Goal: Task Accomplishment & Management: Use online tool/utility

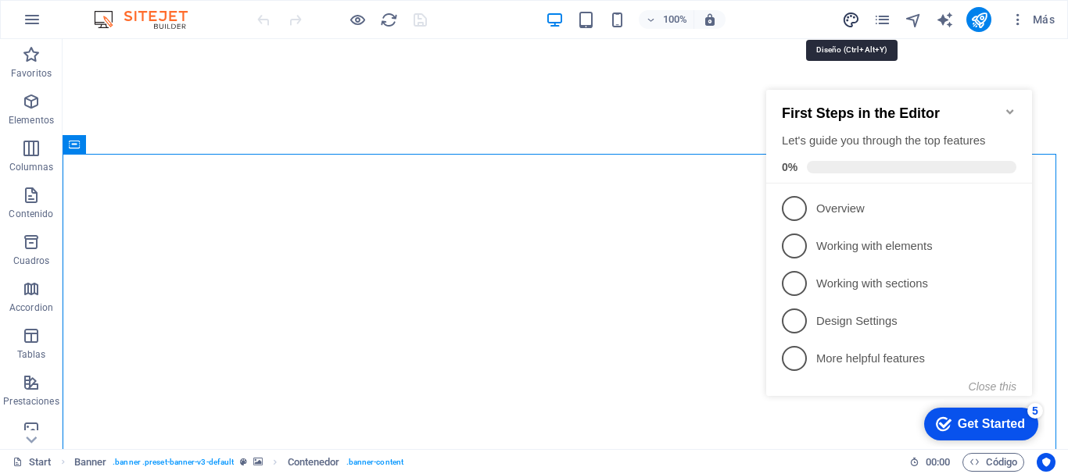
click at [852, 21] on icon "design" at bounding box center [851, 20] width 18 height 18
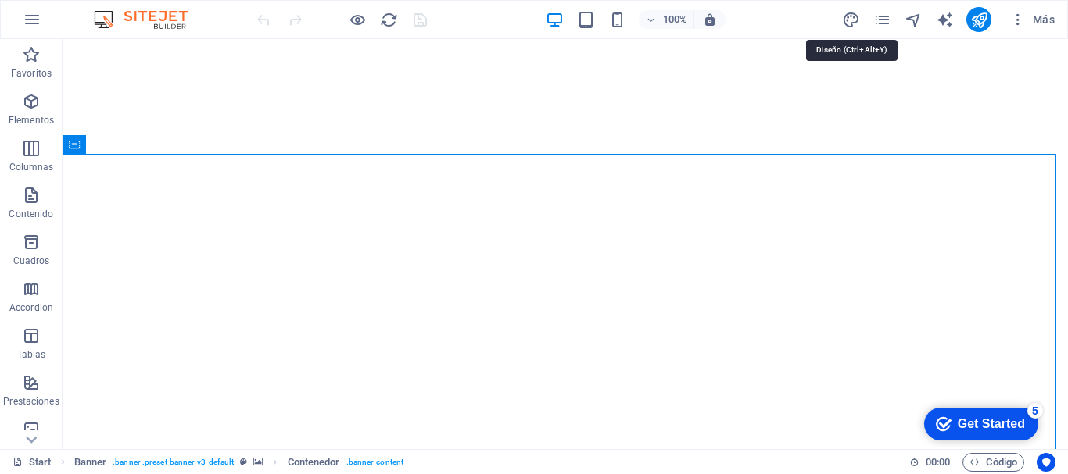
select select "px"
select select "400"
select select "px"
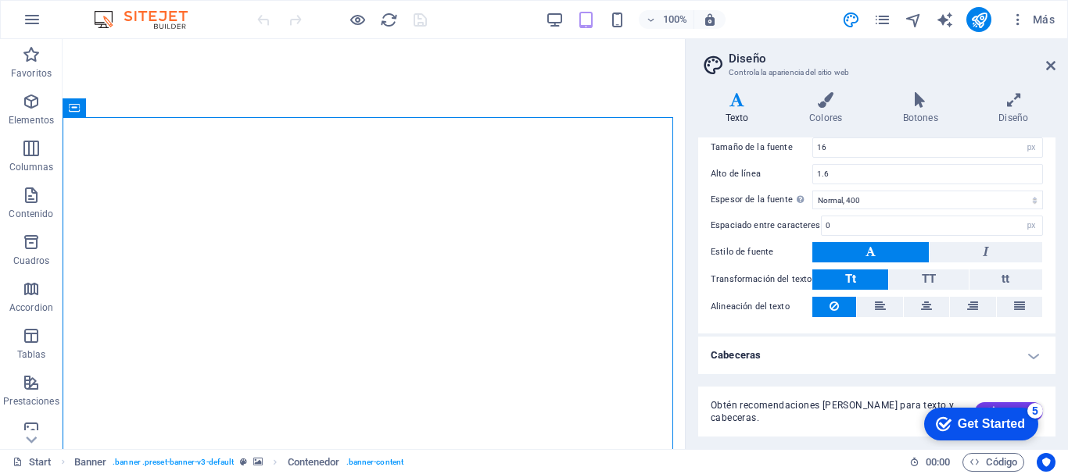
scroll to position [120, 0]
click at [825, 123] on h4 "Colores" at bounding box center [829, 108] width 94 height 33
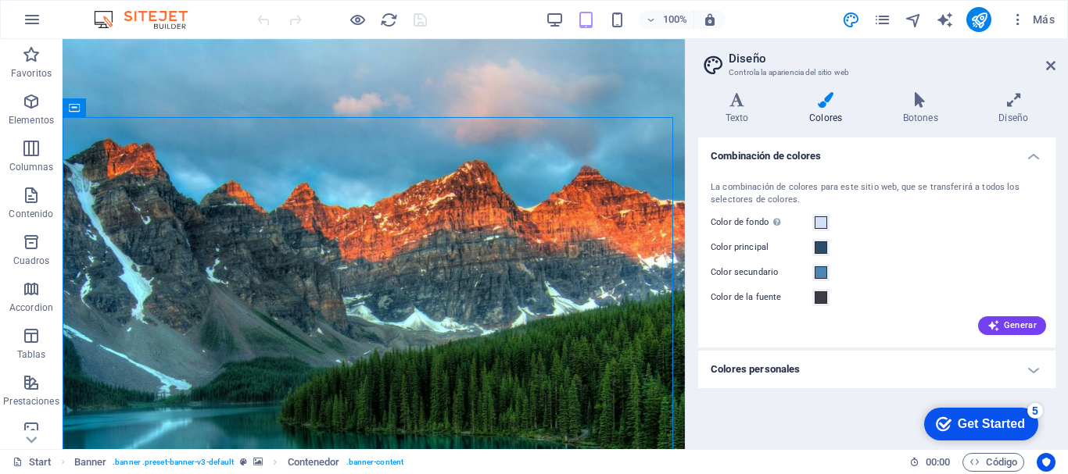
scroll to position [226, 0]
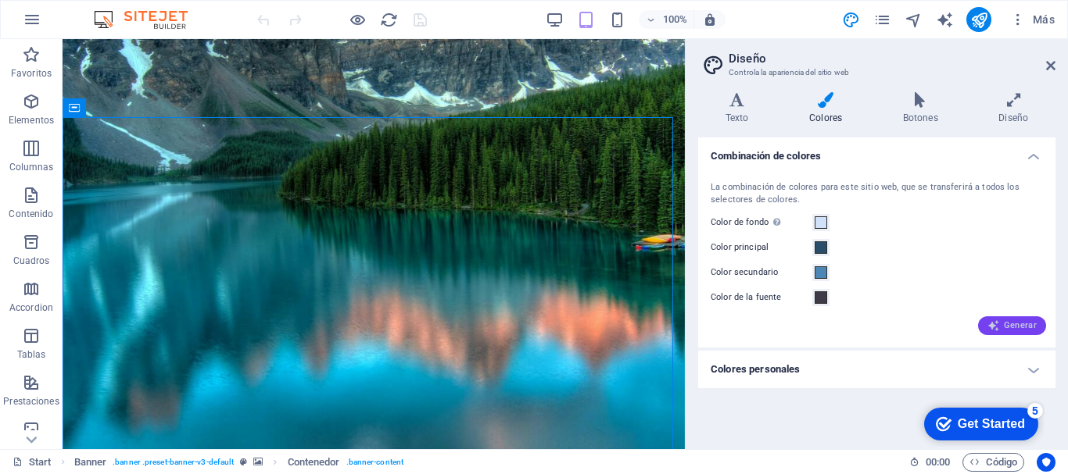
click at [999, 322] on icon "button" at bounding box center [993, 326] width 13 height 13
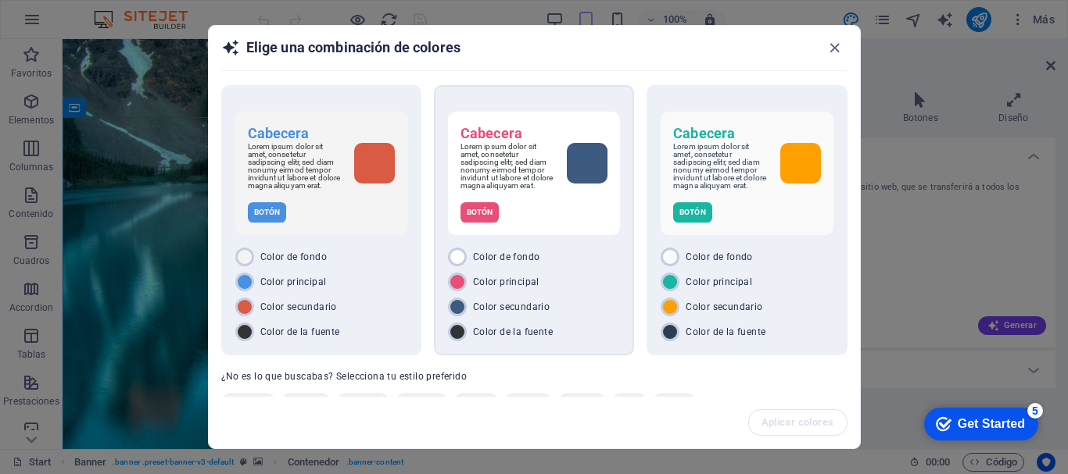
scroll to position [43, 0]
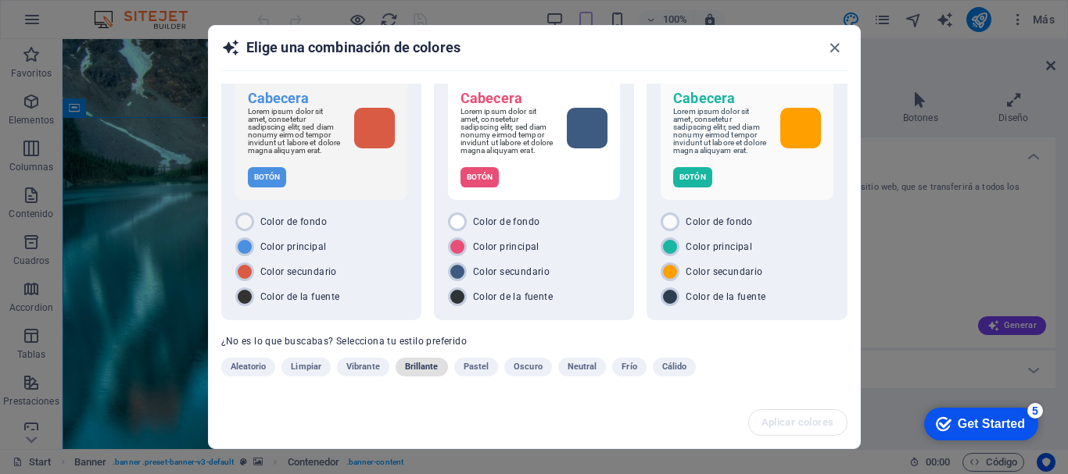
click at [425, 370] on span "Brillante" at bounding box center [422, 367] width 34 height 19
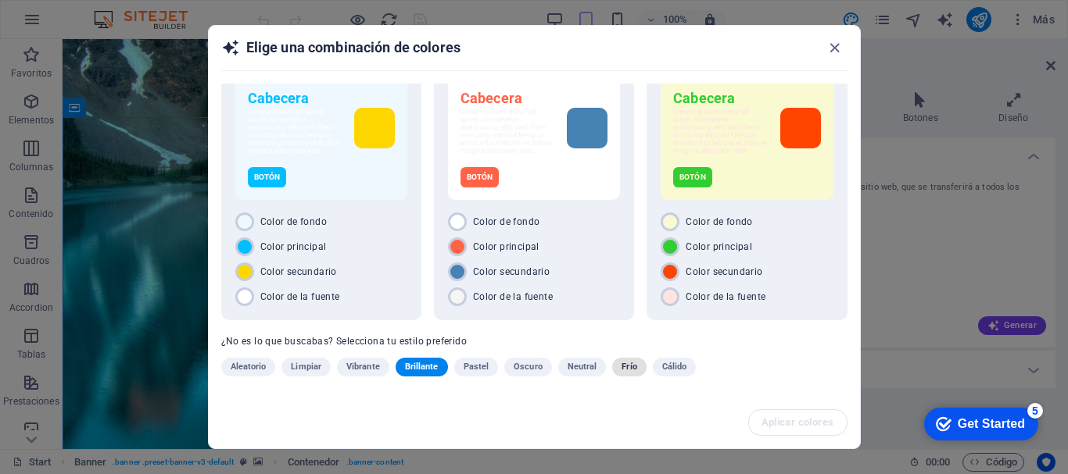
click at [626, 367] on span "Frío" at bounding box center [628, 367] width 15 height 19
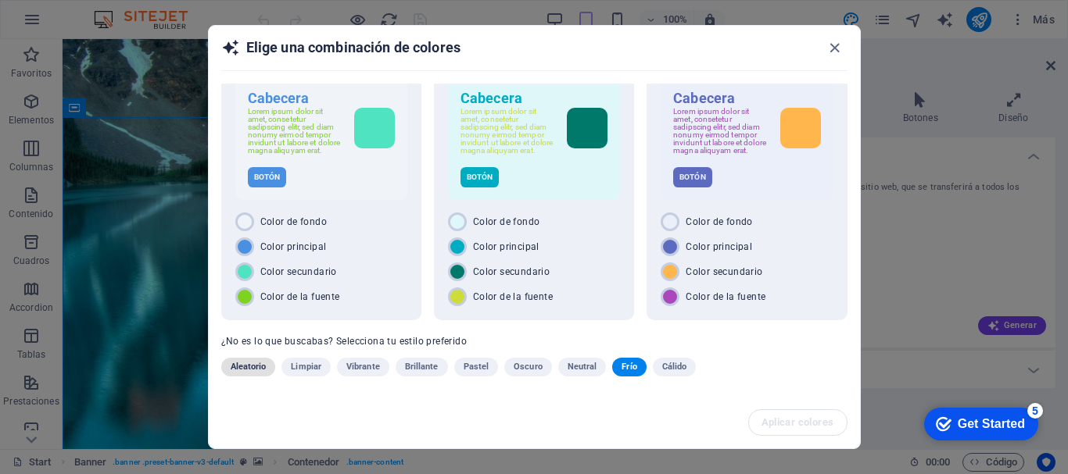
click at [250, 364] on span "Aleatorio" at bounding box center [249, 367] width 36 height 19
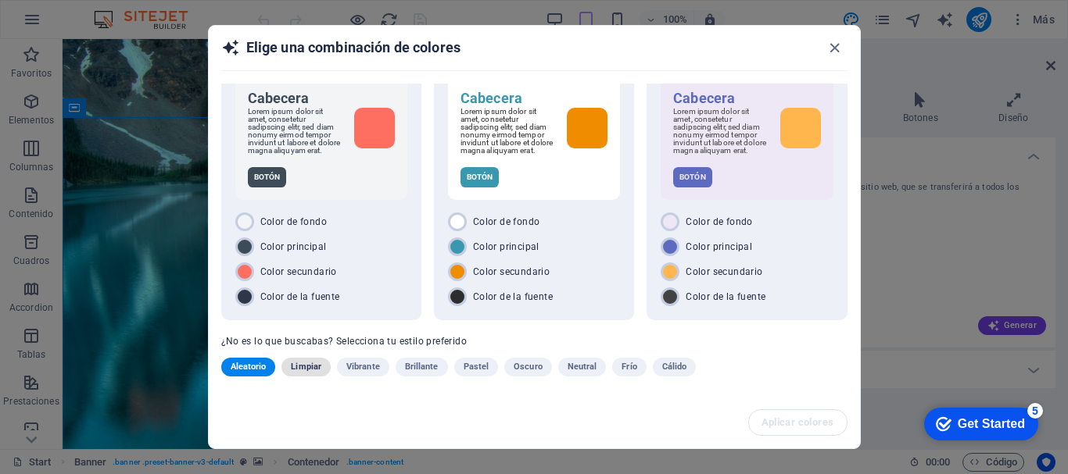
click at [306, 369] on span "Limpiar" at bounding box center [306, 367] width 30 height 19
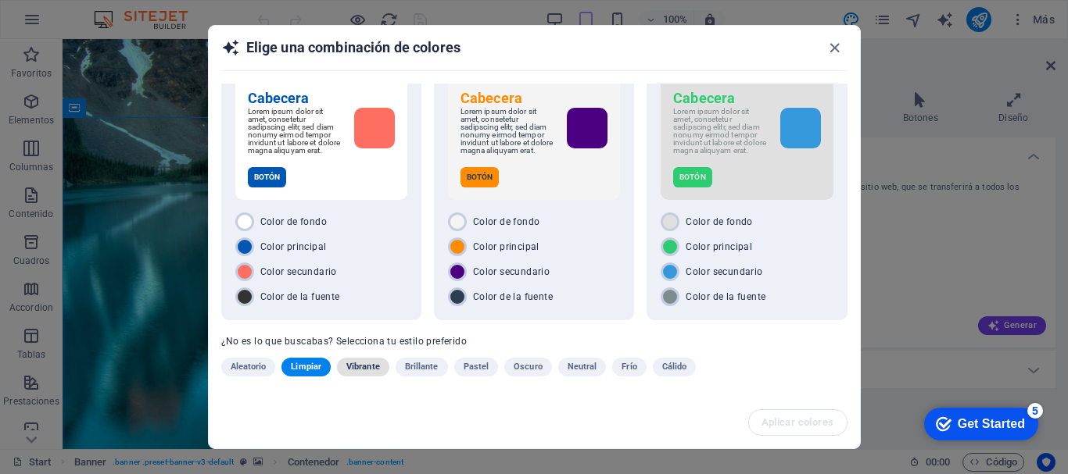
click at [367, 368] on span "Vibrante" at bounding box center [363, 367] width 34 height 19
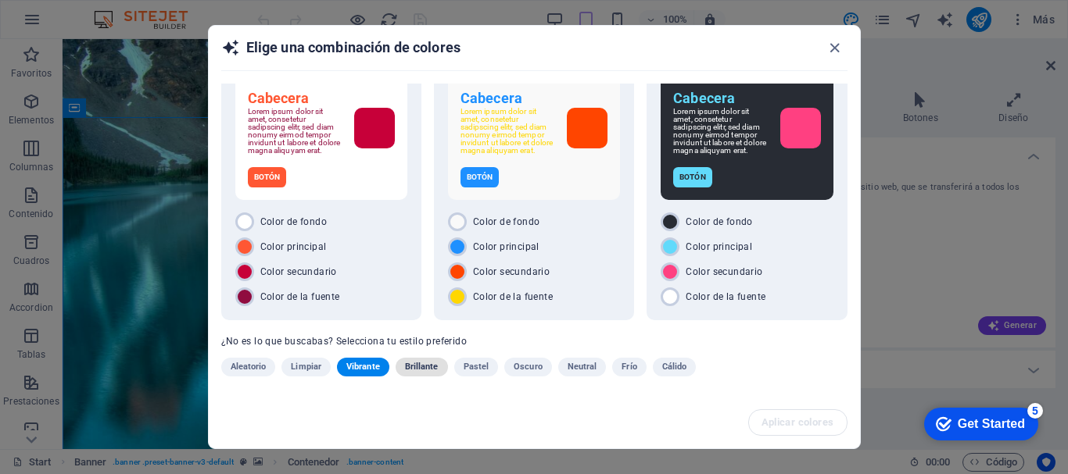
click at [414, 363] on span "Brillante" at bounding box center [422, 367] width 34 height 19
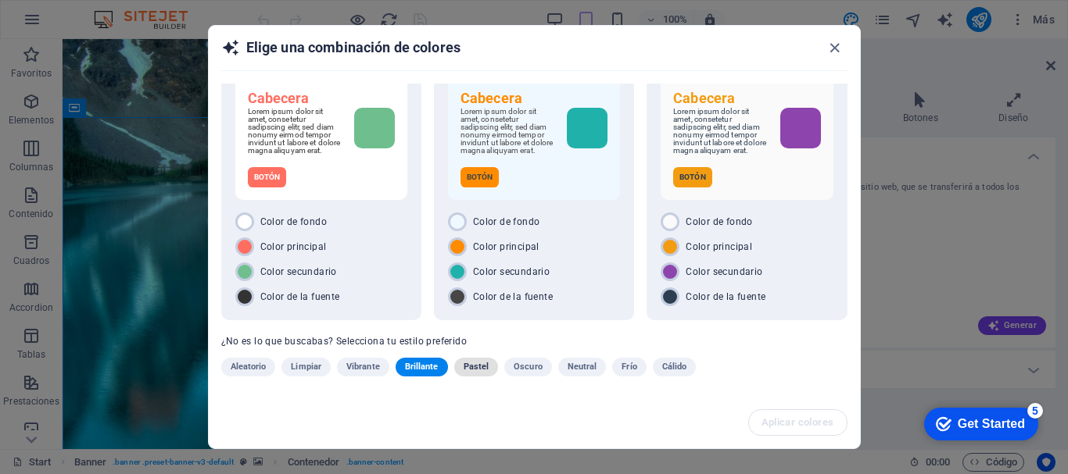
click at [477, 374] on span "Pastel" at bounding box center [476, 367] width 26 height 19
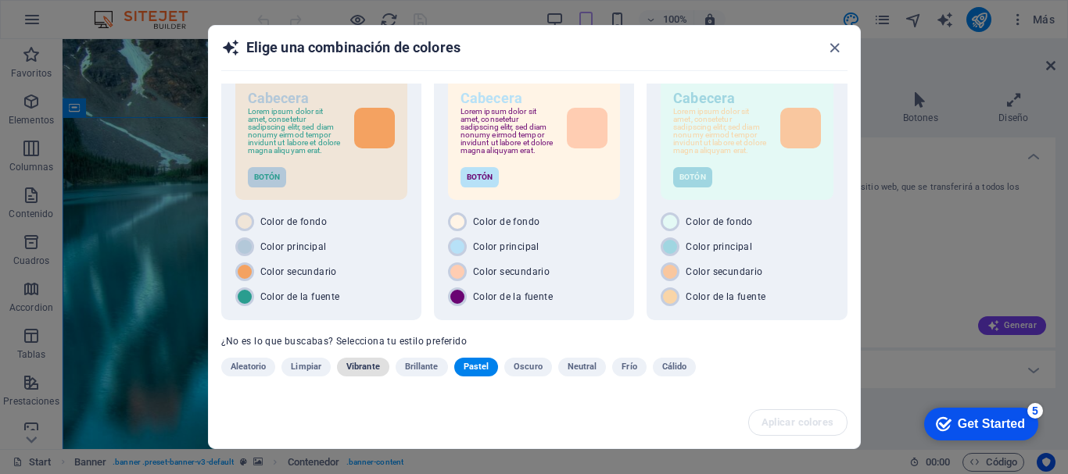
click at [363, 370] on span "Vibrante" at bounding box center [363, 367] width 34 height 19
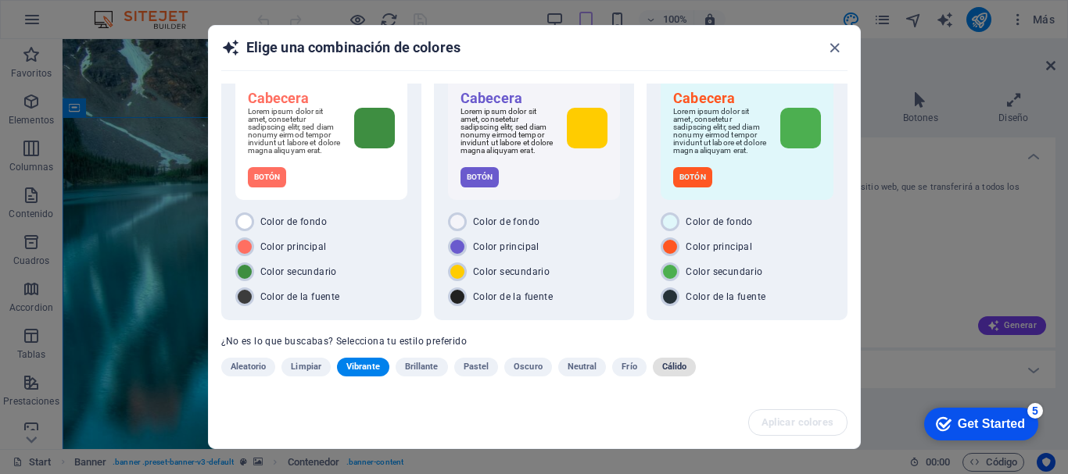
click at [669, 369] on span "Cálido" at bounding box center [674, 367] width 25 height 19
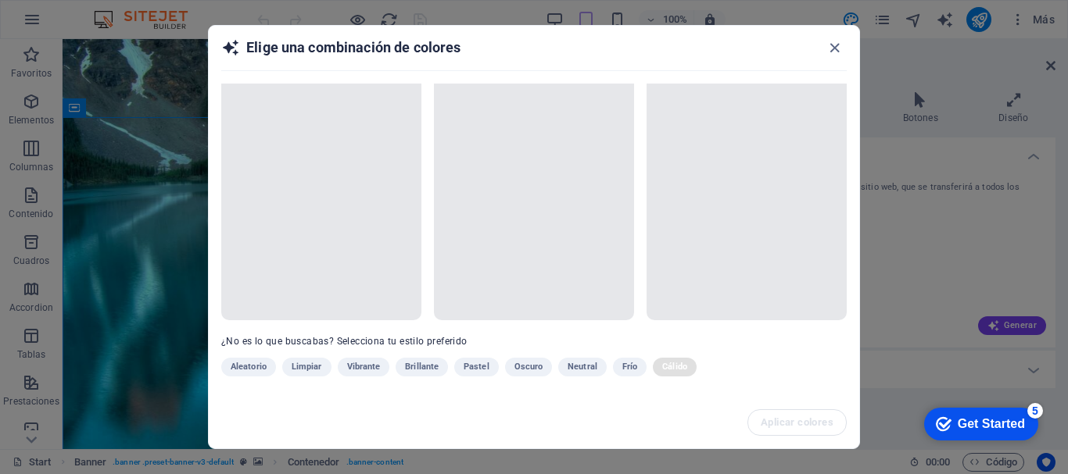
scroll to position [34, 0]
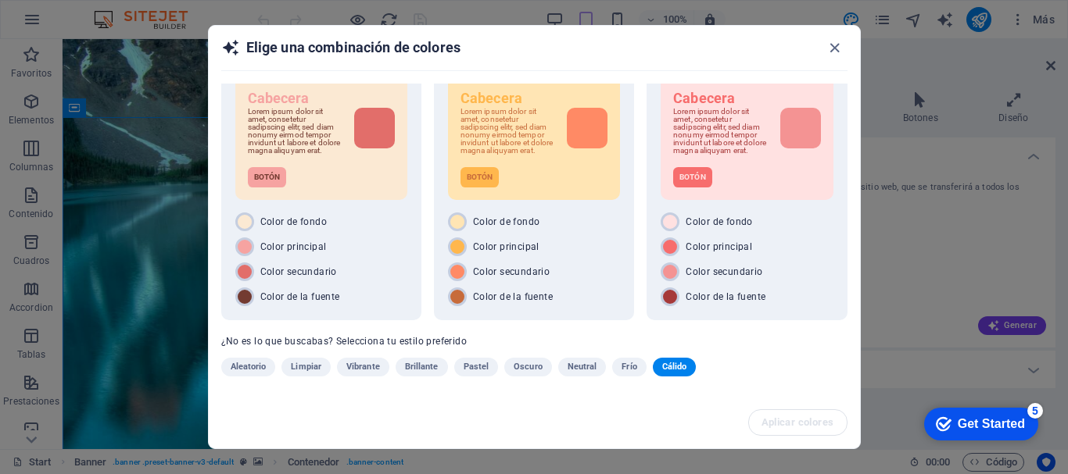
click at [625, 370] on span "Frío" at bounding box center [628, 367] width 15 height 19
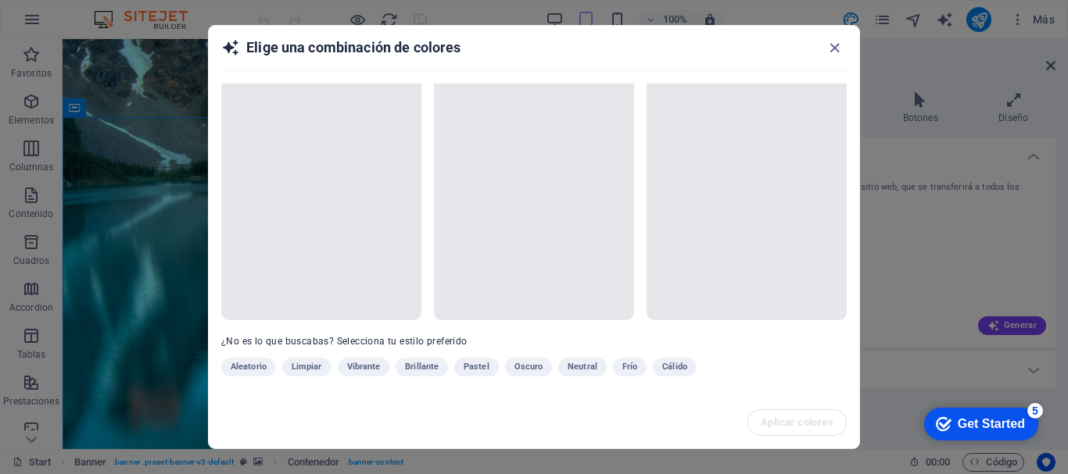
scroll to position [43, 0]
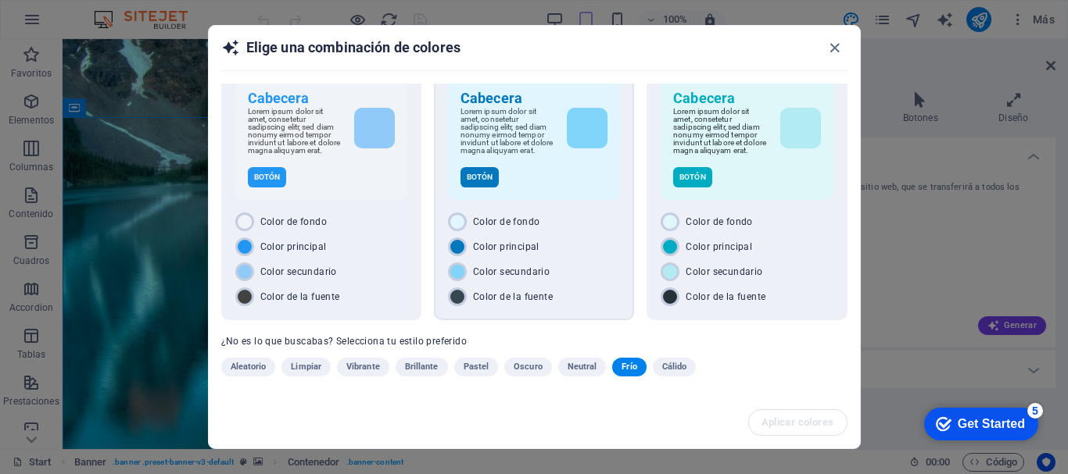
click at [584, 259] on div "Color de fondo Color principal Color secundario Color de la fuente" at bounding box center [534, 260] width 172 height 94
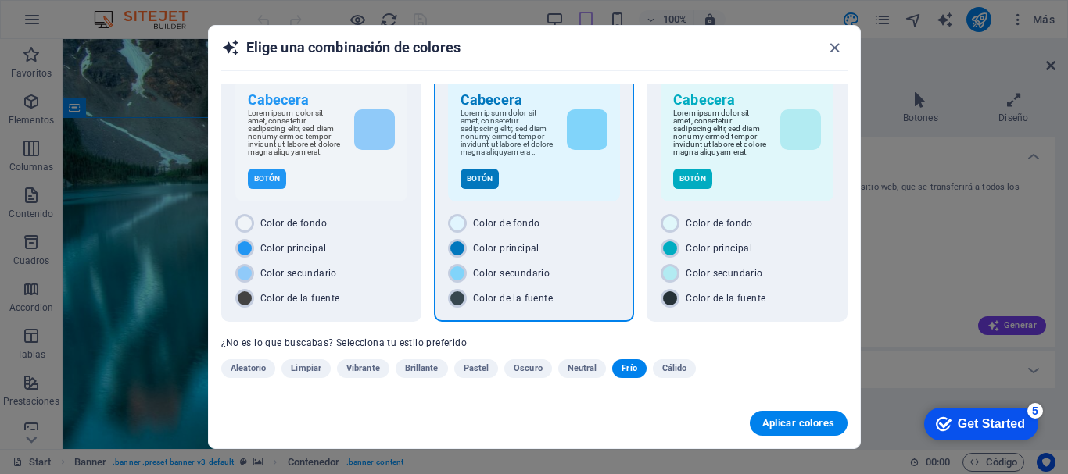
scroll to position [41, 0]
drag, startPoint x: 774, startPoint y: 414, endPoint x: 782, endPoint y: 429, distance: 16.4
click at [782, 429] on span "Aplicar colores" at bounding box center [798, 423] width 73 height 13
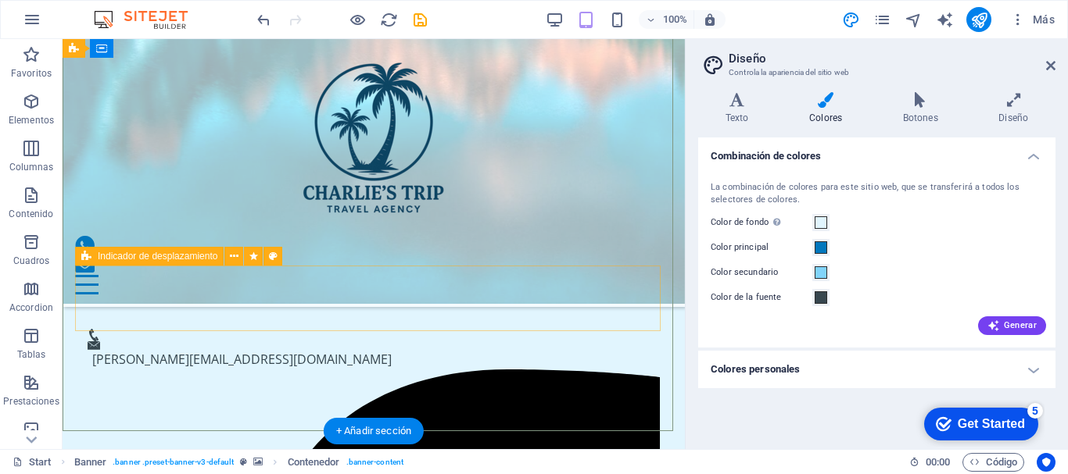
scroll to position [350, 0]
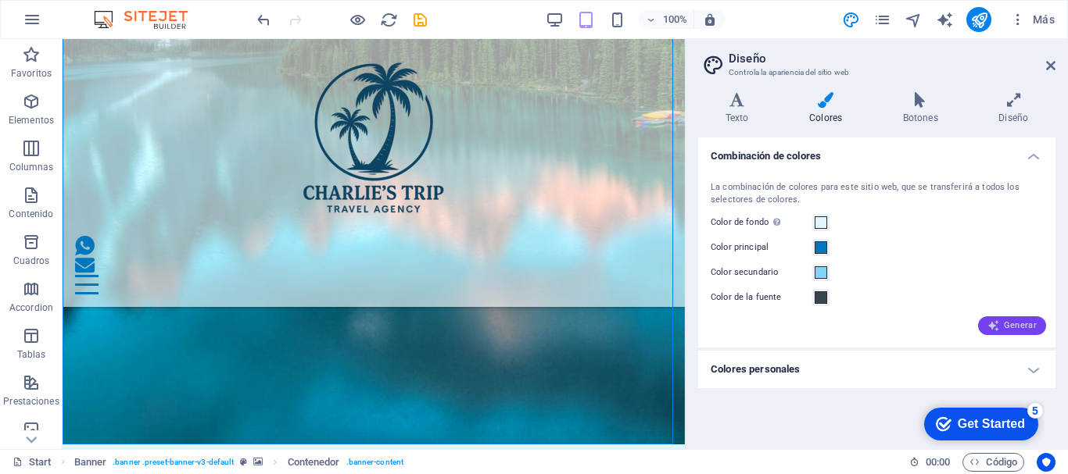
click at [1018, 329] on span "Generar" at bounding box center [1011, 326] width 49 height 13
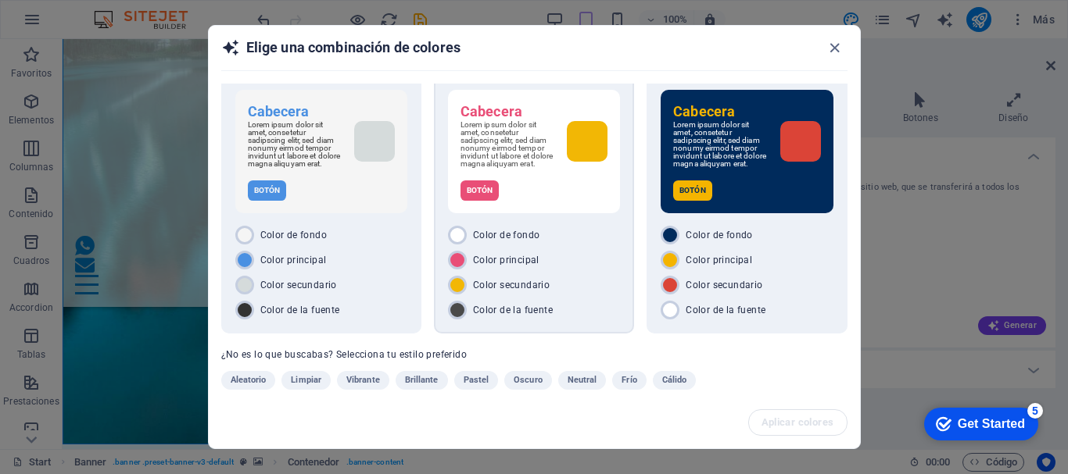
scroll to position [43, 0]
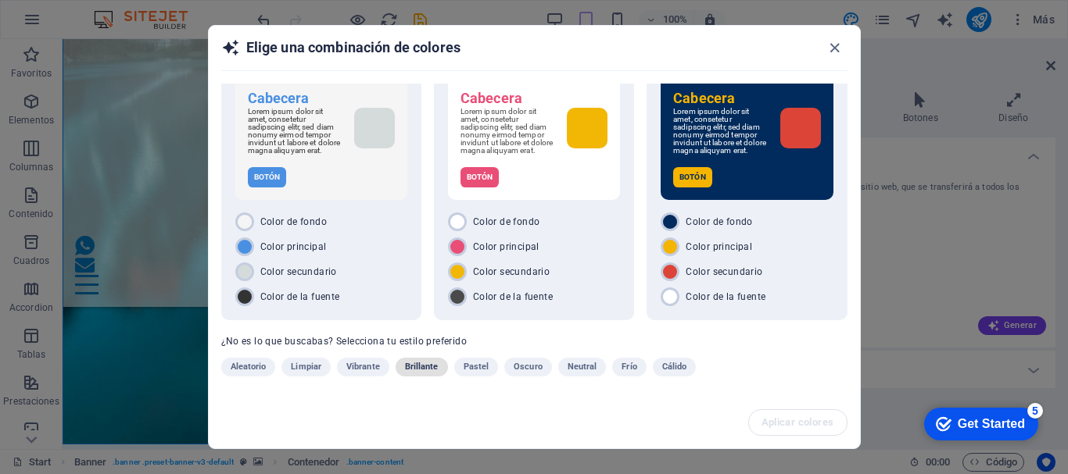
click at [408, 367] on span "Brillante" at bounding box center [422, 367] width 34 height 19
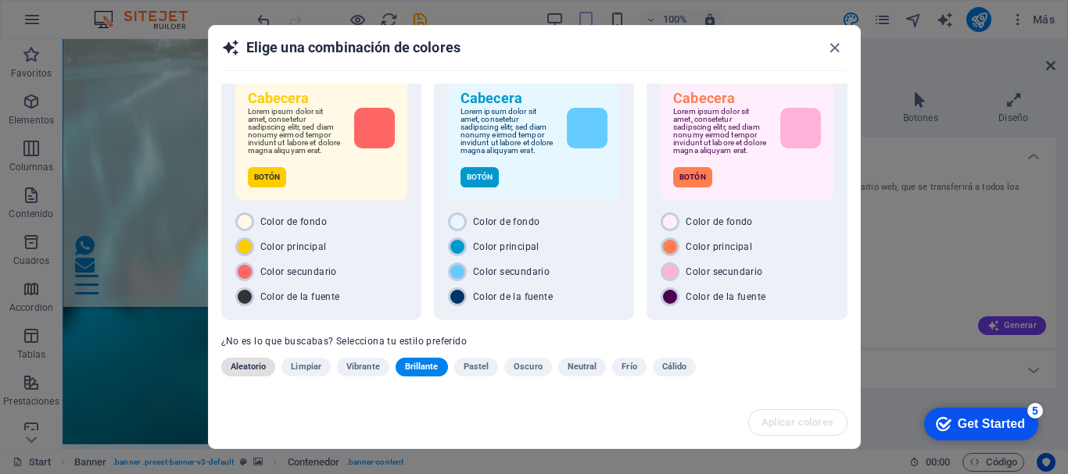
click at [254, 367] on span "Aleatorio" at bounding box center [249, 367] width 36 height 19
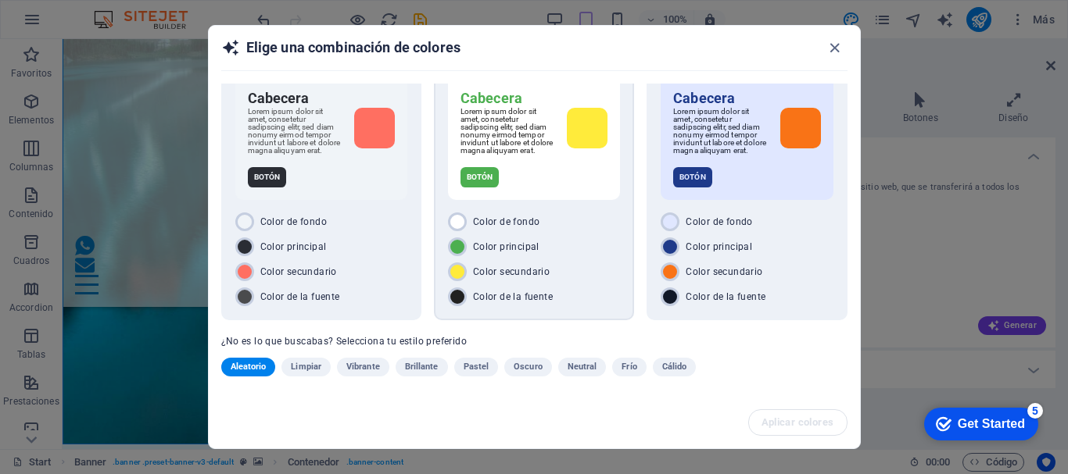
click at [593, 258] on div "Color de fondo Color principal Color secundario Color de la fuente" at bounding box center [534, 260] width 172 height 94
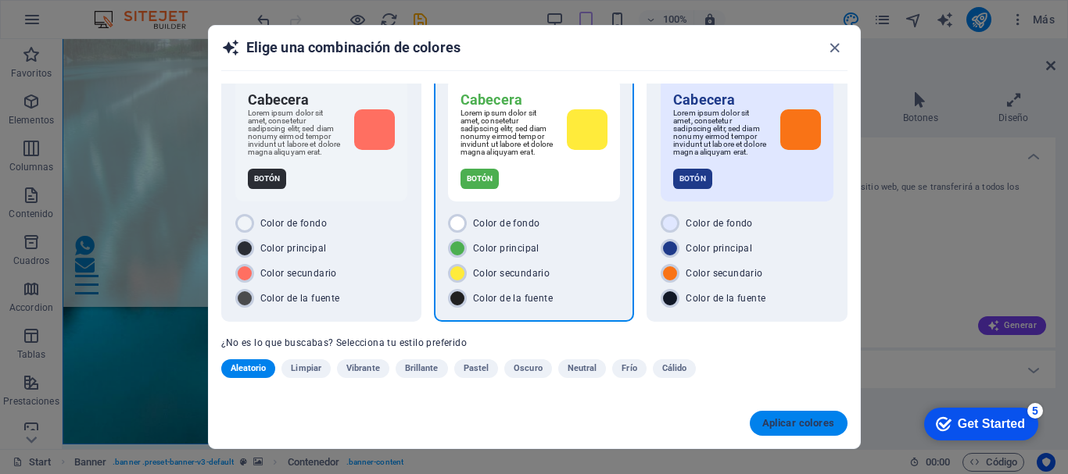
click at [791, 415] on button "Aplicar colores" at bounding box center [798, 423] width 98 height 25
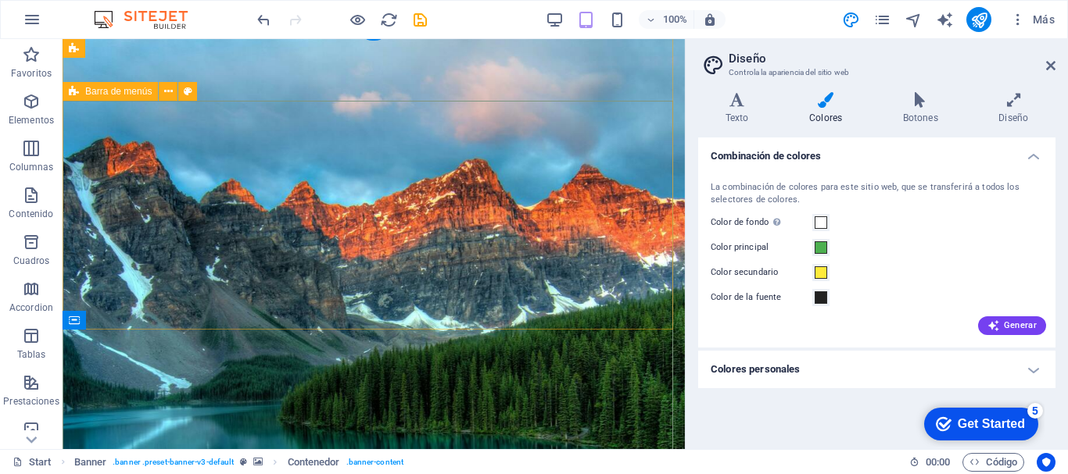
scroll to position [154, 0]
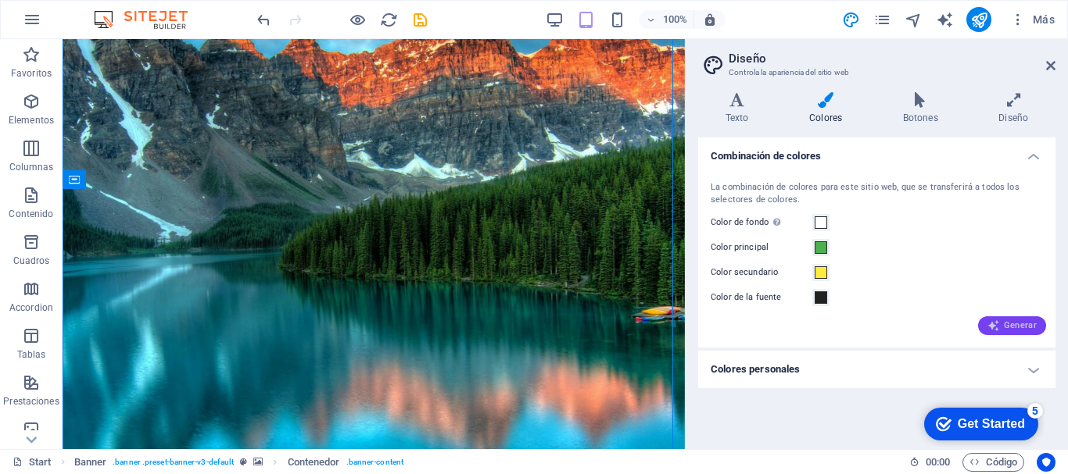
click at [1017, 323] on span "Generar" at bounding box center [1011, 326] width 49 height 13
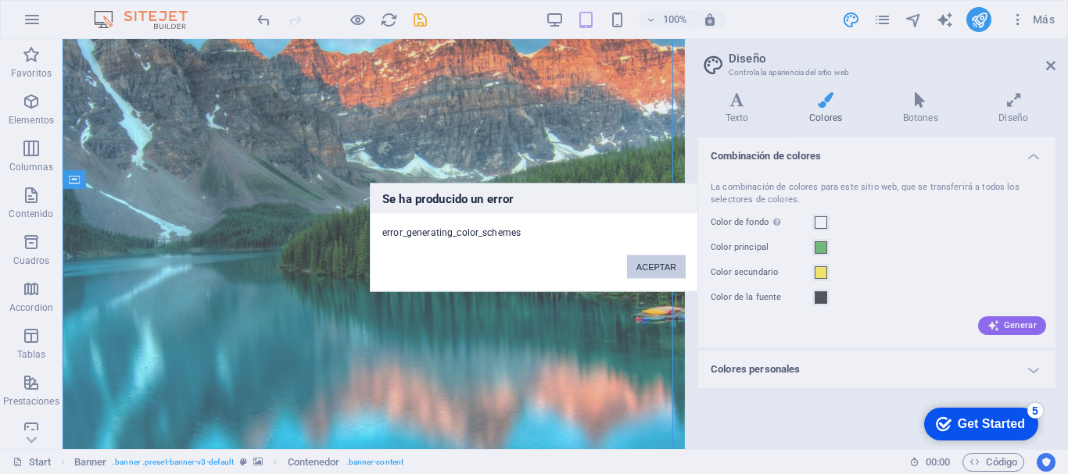
click at [669, 261] on button "ACEPTAR" at bounding box center [656, 266] width 59 height 23
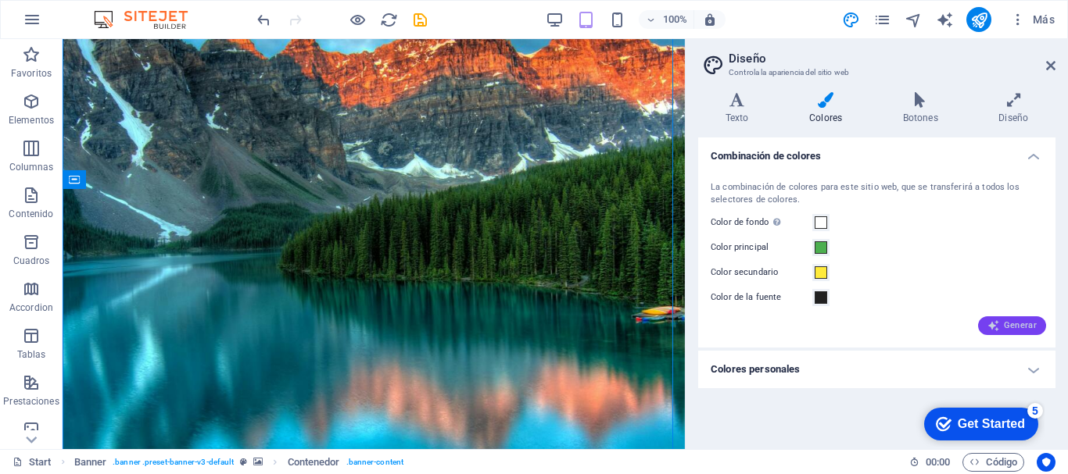
click at [993, 329] on icon "button" at bounding box center [993, 326] width 13 height 13
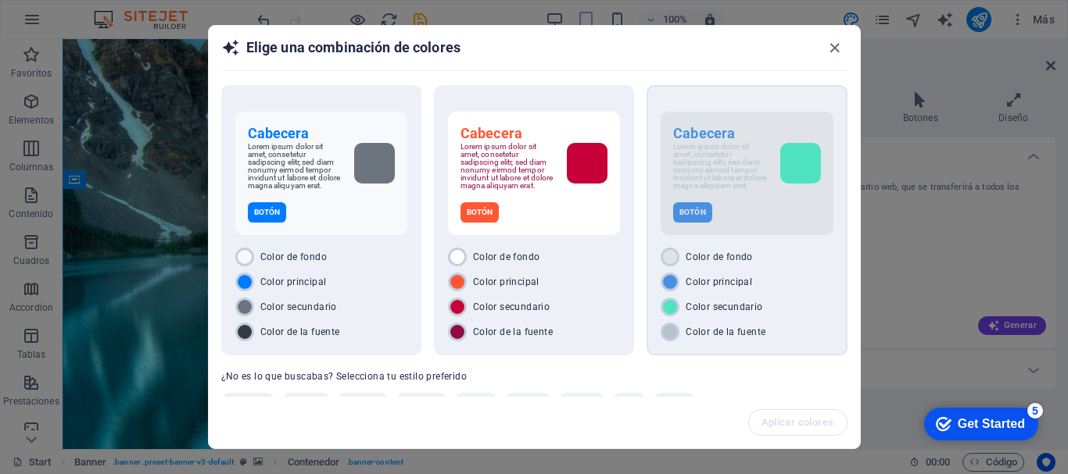
scroll to position [43, 0]
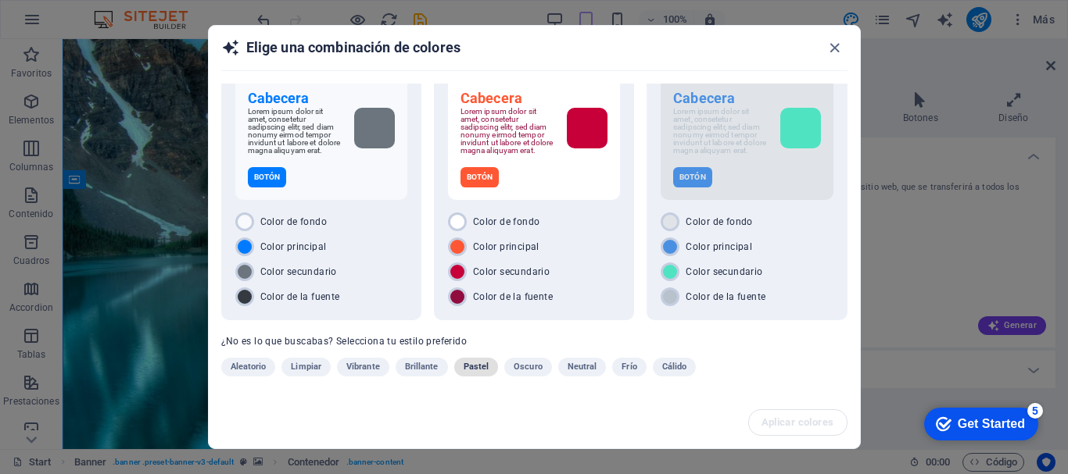
click at [470, 369] on span "Pastel" at bounding box center [476, 367] width 26 height 19
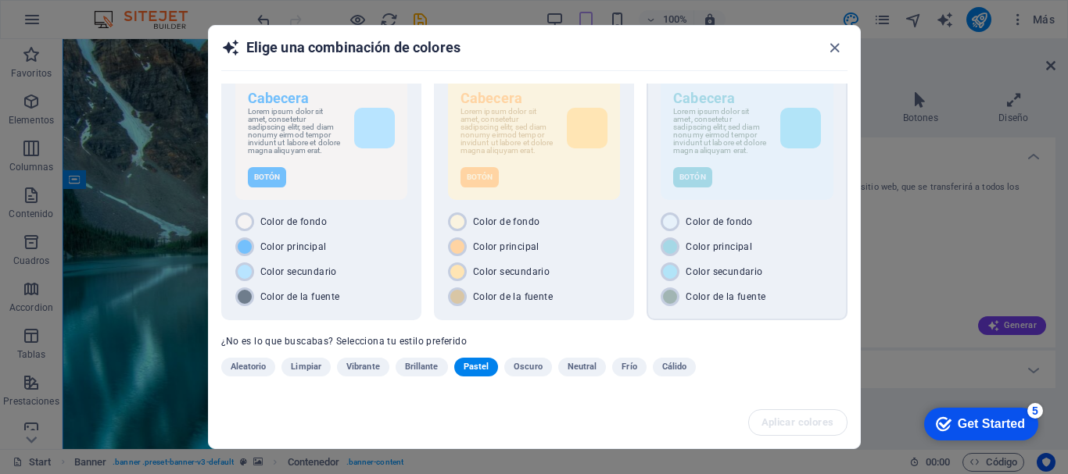
click at [805, 222] on div "Color de fondo" at bounding box center [746, 222] width 172 height 19
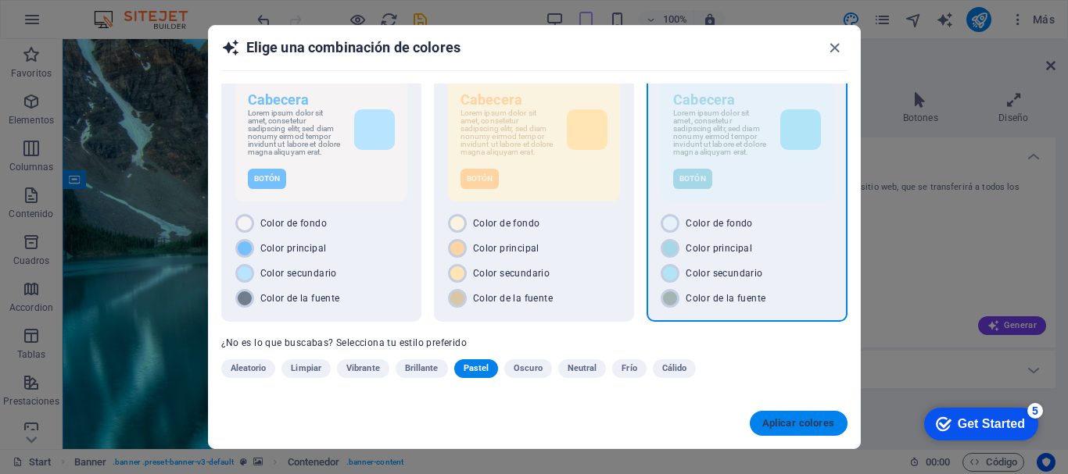
click at [796, 422] on span "Aplicar colores" at bounding box center [798, 423] width 73 height 13
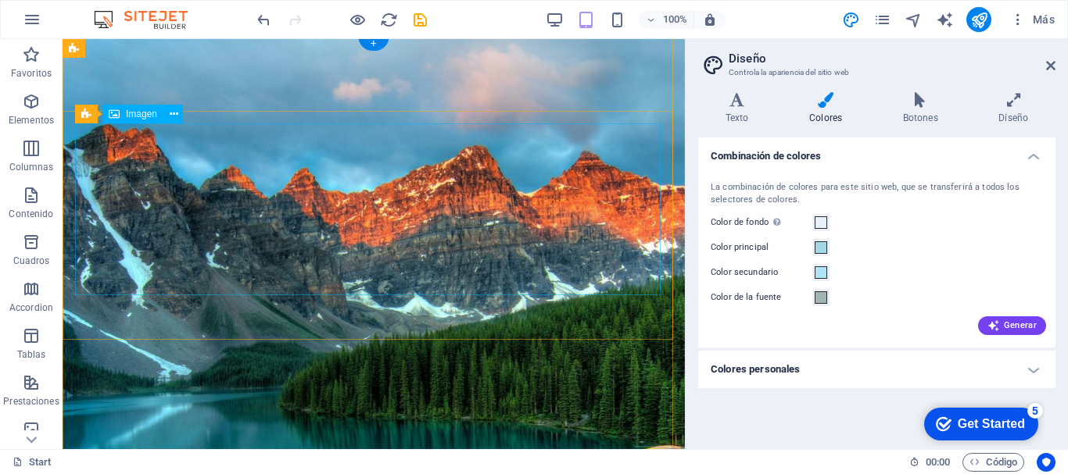
scroll to position [0, 0]
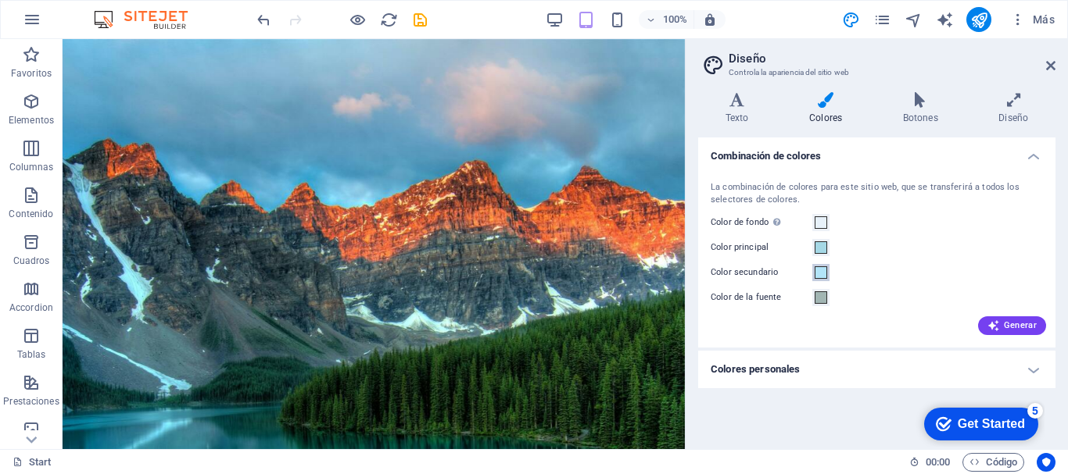
click at [822, 270] on span at bounding box center [820, 273] width 13 height 13
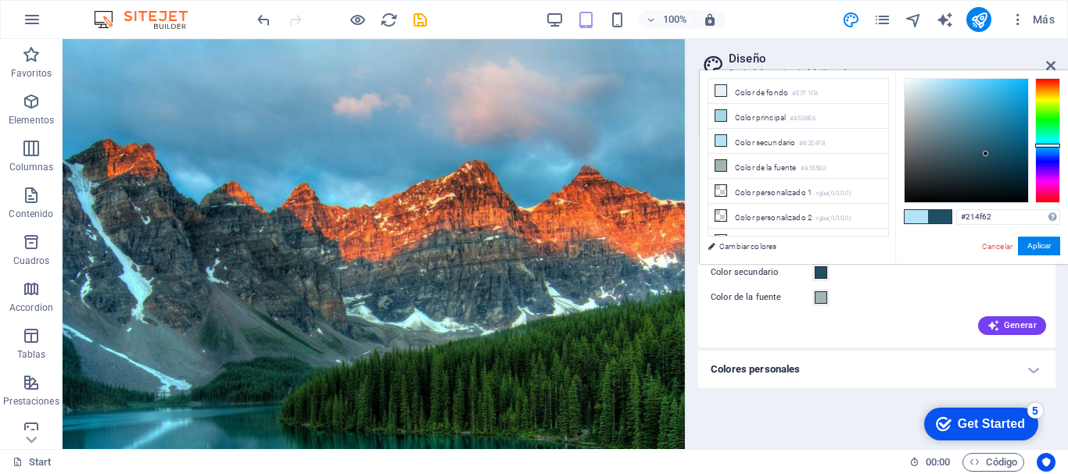
drag, startPoint x: 938, startPoint y: 82, endPoint x: 984, endPoint y: 154, distance: 85.4
click at [984, 154] on div at bounding box center [984, 153] width 5 height 5
type input "#225062"
click at [1035, 252] on button "Aplicar" at bounding box center [1039, 246] width 42 height 19
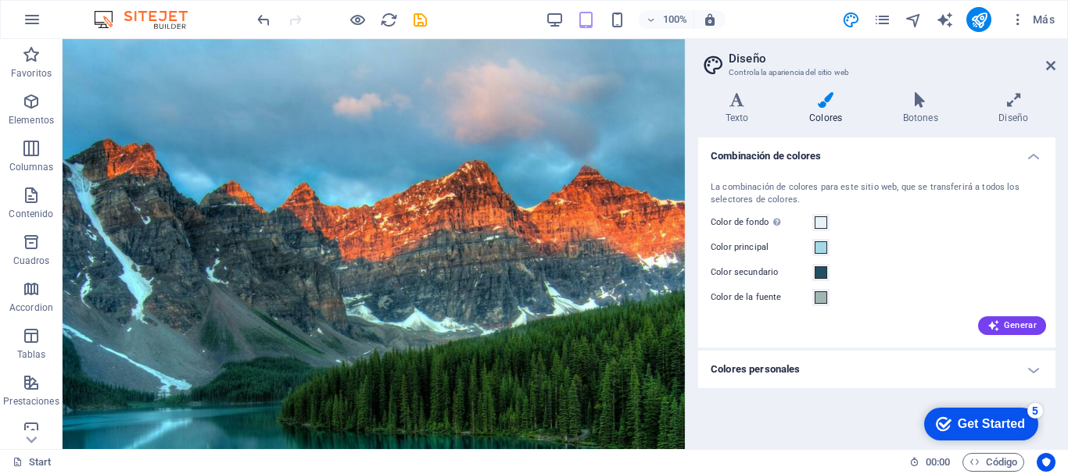
click at [1035, 252] on div "Color principal" at bounding box center [876, 247] width 332 height 19
click at [822, 250] on span at bounding box center [820, 247] width 13 height 13
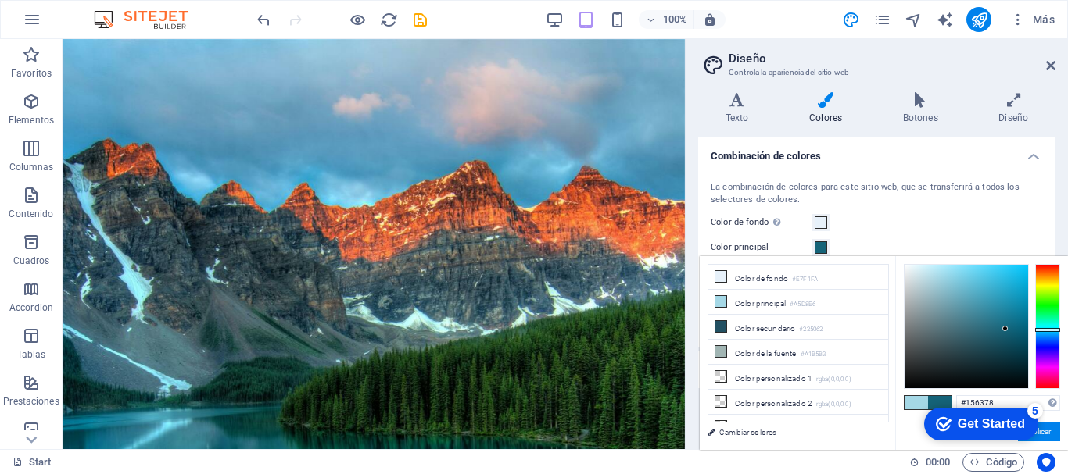
drag, startPoint x: 939, startPoint y: 275, endPoint x: 1004, endPoint y: 329, distance: 85.0
click at [1004, 329] on div at bounding box center [1004, 328] width 5 height 5
type input "#166378"
click div "checkmark Get Started 5 First Steps in the Editor Let's guide you through the t…"
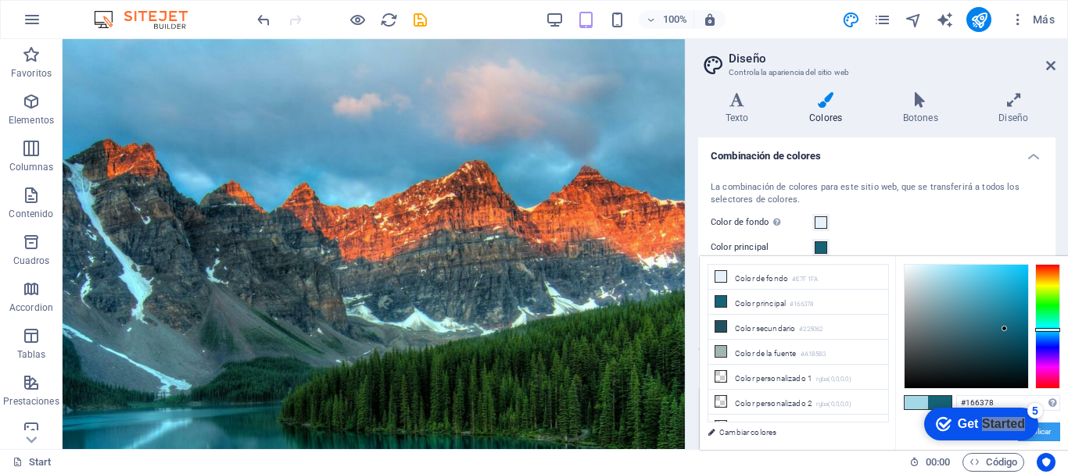
click at [1051, 434] on button "Aplicar" at bounding box center [1039, 432] width 42 height 19
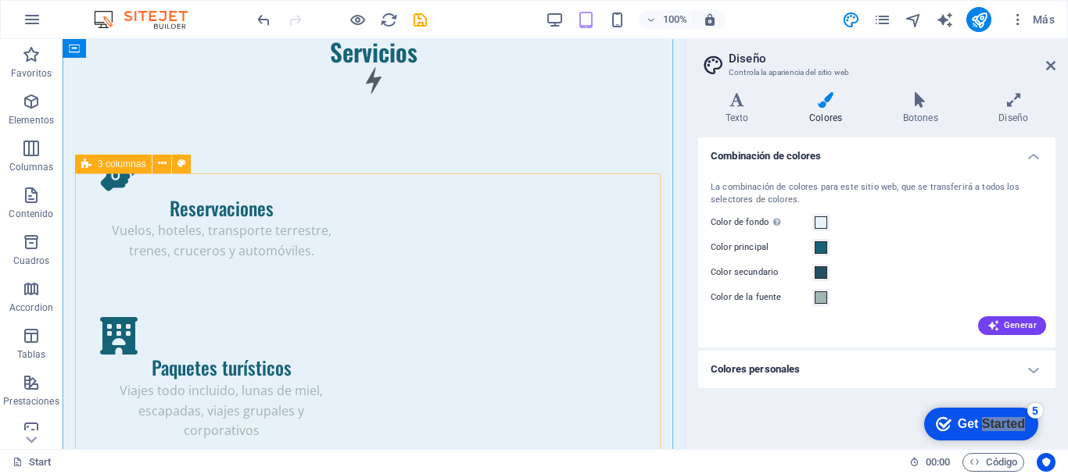
scroll to position [2865, 0]
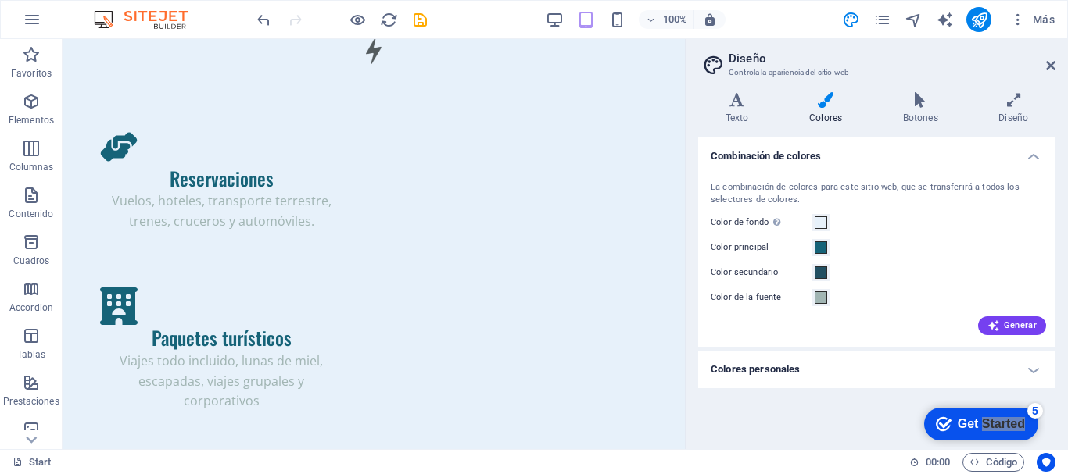
drag, startPoint x: 825, startPoint y: 217, endPoint x: 864, endPoint y: 243, distance: 46.2
click at [864, 243] on div "Color principal" at bounding box center [876, 247] width 332 height 19
click at [818, 227] on span at bounding box center [820, 222] width 13 height 13
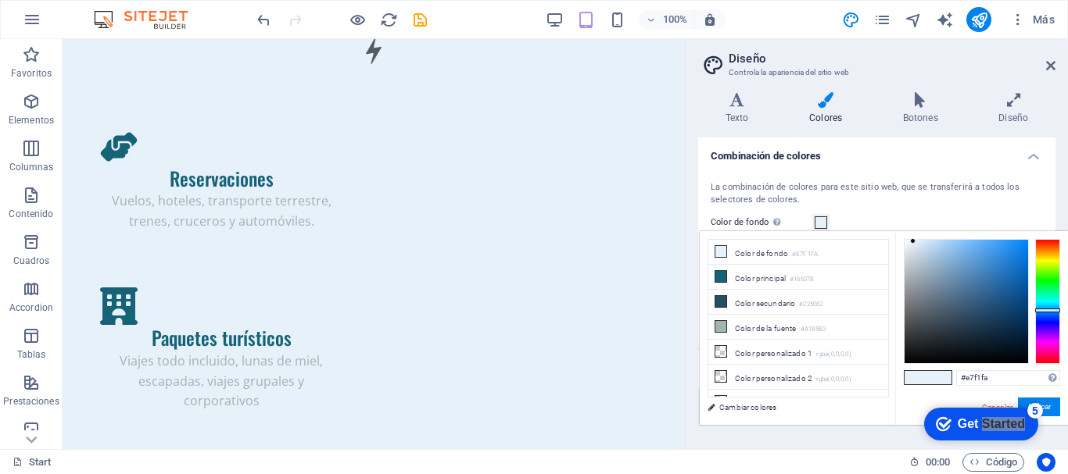
drag, startPoint x: 911, startPoint y: 242, endPoint x: 910, endPoint y: 259, distance: 17.3
drag, startPoint x: 910, startPoint y: 259, endPoint x: 915, endPoint y: 245, distance: 15.8
click at [915, 245] on div at bounding box center [965, 301] width 123 height 123
drag, startPoint x: 915, startPoint y: 245, endPoint x: 932, endPoint y: 263, distance: 24.9
click at [932, 263] on div at bounding box center [930, 261] width 5 height 5
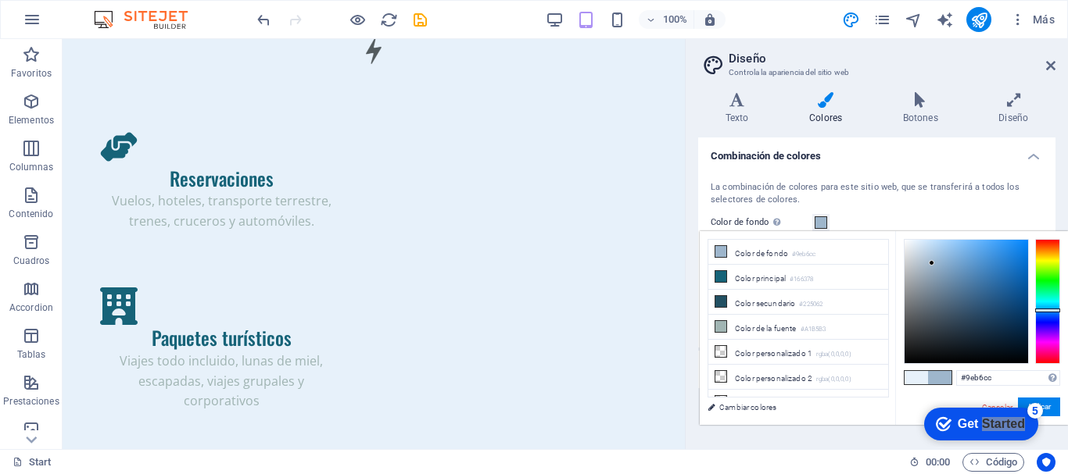
drag, startPoint x: 1045, startPoint y: 311, endPoint x: 1051, endPoint y: 284, distance: 27.3
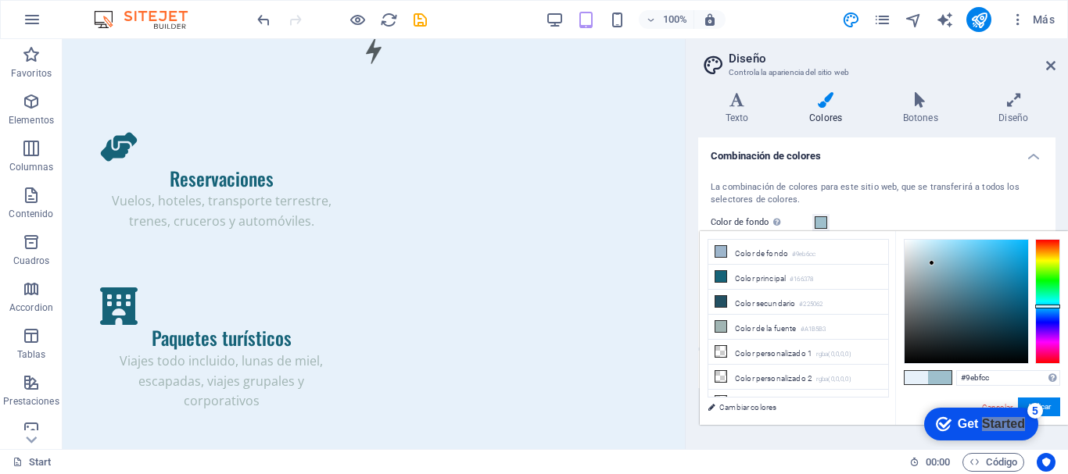
drag, startPoint x: 1051, startPoint y: 284, endPoint x: 1059, endPoint y: 306, distance: 23.2
click at [1059, 306] on div at bounding box center [1047, 301] width 25 height 125
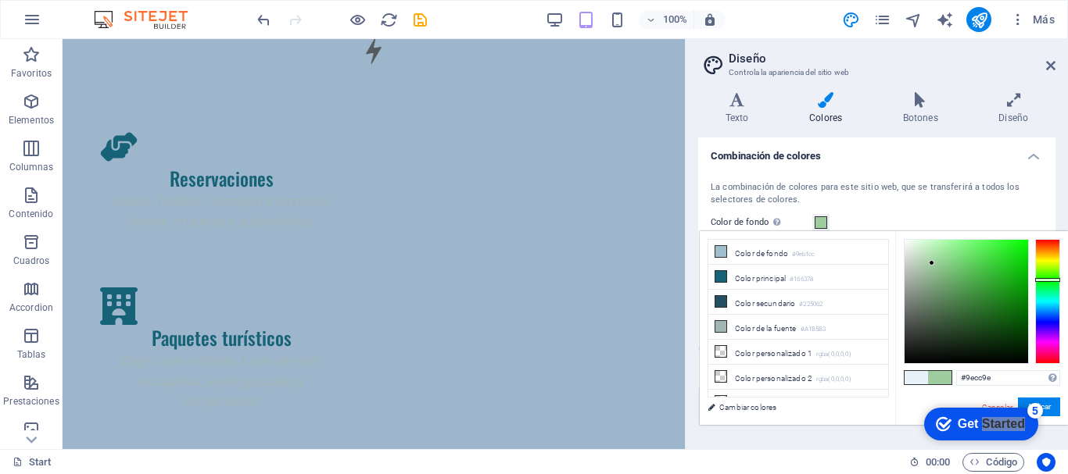
drag, startPoint x: 1052, startPoint y: 305, endPoint x: 1050, endPoint y: 280, distance: 25.1
click at [1050, 280] on div at bounding box center [1047, 280] width 25 height 4
drag, startPoint x: 933, startPoint y: 259, endPoint x: 983, endPoint y: 244, distance: 52.4
click at [983, 244] on div at bounding box center [965, 301] width 123 height 123
click at [1049, 404] on button "Aplicar" at bounding box center [1039, 407] width 42 height 19
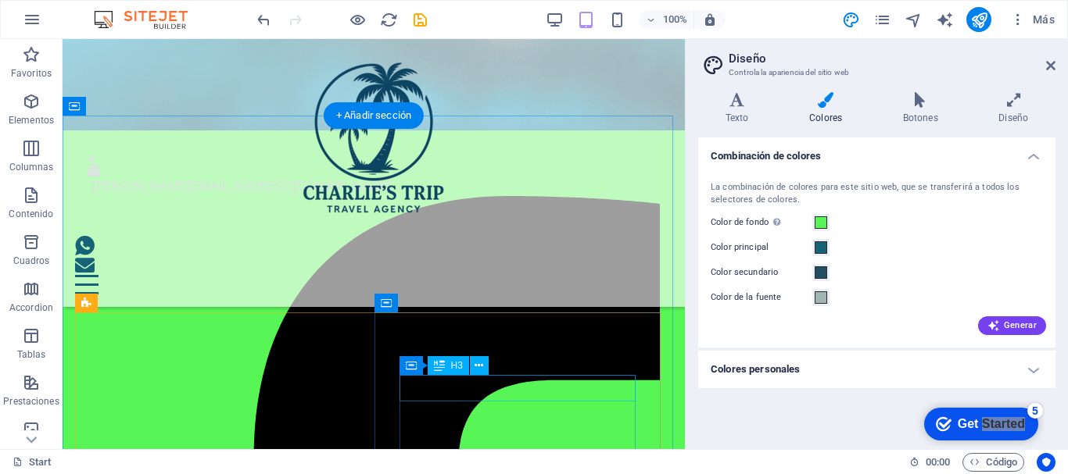
scroll to position [678, 0]
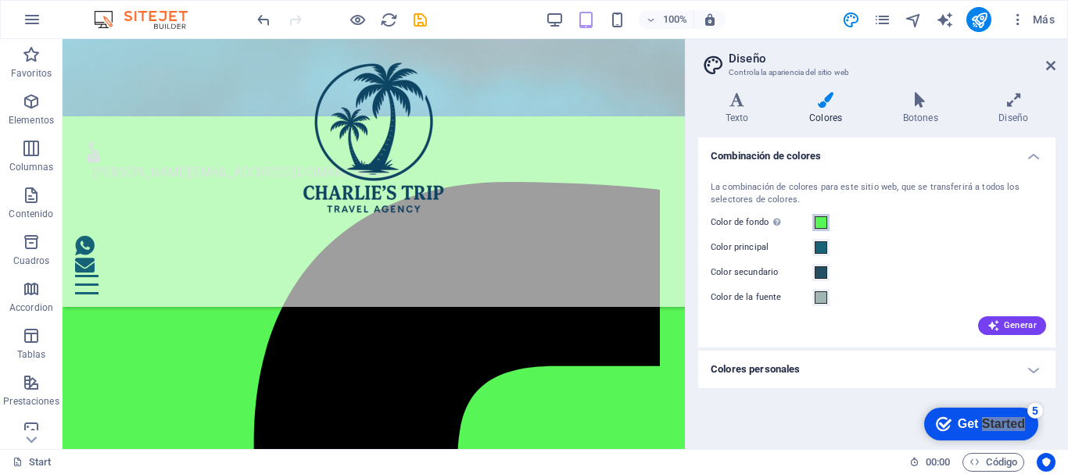
click at [817, 220] on span at bounding box center [820, 222] width 13 height 13
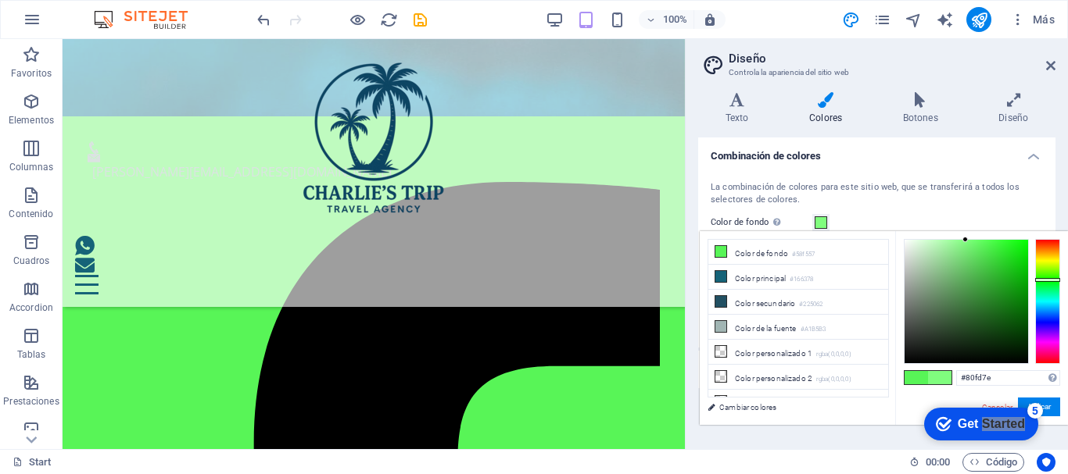
drag, startPoint x: 983, startPoint y: 242, endPoint x: 968, endPoint y: 240, distance: 15.8
click at [968, 240] on div at bounding box center [964, 239] width 5 height 5
click div "checkmark Get Started 5 First Steps in the Editor Let's guide you through the t…"
click at [1049, 406] on button "Aplicar" at bounding box center [1039, 407] width 42 height 19
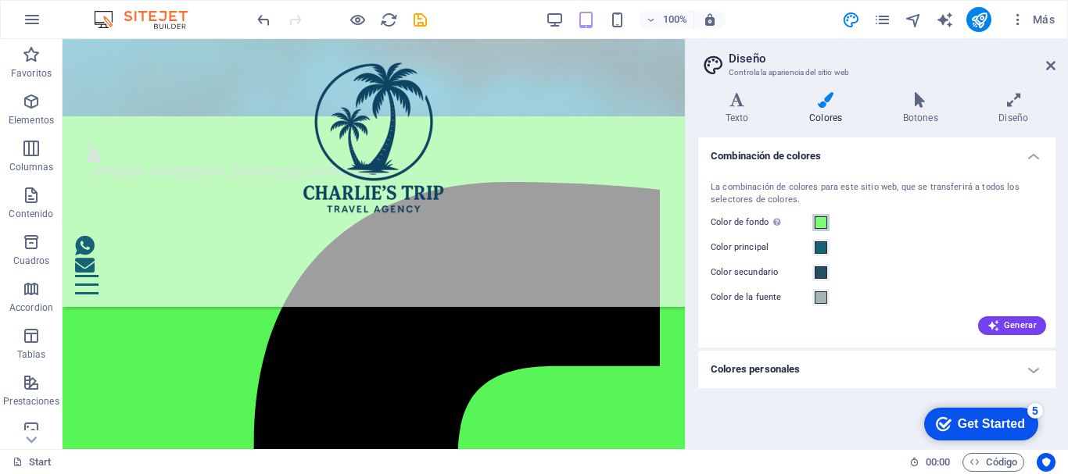
click at [814, 221] on span at bounding box center [820, 222] width 13 height 13
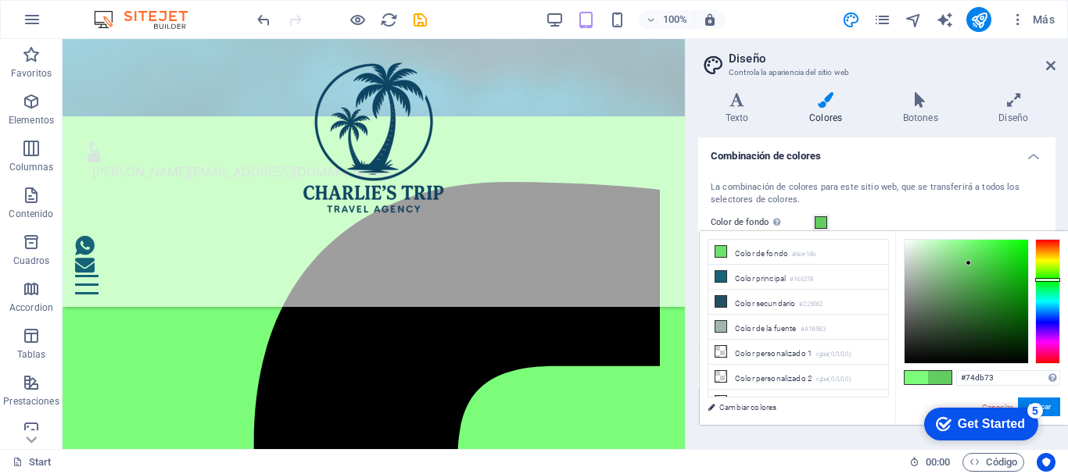
drag, startPoint x: 968, startPoint y: 241, endPoint x: 961, endPoint y: 256, distance: 16.1
click at [965, 260] on div at bounding box center [967, 262] width 5 height 5
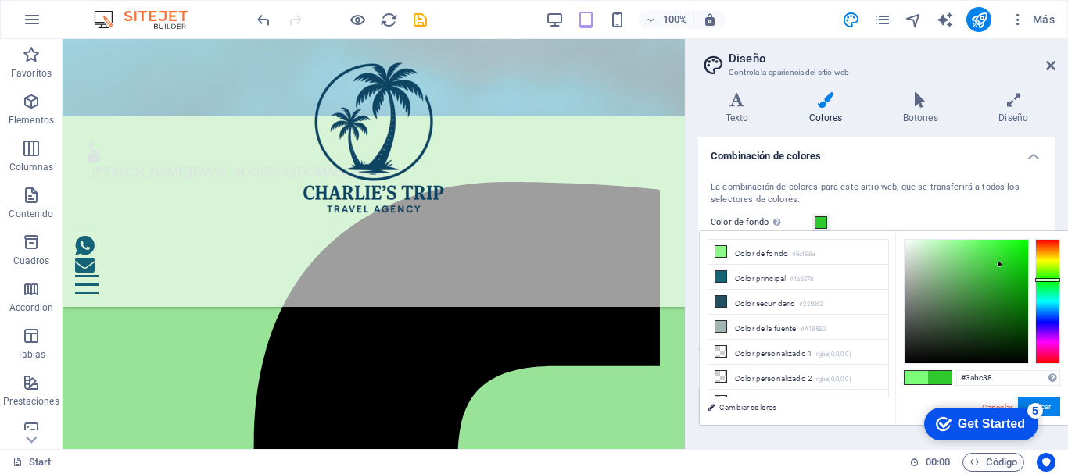
drag, startPoint x: 963, startPoint y: 257, endPoint x: 988, endPoint y: 268, distance: 27.3
click at [988, 268] on div at bounding box center [965, 301] width 123 height 123
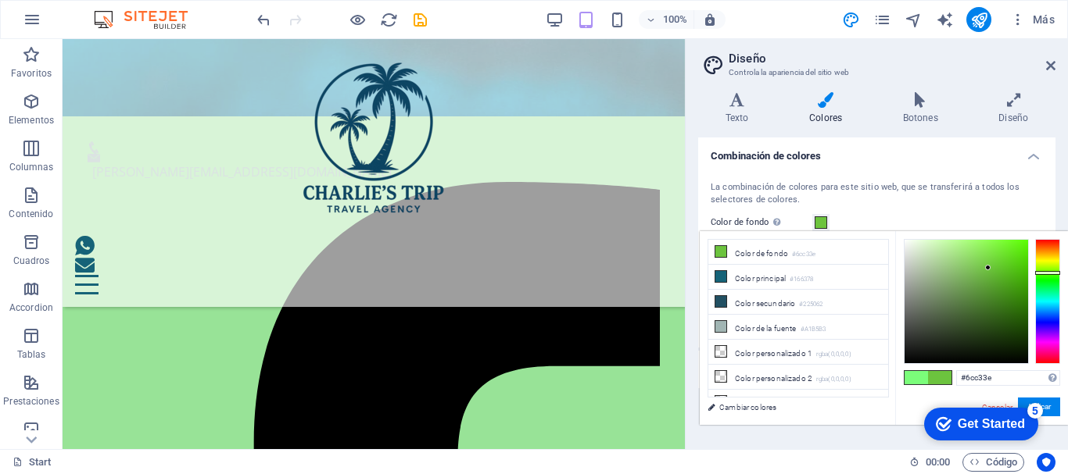
click at [1047, 273] on div at bounding box center [1047, 273] width 25 height 4
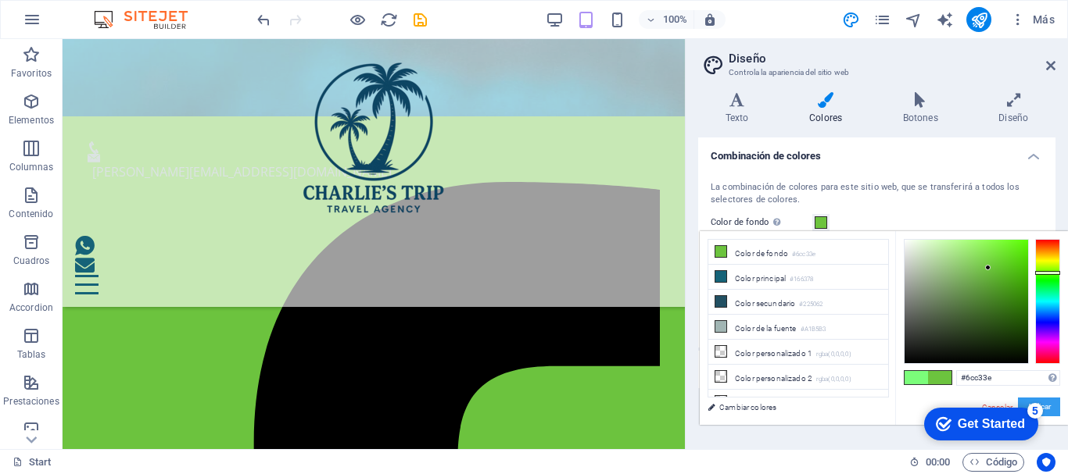
click at [1054, 406] on button "Aplicar" at bounding box center [1039, 407] width 42 height 19
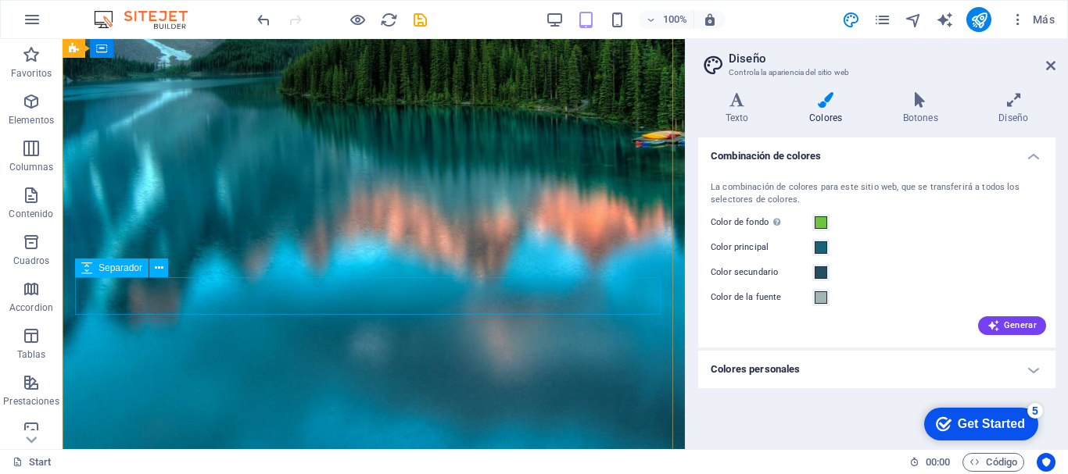
scroll to position [0, 0]
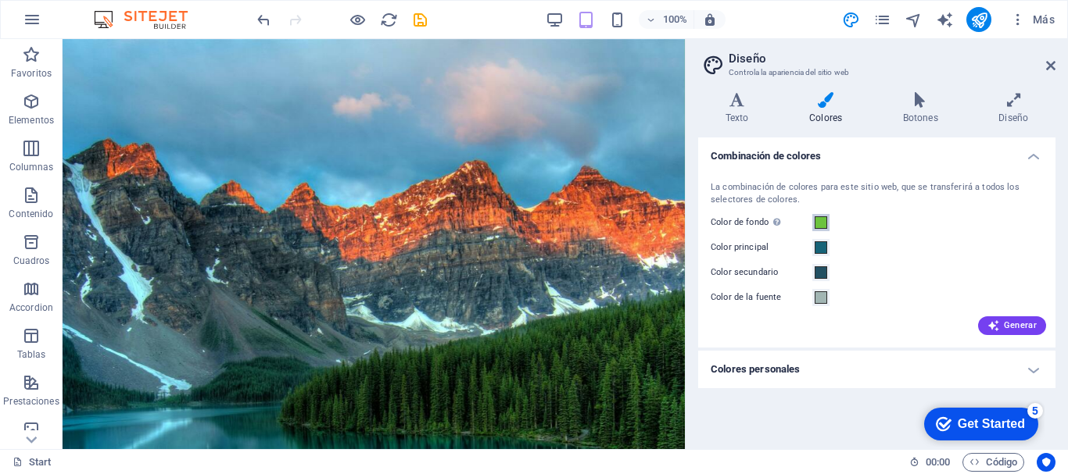
click at [820, 225] on span at bounding box center [820, 222] width 13 height 13
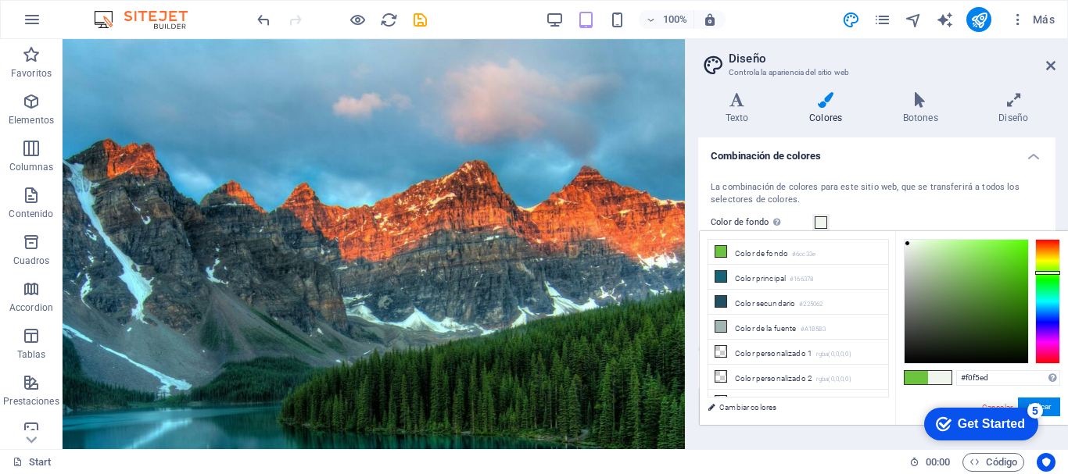
drag, startPoint x: 982, startPoint y: 268, endPoint x: 907, endPoint y: 245, distance: 77.9
click at [907, 245] on div at bounding box center [965, 301] width 123 height 123
type input "#eef3eb"
click at [1052, 404] on button "Aplicar" at bounding box center [1039, 407] width 42 height 19
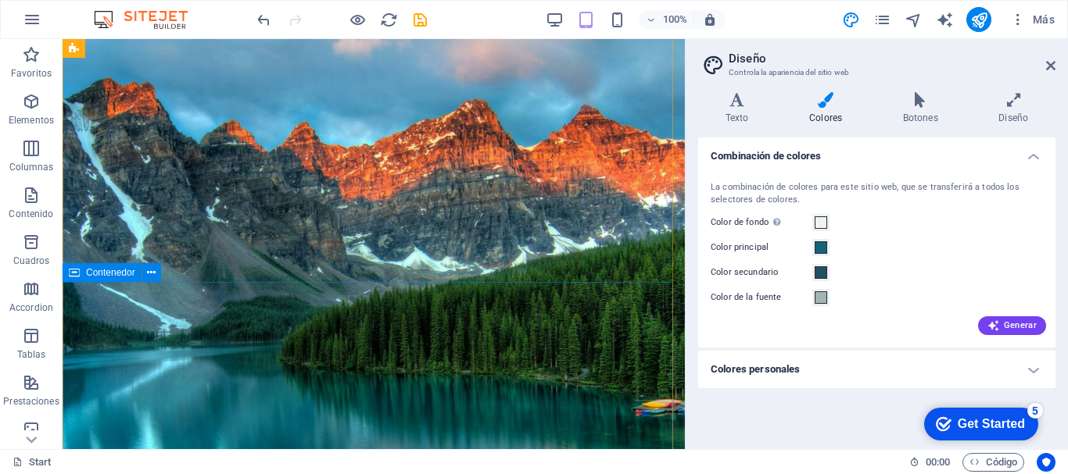
scroll to position [155, 0]
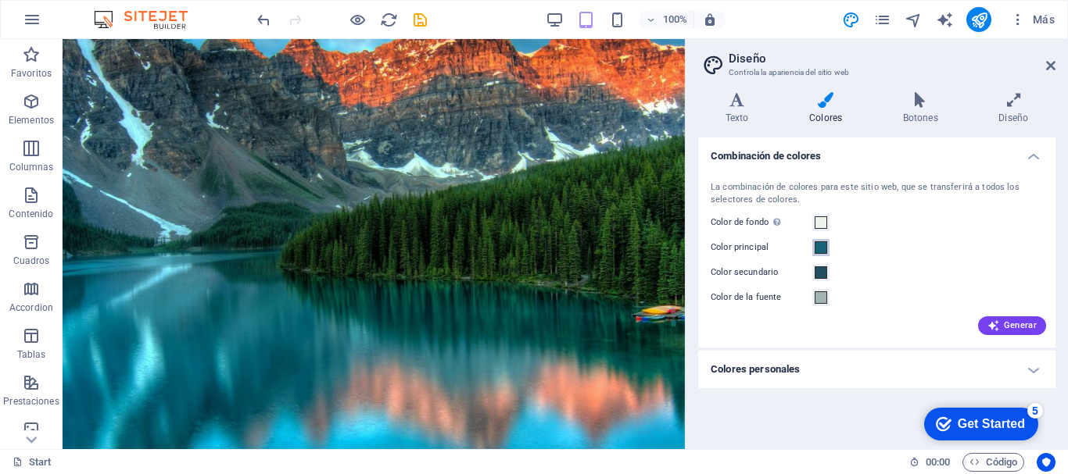
click at [821, 252] on span at bounding box center [820, 247] width 13 height 13
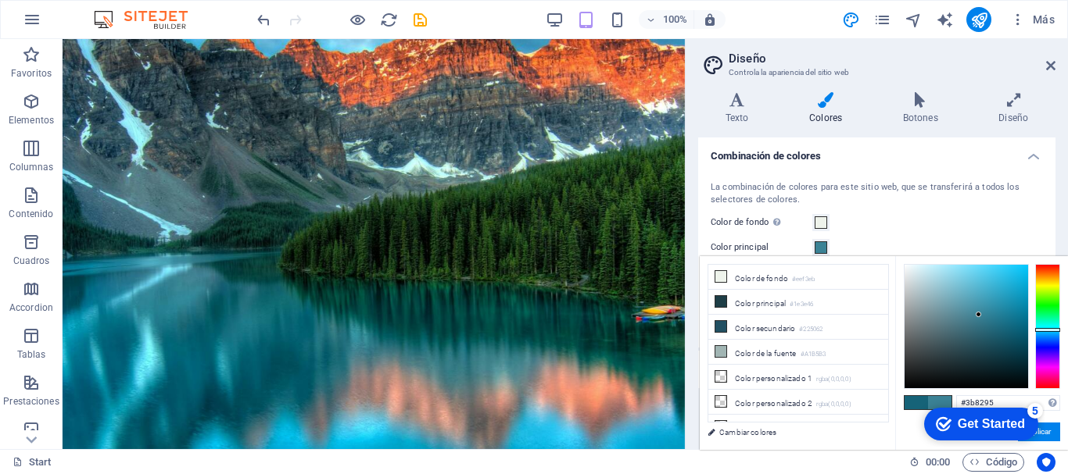
drag, startPoint x: 1002, startPoint y: 329, endPoint x: 978, endPoint y: 316, distance: 26.9
click at [978, 316] on div at bounding box center [977, 314] width 5 height 5
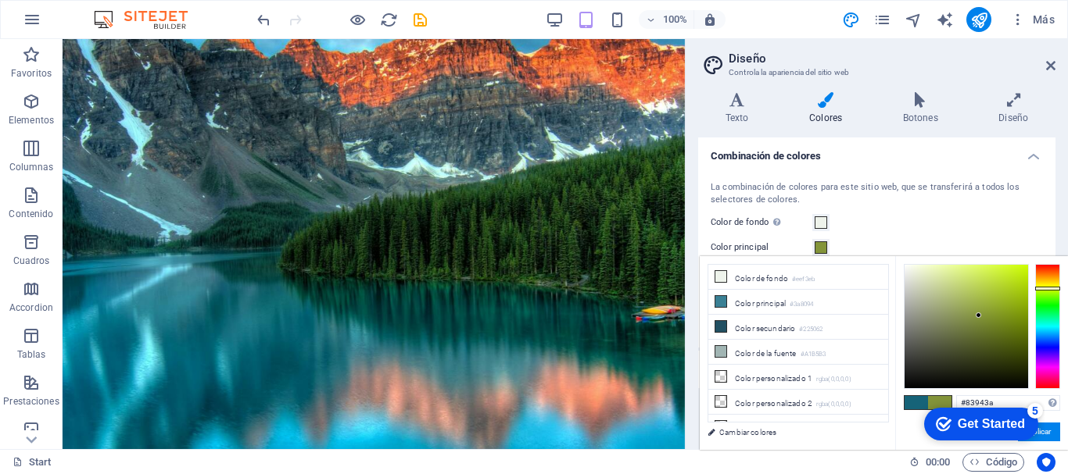
drag, startPoint x: 1046, startPoint y: 332, endPoint x: 1055, endPoint y: 288, distance: 44.6
click at [1055, 288] on div at bounding box center [1047, 289] width 25 height 4
drag, startPoint x: 979, startPoint y: 318, endPoint x: 981, endPoint y: 285, distance: 32.9
click at [981, 285] on div at bounding box center [965, 326] width 123 height 123
click at [1046, 434] on button "Aplicar" at bounding box center [1039, 432] width 42 height 19
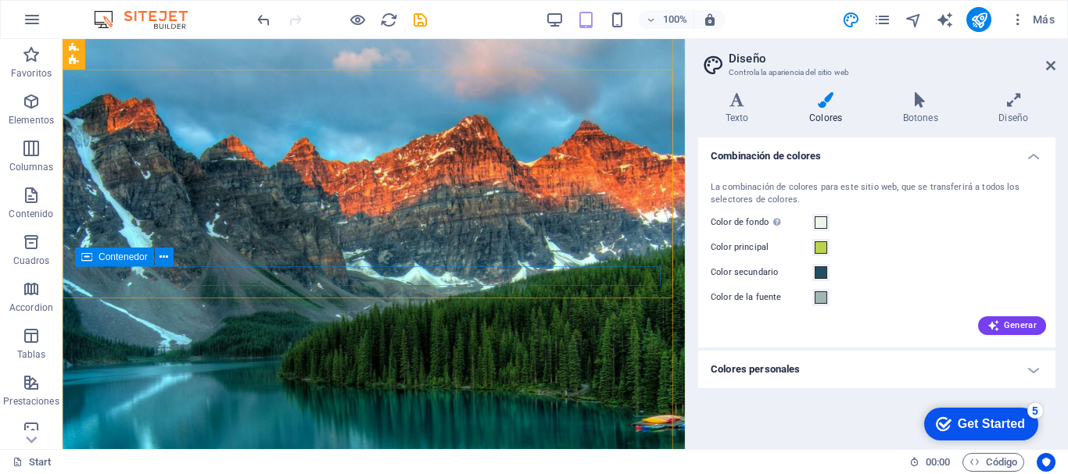
scroll to position [45, 0]
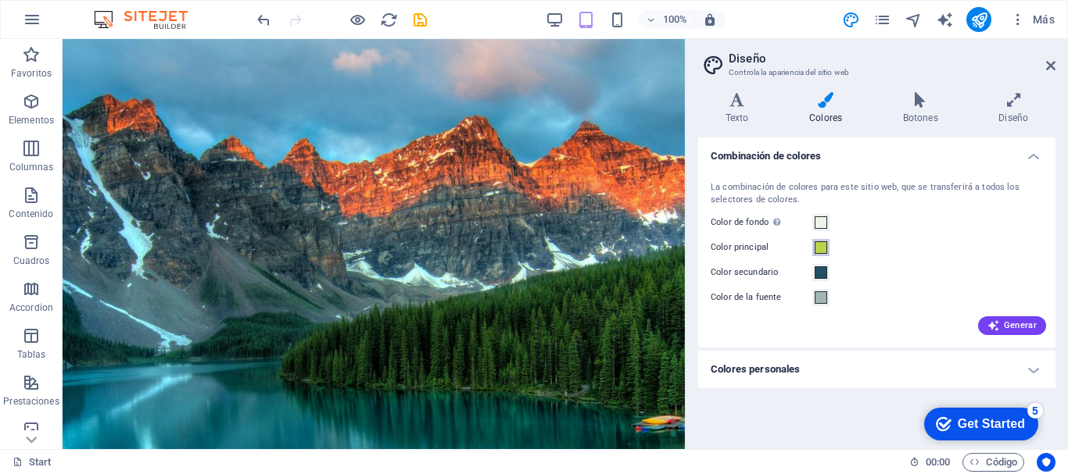
click at [824, 248] on span at bounding box center [820, 247] width 13 height 13
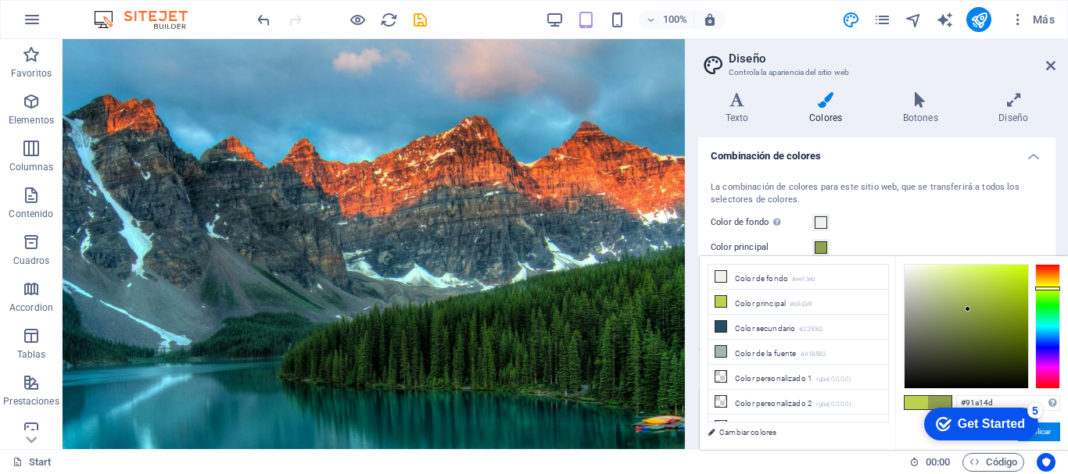
drag, startPoint x: 978, startPoint y: 287, endPoint x: 968, endPoint y: 309, distance: 24.8
click at [968, 309] on div at bounding box center [965, 326] width 123 height 123
drag, startPoint x: 966, startPoint y: 309, endPoint x: 928, endPoint y: 303, distance: 38.0
click at [928, 303] on div at bounding box center [927, 302] width 5 height 5
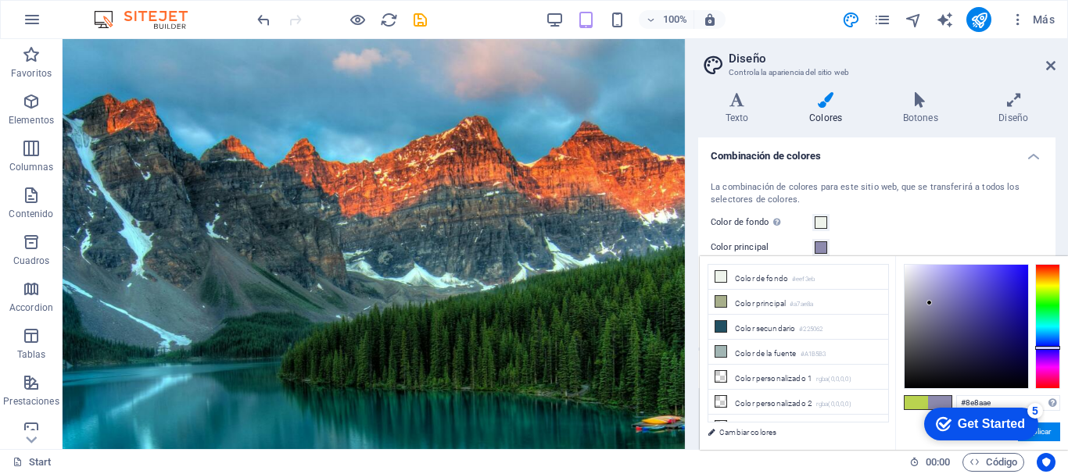
drag, startPoint x: 1046, startPoint y: 292, endPoint x: 1045, endPoint y: 349, distance: 57.1
click at [1045, 349] on div at bounding box center [1047, 326] width 25 height 125
drag, startPoint x: 927, startPoint y: 302, endPoint x: 908, endPoint y: 275, distance: 33.2
click at [908, 275] on div at bounding box center [909, 272] width 5 height 5
drag, startPoint x: 910, startPoint y: 273, endPoint x: 932, endPoint y: 270, distance: 22.0
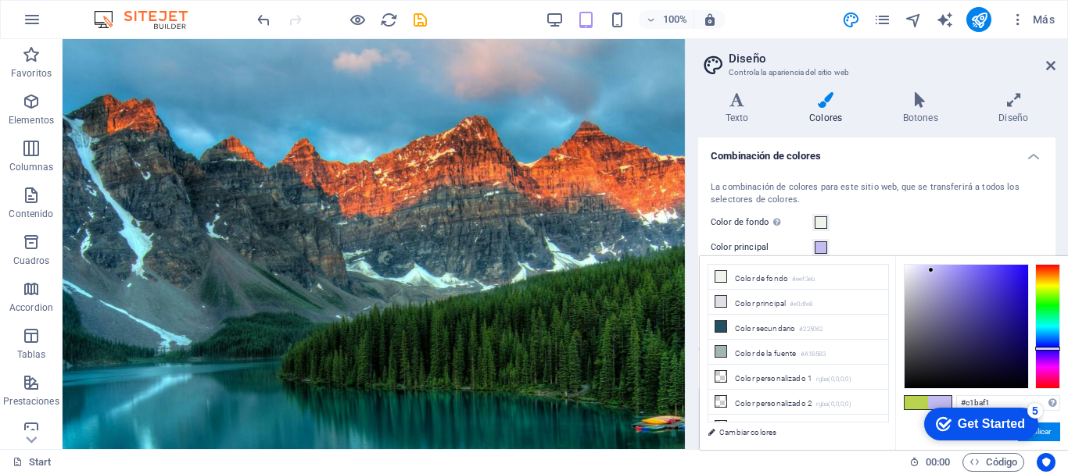
click at [932, 270] on div at bounding box center [930, 269] width 5 height 5
click at [930, 273] on div at bounding box center [965, 326] width 123 height 123
drag, startPoint x: 930, startPoint y: 273, endPoint x: 946, endPoint y: 270, distance: 16.6
click at [946, 270] on div at bounding box center [945, 269] width 5 height 5
drag, startPoint x: 946, startPoint y: 272, endPoint x: 1000, endPoint y: 381, distance: 122.3
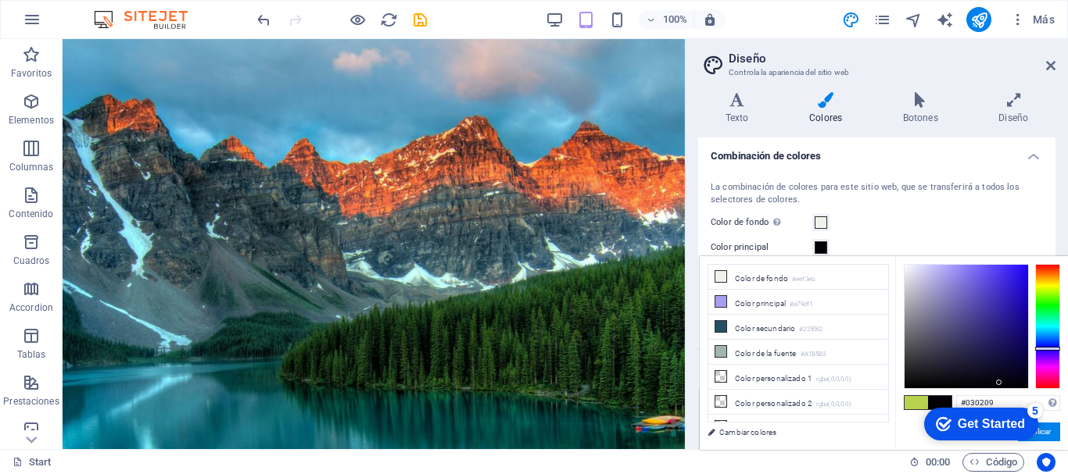
click at [1000, 381] on div at bounding box center [998, 382] width 5 height 5
drag, startPoint x: 1000, startPoint y: 381, endPoint x: 975, endPoint y: 371, distance: 27.0
click at [975, 371] on div at bounding box center [974, 370] width 5 height 5
click at [1044, 430] on button "Aplicar" at bounding box center [1039, 432] width 42 height 19
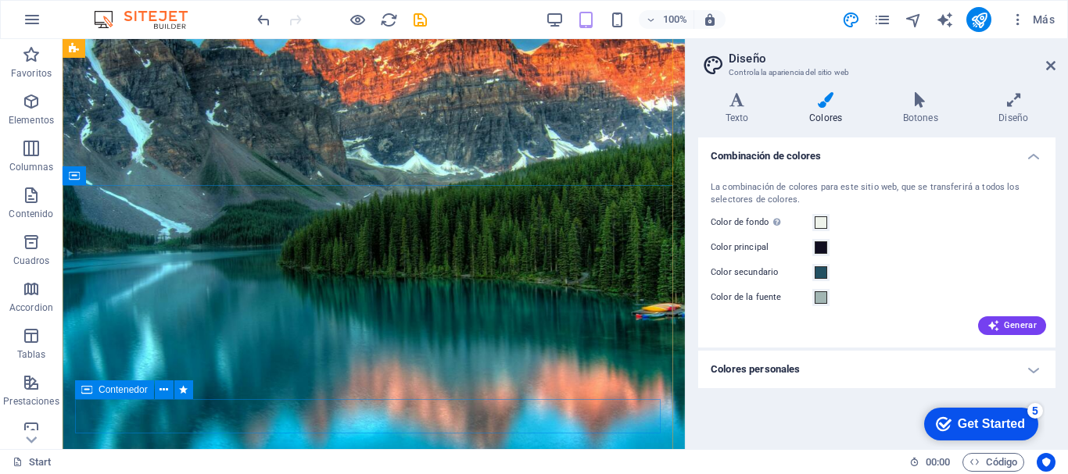
scroll to position [159, 0]
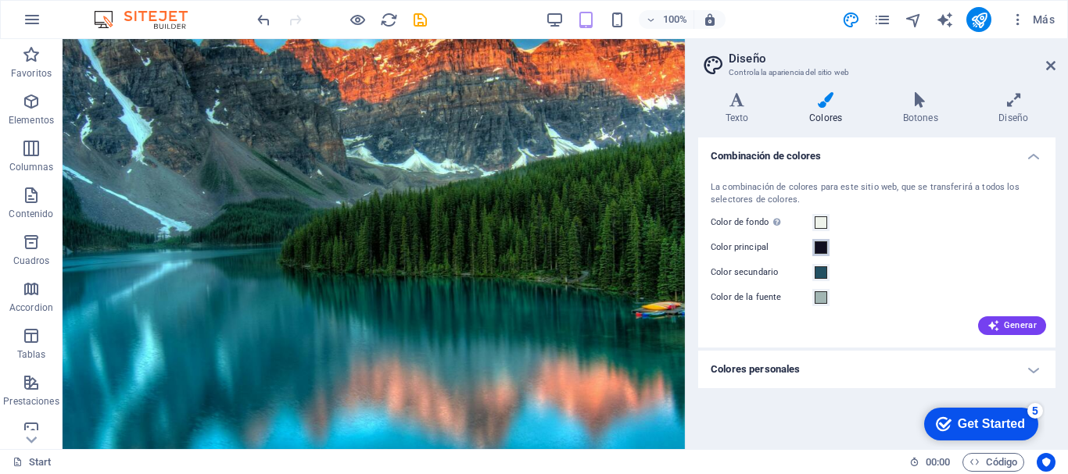
click at [821, 248] on span at bounding box center [820, 247] width 13 height 13
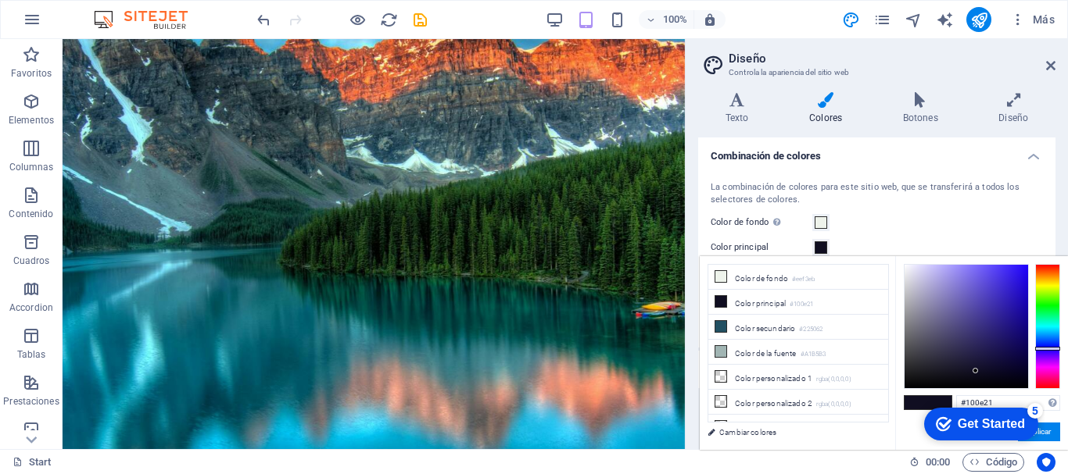
drag, startPoint x: 975, startPoint y: 368, endPoint x: 988, endPoint y: 363, distance: 13.6
type input "#1b1548"
drag, startPoint x: 988, startPoint y: 363, endPoint x: 992, endPoint y: 352, distance: 10.9
click at [992, 352] on div at bounding box center [991, 354] width 5 height 5
click at [1046, 427] on button "Aplicar" at bounding box center [1039, 432] width 42 height 19
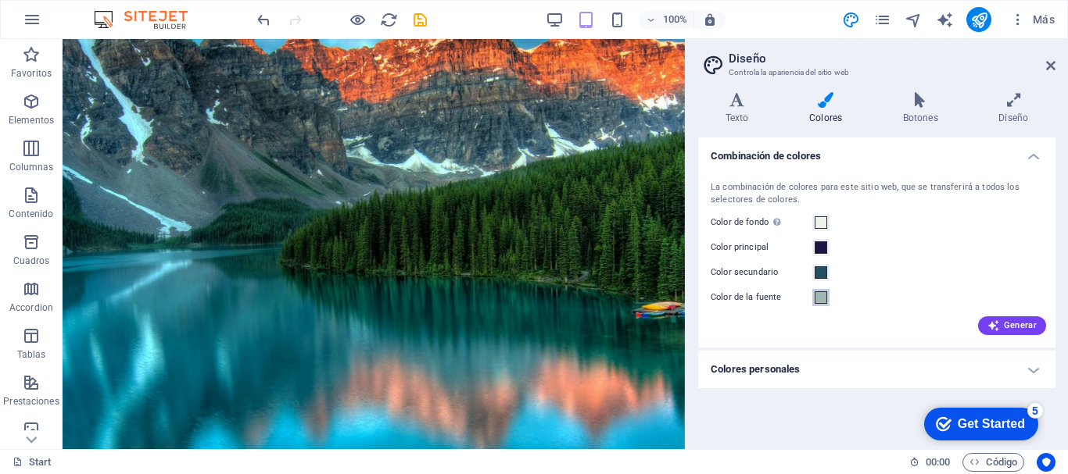
click at [820, 302] on span at bounding box center [820, 298] width 13 height 13
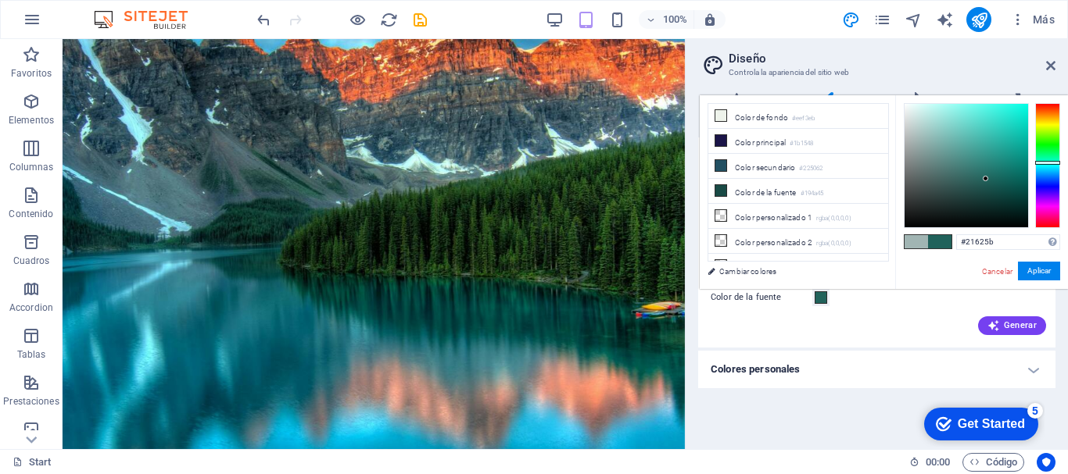
drag, startPoint x: 918, startPoint y: 139, endPoint x: 986, endPoint y: 181, distance: 80.0
click at [986, 181] on div at bounding box center [984, 178] width 5 height 5
type input "#1f5d57"
click at [1043, 268] on button "Aplicar" at bounding box center [1039, 271] width 42 height 19
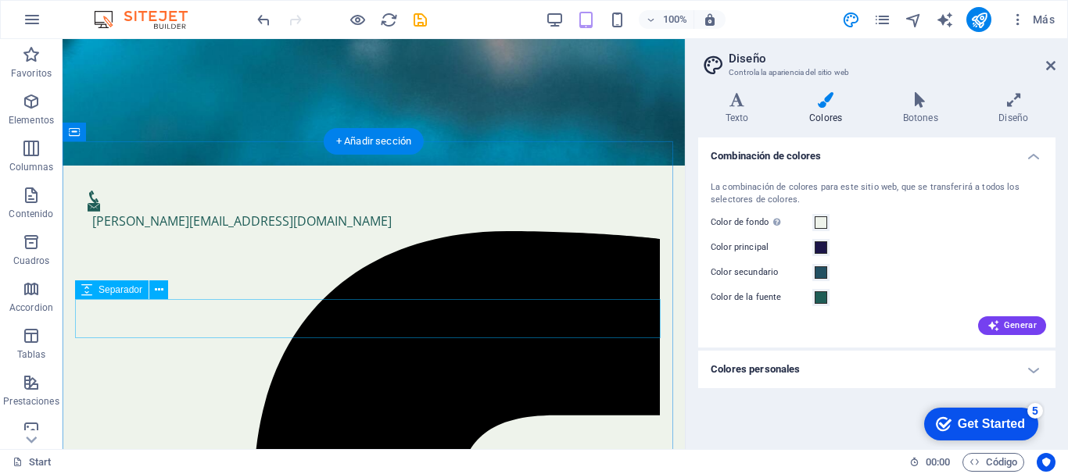
scroll to position [696, 0]
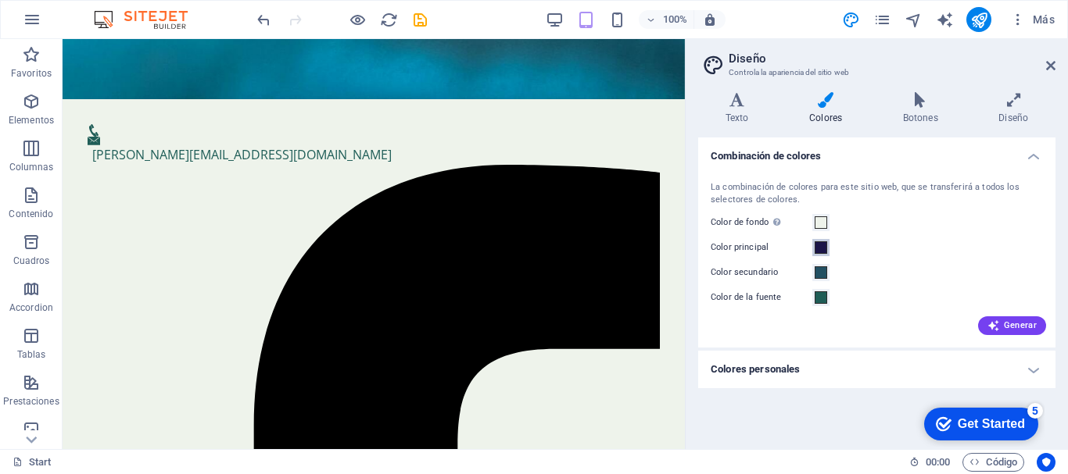
click at [821, 251] on span at bounding box center [820, 247] width 13 height 13
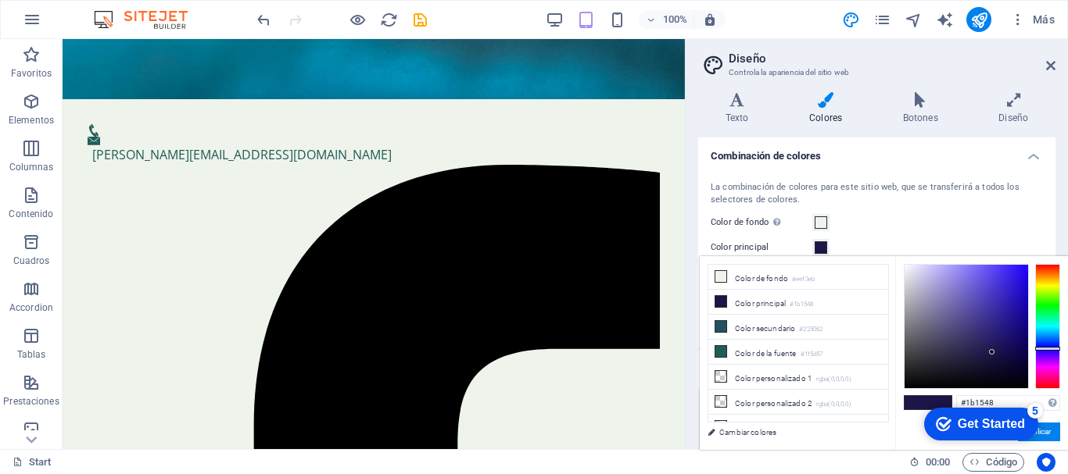
drag, startPoint x: 993, startPoint y: 351, endPoint x: 983, endPoint y: 349, distance: 9.5
drag, startPoint x: 983, startPoint y: 349, endPoint x: 975, endPoint y: 343, distance: 10.6
click at [975, 343] on div at bounding box center [973, 342] width 5 height 5
click at [1028, 209] on div "La combinación de colores para este sitio web, que se transferirá a todos los s…" at bounding box center [876, 257] width 363 height 182
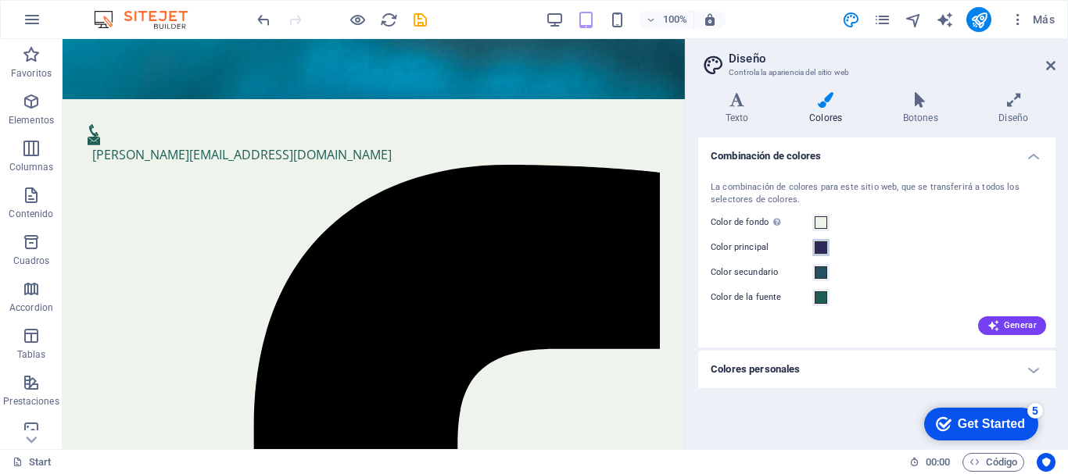
click at [819, 248] on span at bounding box center [820, 247] width 13 height 13
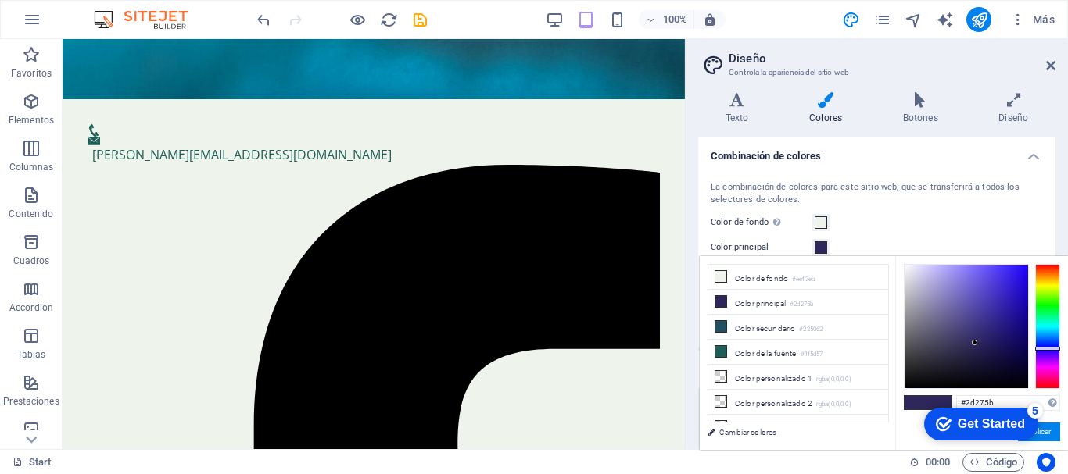
drag, startPoint x: 971, startPoint y: 342, endPoint x: 952, endPoint y: 352, distance: 22.0
type input "#38335b"
drag, startPoint x: 952, startPoint y: 352, endPoint x: 958, endPoint y: 343, distance: 10.6
click at [958, 343] on div at bounding box center [957, 342] width 5 height 5
click at [1047, 435] on button "Aplicar" at bounding box center [1039, 432] width 42 height 19
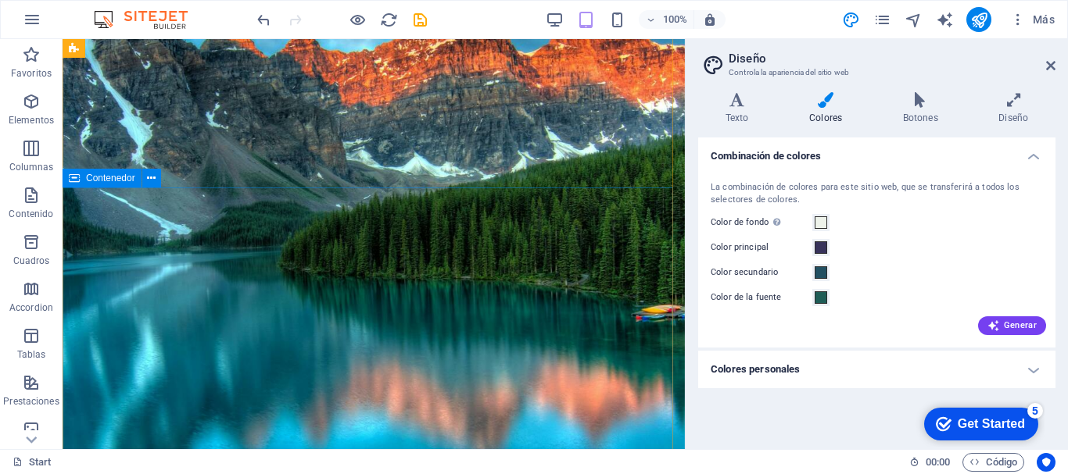
scroll to position [155, 0]
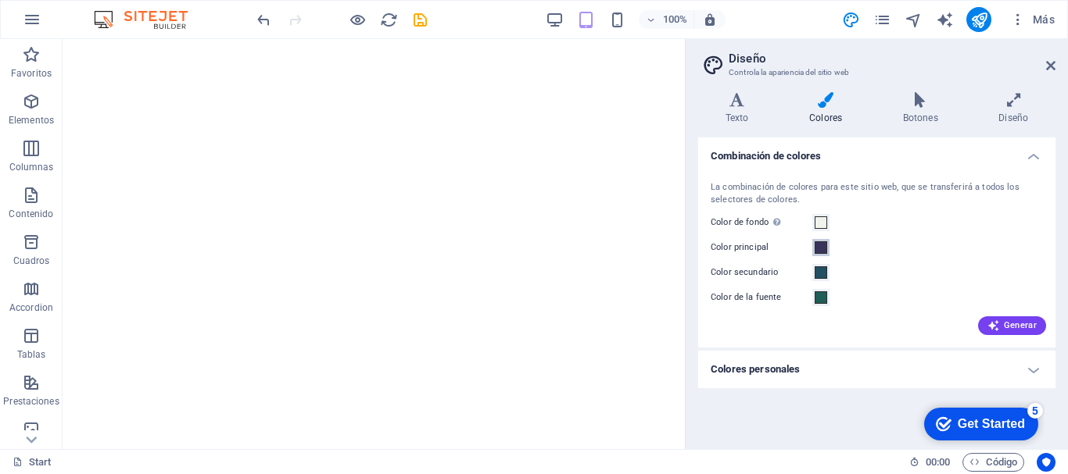
click at [821, 248] on span at bounding box center [820, 247] width 13 height 13
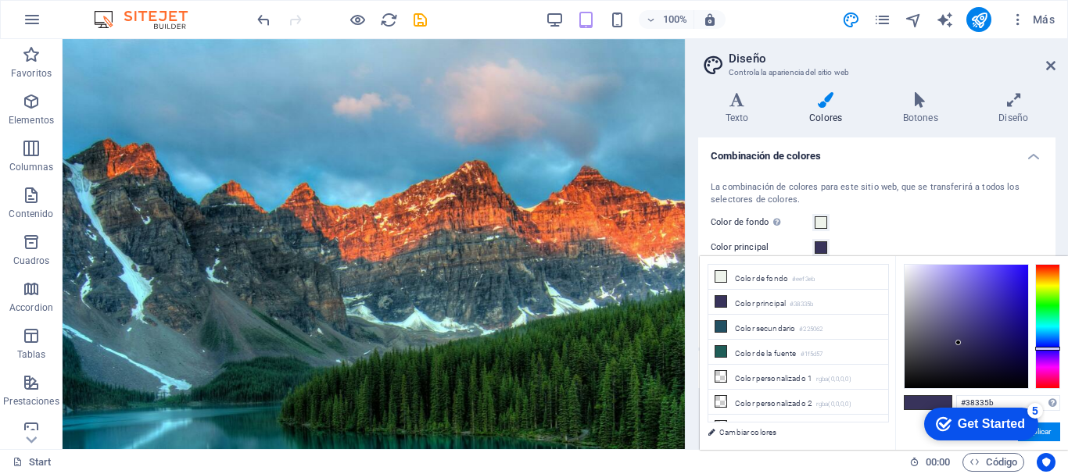
scroll to position [155, 0]
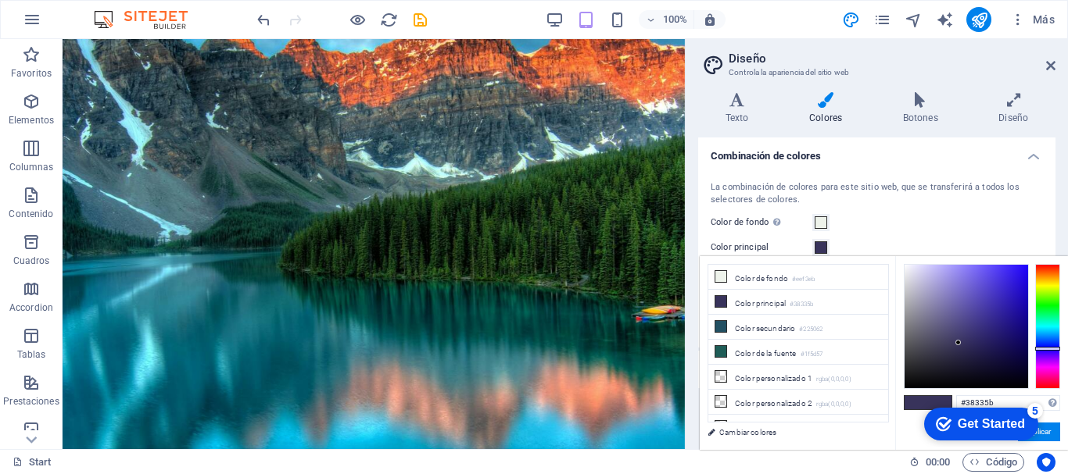
drag, startPoint x: 1045, startPoint y: 347, endPoint x: 1043, endPoint y: 337, distance: 10.3
drag, startPoint x: 1043, startPoint y: 337, endPoint x: 1046, endPoint y: 345, distance: 8.4
click at [1046, 345] on div at bounding box center [1047, 326] width 25 height 125
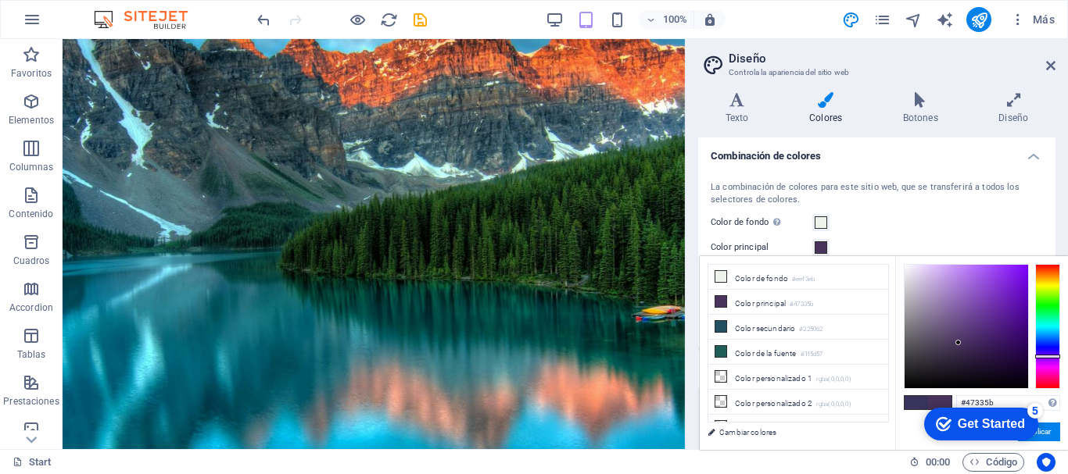
drag, startPoint x: 1046, startPoint y: 345, endPoint x: 1044, endPoint y: 356, distance: 12.0
click at [1044, 356] on div at bounding box center [1047, 357] width 25 height 4
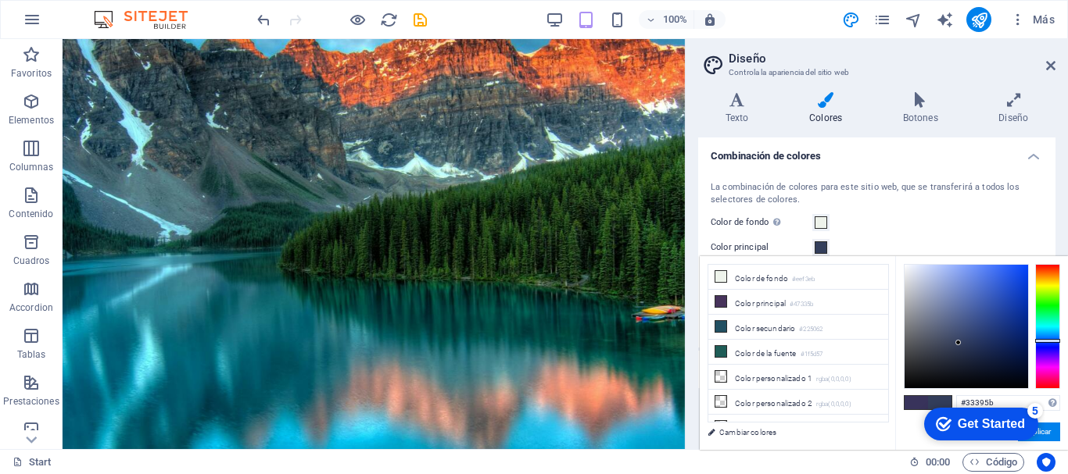
drag, startPoint x: 1044, startPoint y: 356, endPoint x: 1049, endPoint y: 345, distance: 12.6
click at [1049, 343] on div at bounding box center [1047, 341] width 25 height 4
click at [1052, 340] on div at bounding box center [1047, 326] width 25 height 125
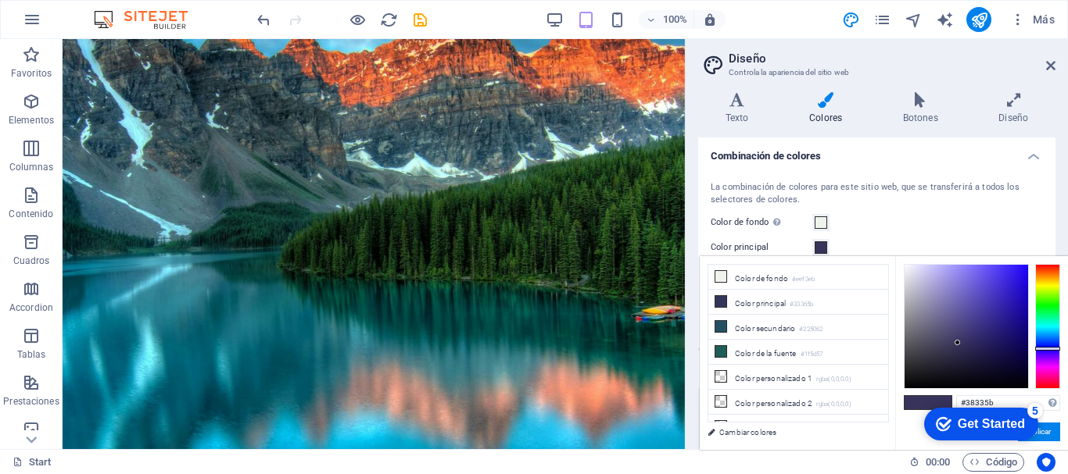
drag, startPoint x: 1052, startPoint y: 340, endPoint x: 1050, endPoint y: 349, distance: 8.9
click at [1050, 349] on div at bounding box center [1047, 349] width 25 height 4
drag, startPoint x: 955, startPoint y: 342, endPoint x: 1002, endPoint y: 350, distance: 47.5
click at [1003, 350] on div at bounding box center [1005, 349] width 5 height 5
drag, startPoint x: 1004, startPoint y: 348, endPoint x: 998, endPoint y: 367, distance: 19.8
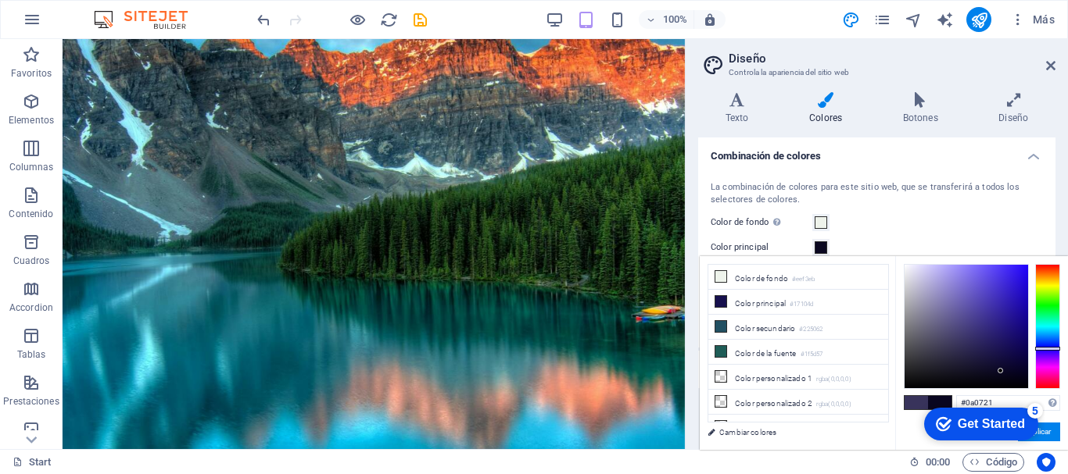
click at [998, 367] on div at bounding box center [965, 326] width 123 height 123
drag, startPoint x: 1000, startPoint y: 366, endPoint x: 992, endPoint y: 360, distance: 10.2
click at [992, 360] on div at bounding box center [965, 326] width 123 height 123
click at [1044, 439] on button "Aplicar" at bounding box center [1039, 432] width 42 height 19
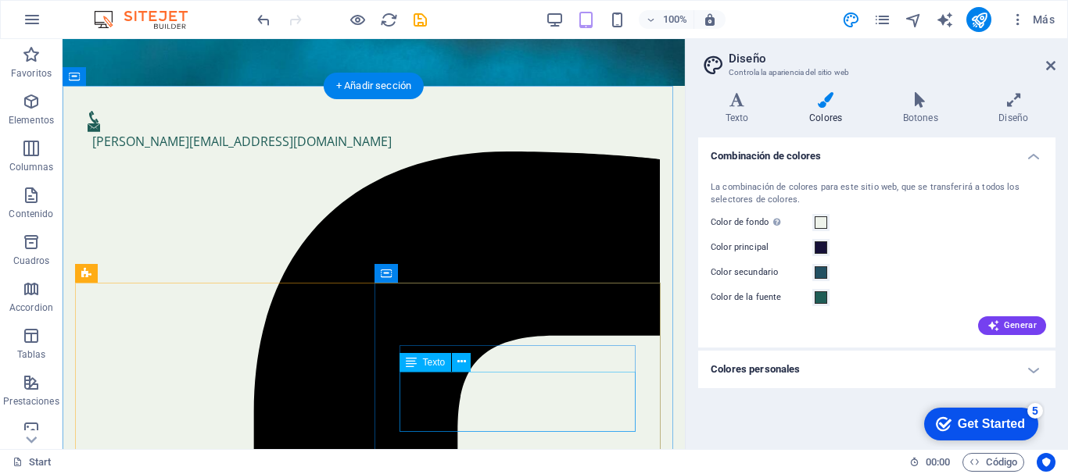
scroll to position [770, 0]
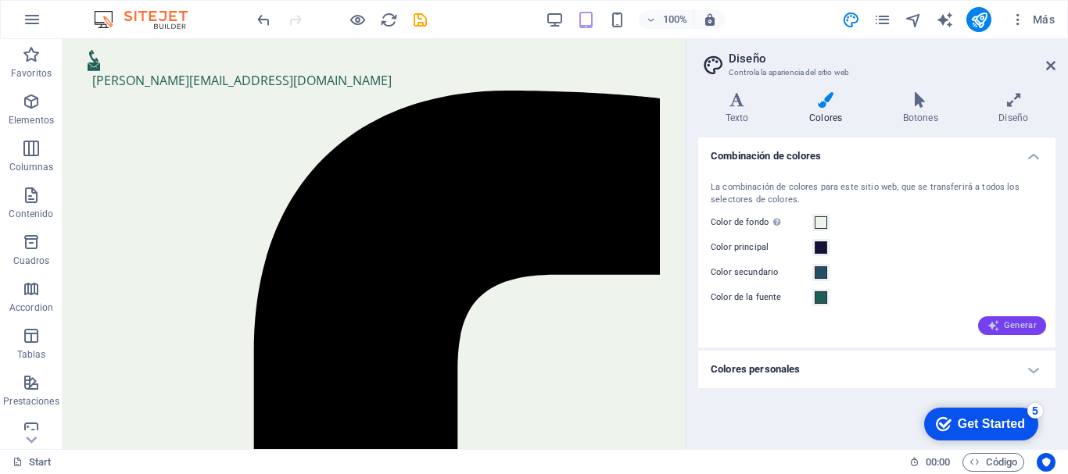
click at [998, 323] on icon "button" at bounding box center [993, 326] width 13 height 13
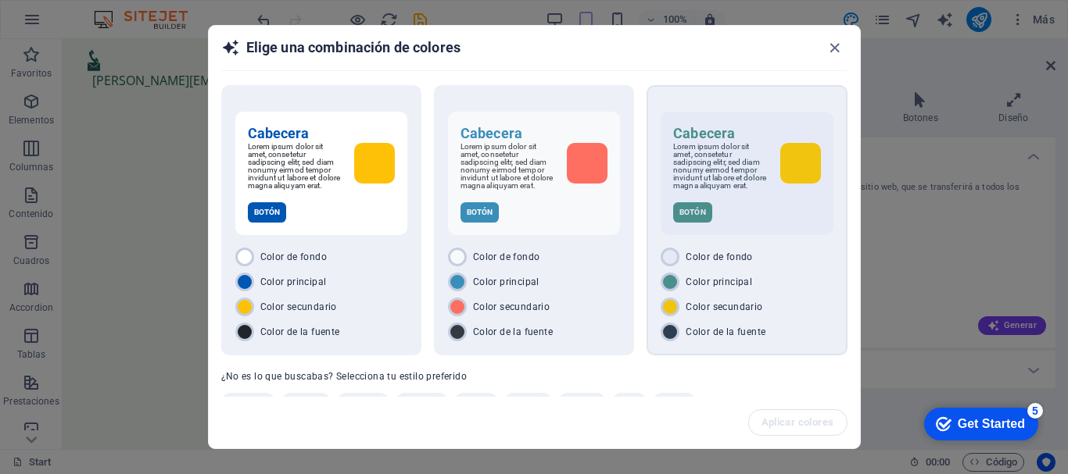
scroll to position [43, 0]
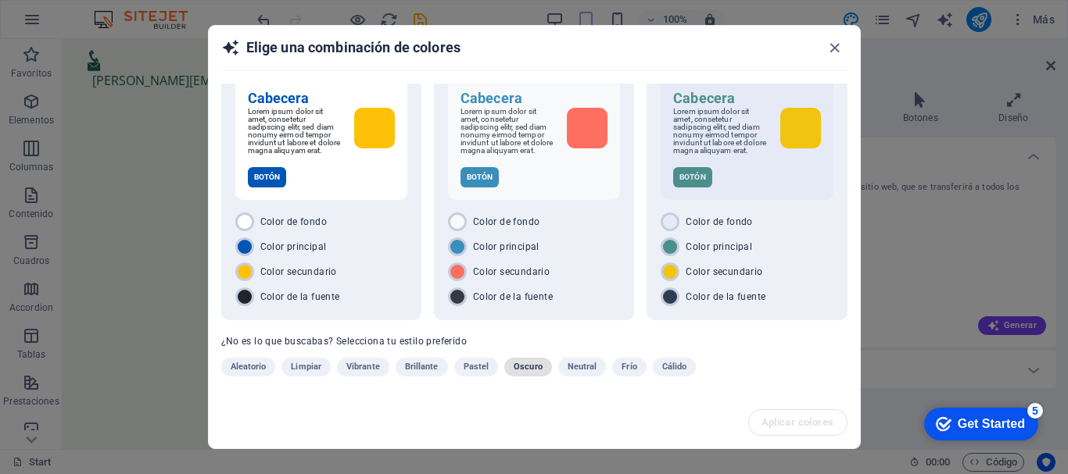
click at [531, 365] on span "Oscuro" at bounding box center [527, 367] width 29 height 19
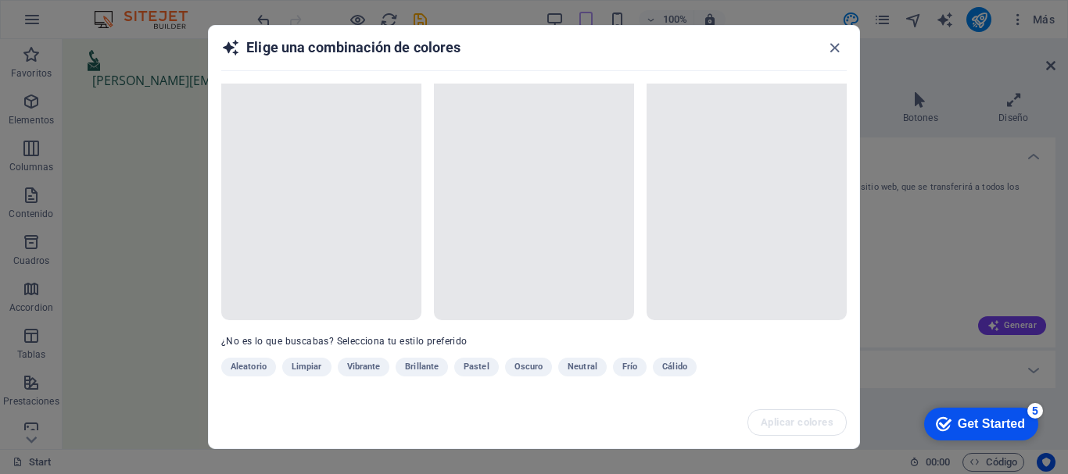
click at [531, 365] on div "Aleatorio Limpiar Vibrante Brillante Pastel Oscuro Neutral Frío Cálido" at bounding box center [494, 370] width 547 height 25
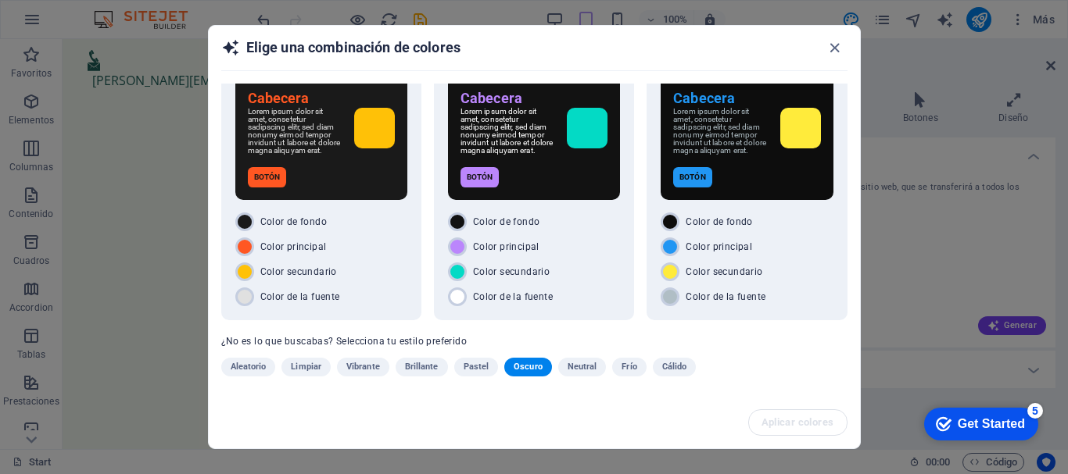
click at [604, 367] on div "Aleatorio Limpiar Vibrante Brillante Pastel Oscuro Neutral Frío Cálido" at bounding box center [494, 370] width 547 height 25
click at [621, 368] on span "Frío" at bounding box center [628, 367] width 15 height 19
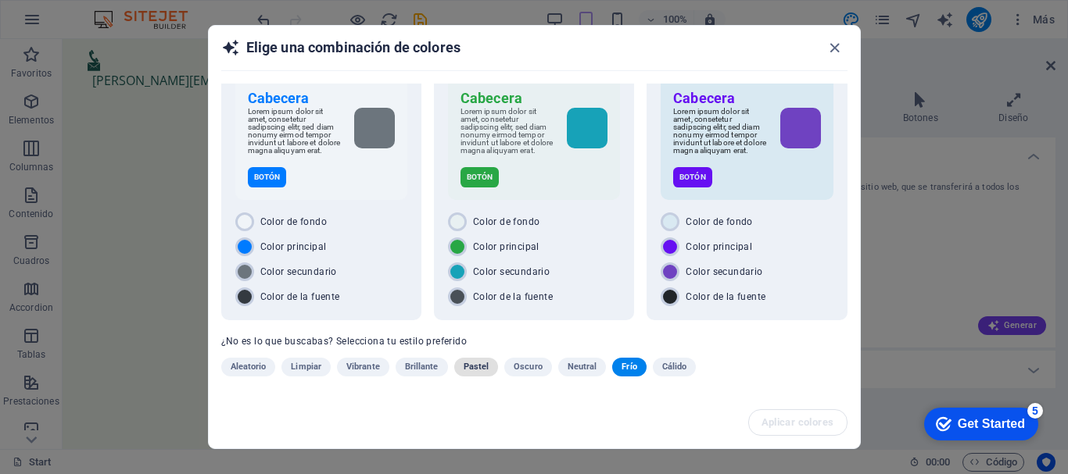
click at [472, 368] on span "Pastel" at bounding box center [476, 367] width 26 height 19
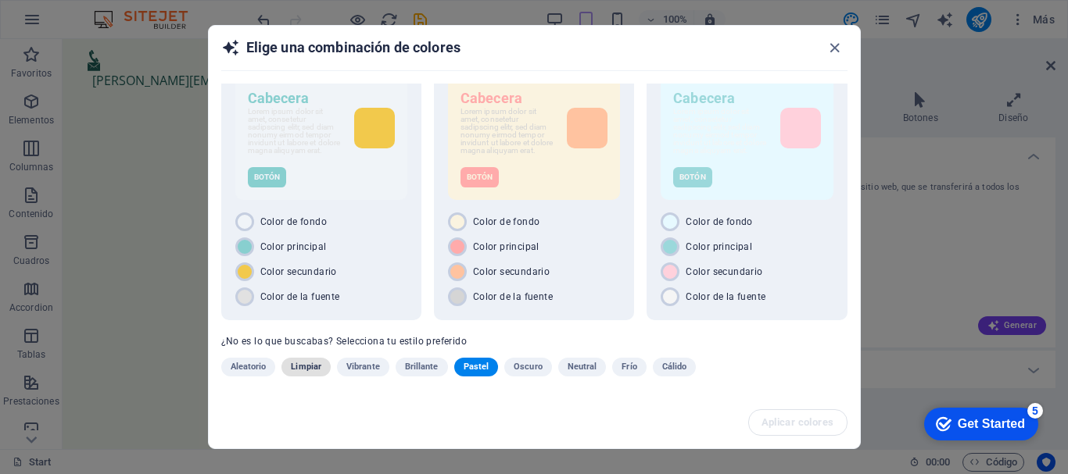
click at [320, 364] on span "Limpiar" at bounding box center [306, 367] width 30 height 19
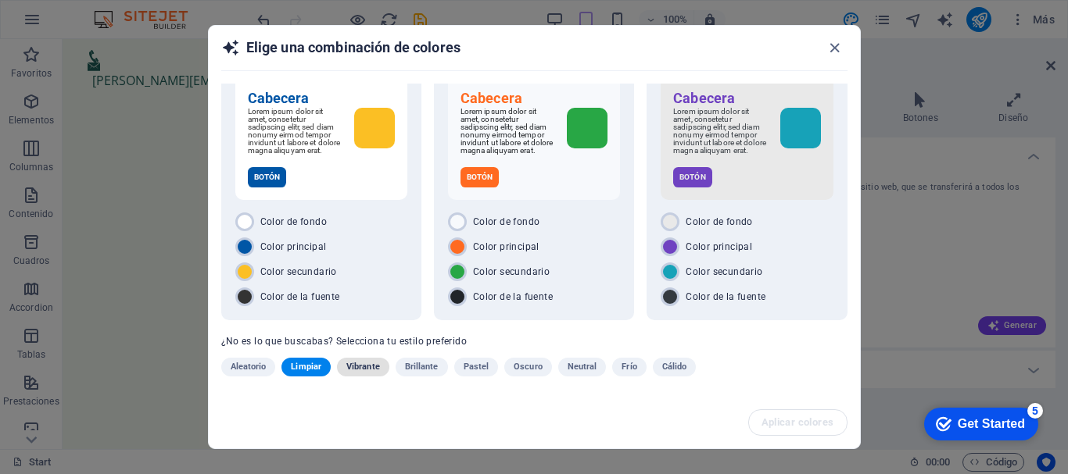
click at [365, 363] on span "Vibrante" at bounding box center [363, 367] width 34 height 19
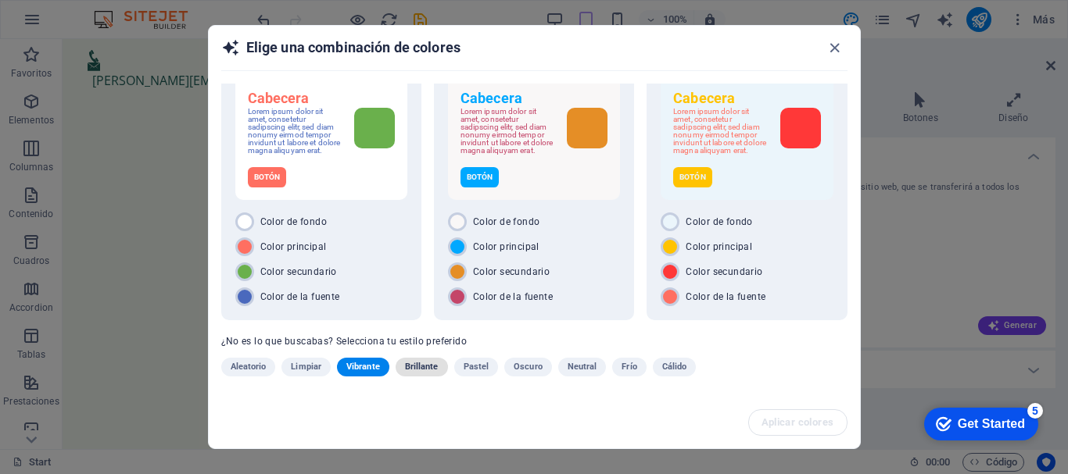
click at [420, 366] on span "Brillante" at bounding box center [422, 367] width 34 height 19
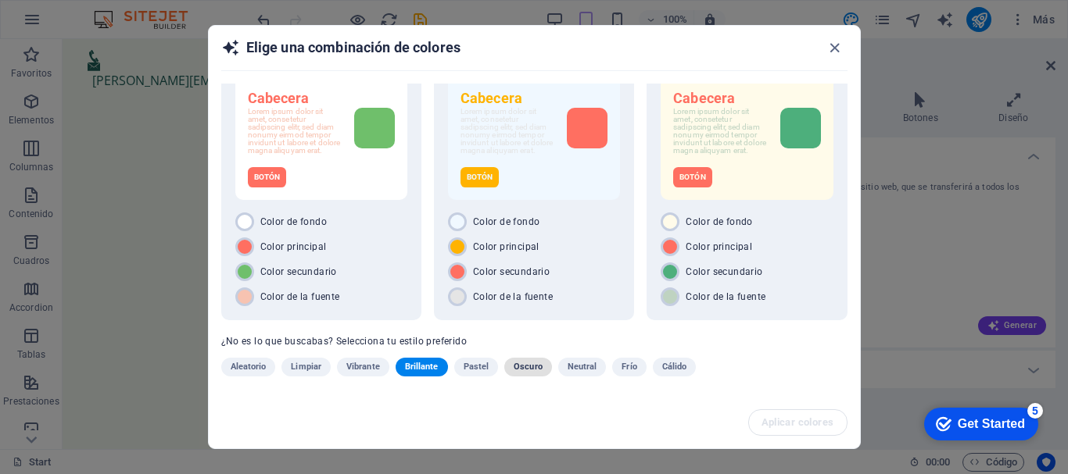
click at [531, 363] on span "Oscuro" at bounding box center [527, 367] width 29 height 19
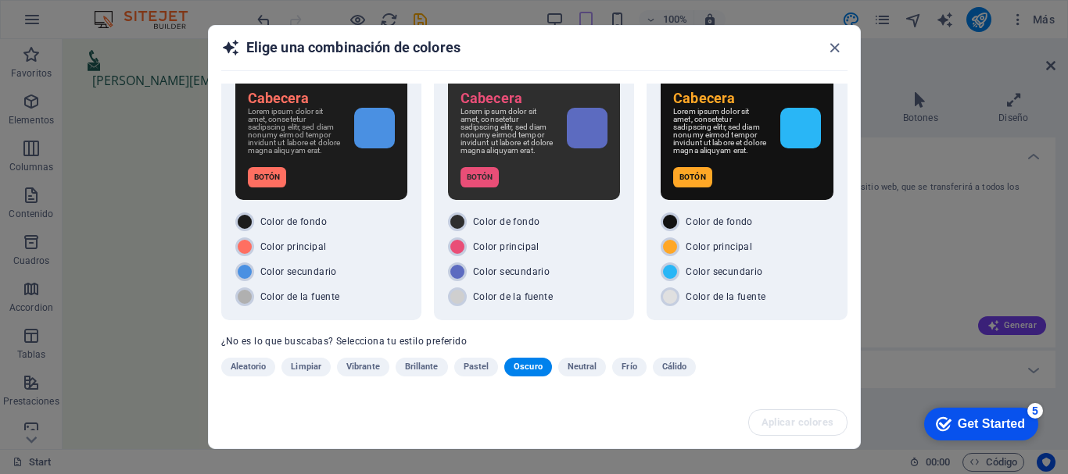
click at [586, 370] on span "Neutral" at bounding box center [582, 367] width 30 height 19
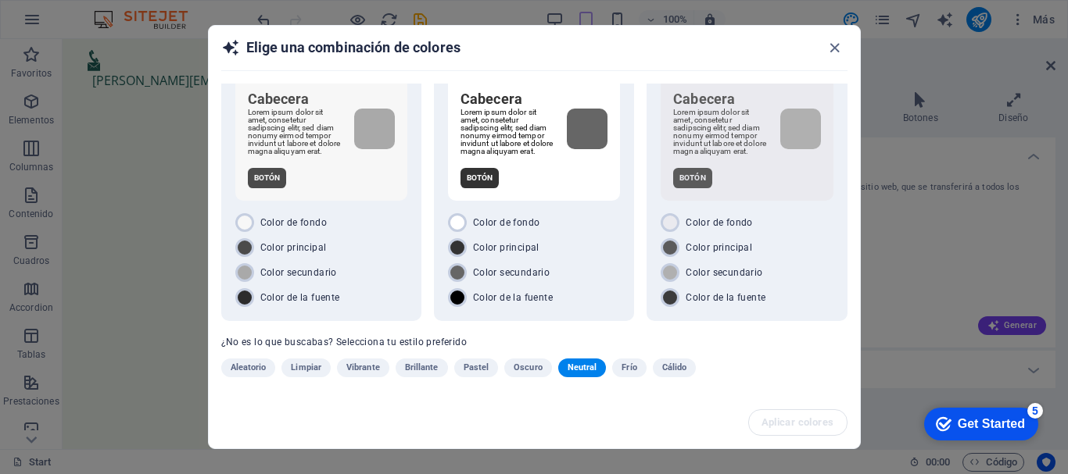
scroll to position [43, 0]
click at [596, 288] on div "Color de la fuente" at bounding box center [534, 297] width 172 height 19
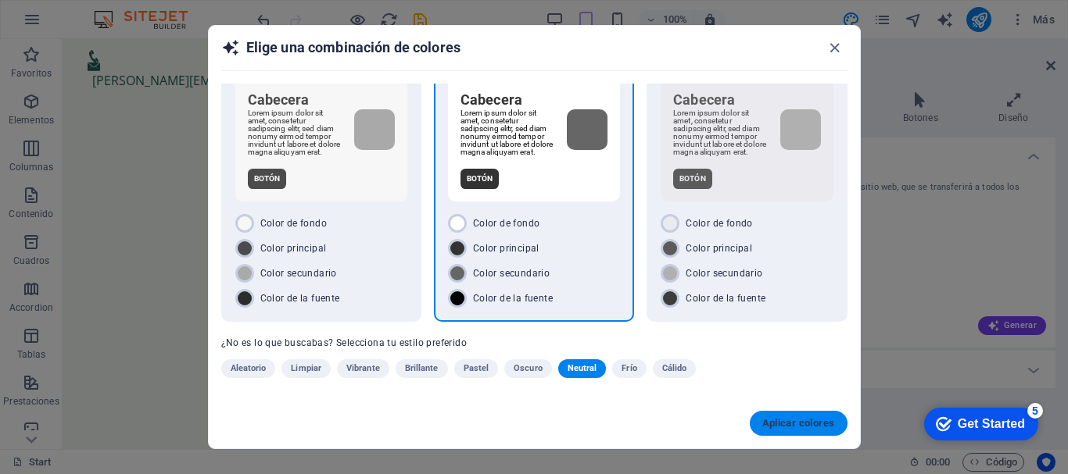
click at [771, 418] on span "Aplicar colores" at bounding box center [798, 423] width 73 height 13
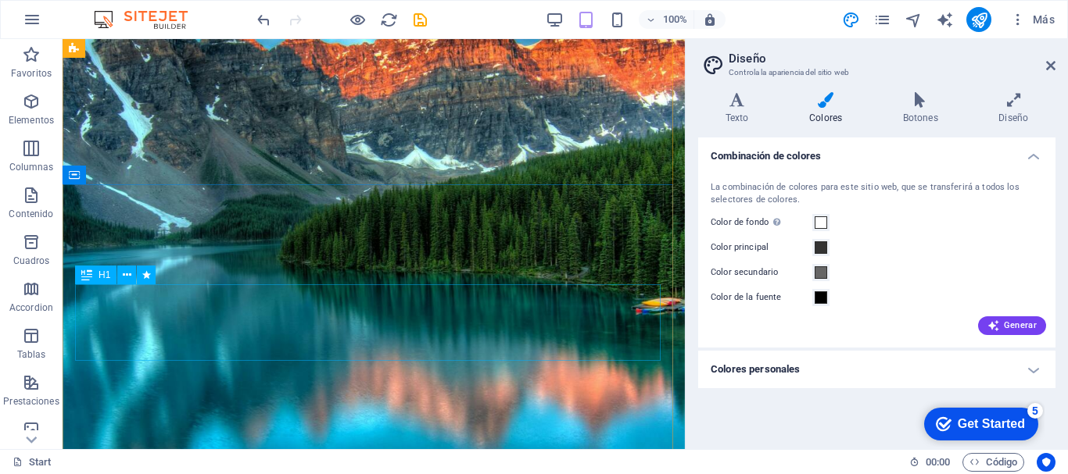
scroll to position [158, 0]
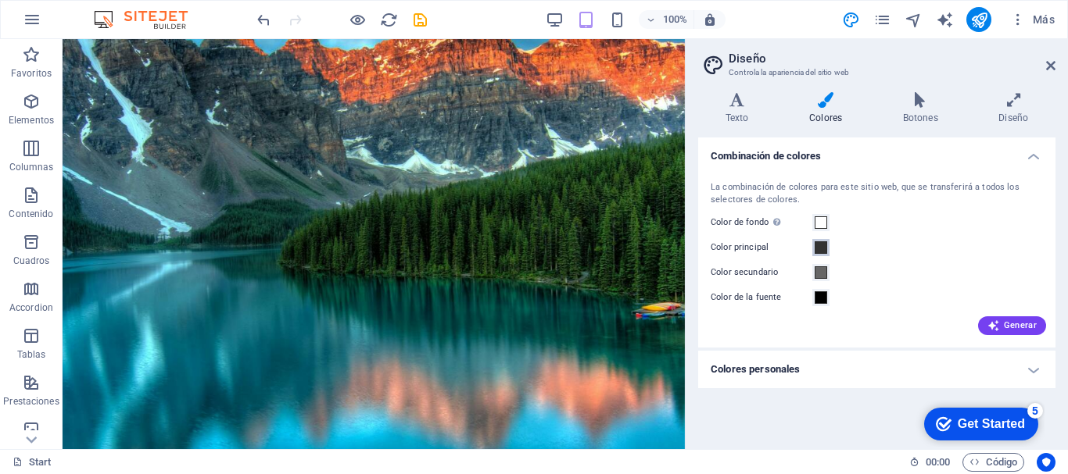
click at [819, 252] on span at bounding box center [820, 247] width 13 height 13
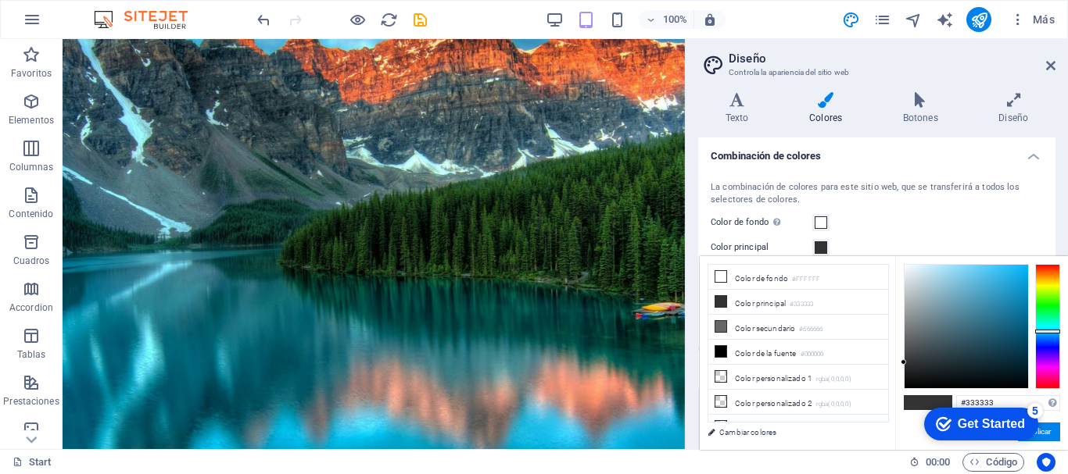
drag, startPoint x: 1056, startPoint y: 262, endPoint x: 1047, endPoint y: 331, distance: 70.1
click at [1047, 331] on div at bounding box center [1047, 332] width 25 height 4
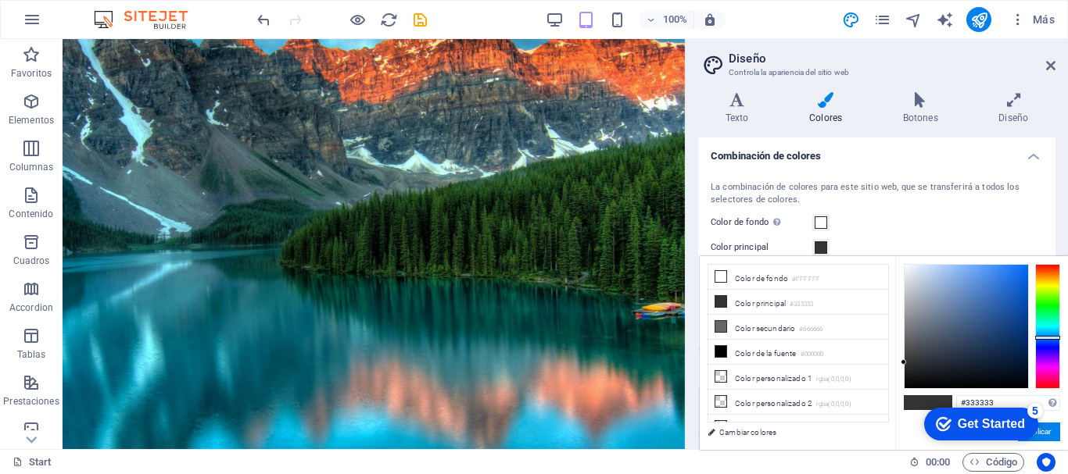
click at [1046, 338] on div at bounding box center [1047, 338] width 25 height 4
drag, startPoint x: 904, startPoint y: 363, endPoint x: 1011, endPoint y: 360, distance: 106.3
click at [1021, 361] on div at bounding box center [1023, 363] width 5 height 5
click at [1051, 432] on button "Aplicar" at bounding box center [1039, 432] width 42 height 19
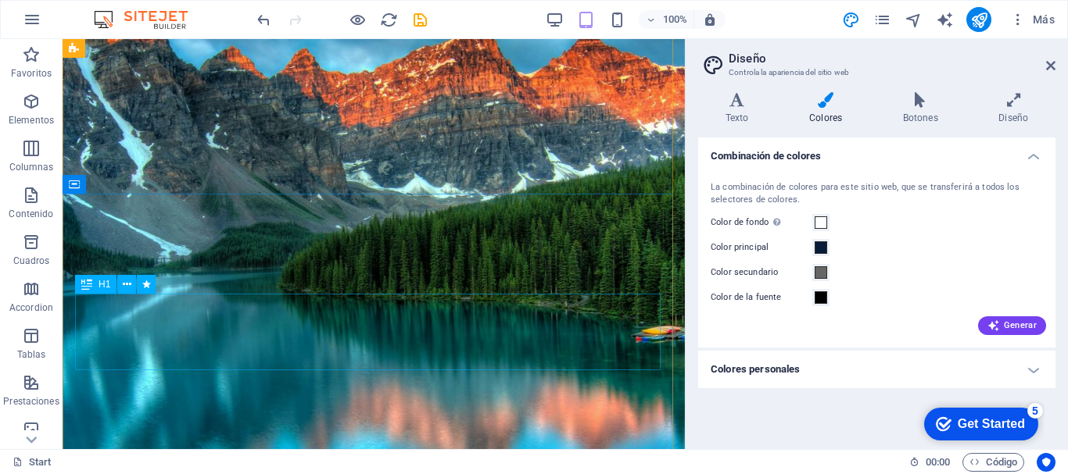
scroll to position [229, 0]
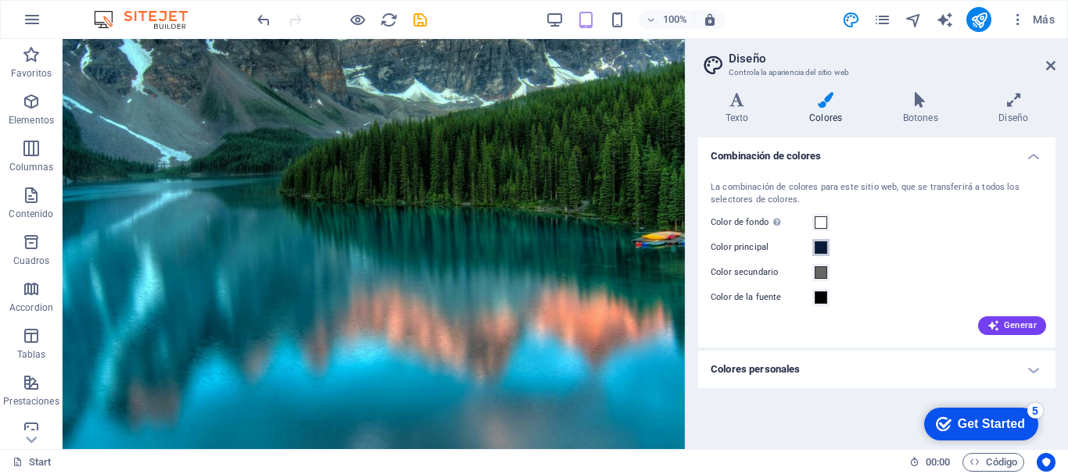
click at [821, 245] on span at bounding box center [820, 247] width 13 height 13
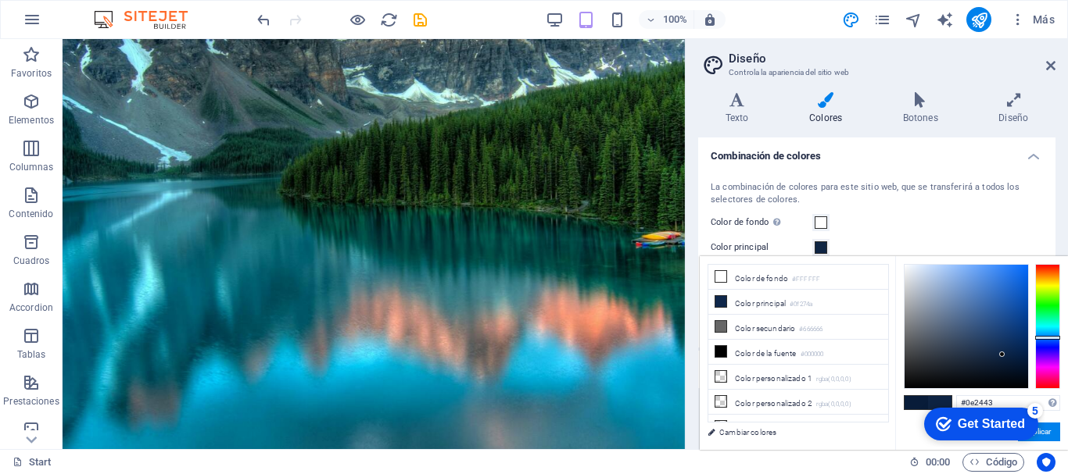
click at [1002, 355] on div at bounding box center [1001, 354] width 5 height 5
drag, startPoint x: 1003, startPoint y: 360, endPoint x: 1012, endPoint y: 350, distance: 13.3
click at [1012, 350] on div at bounding box center [965, 326] width 123 height 123
click div "checkmark Get Started 5 First Steps in the Editor Let's guide you through the t…"
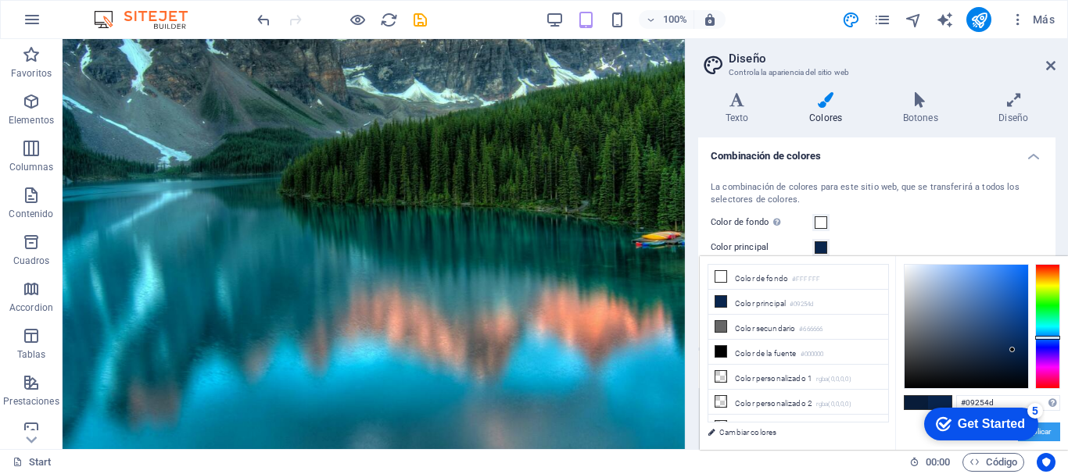
click at [1046, 431] on button "Aplicar" at bounding box center [1039, 432] width 42 height 19
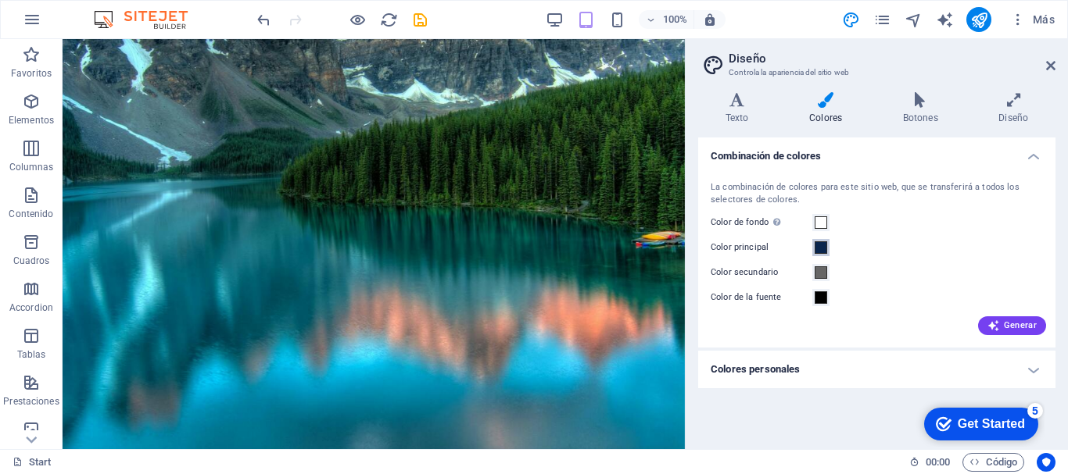
click at [820, 242] on span at bounding box center [820, 247] width 13 height 13
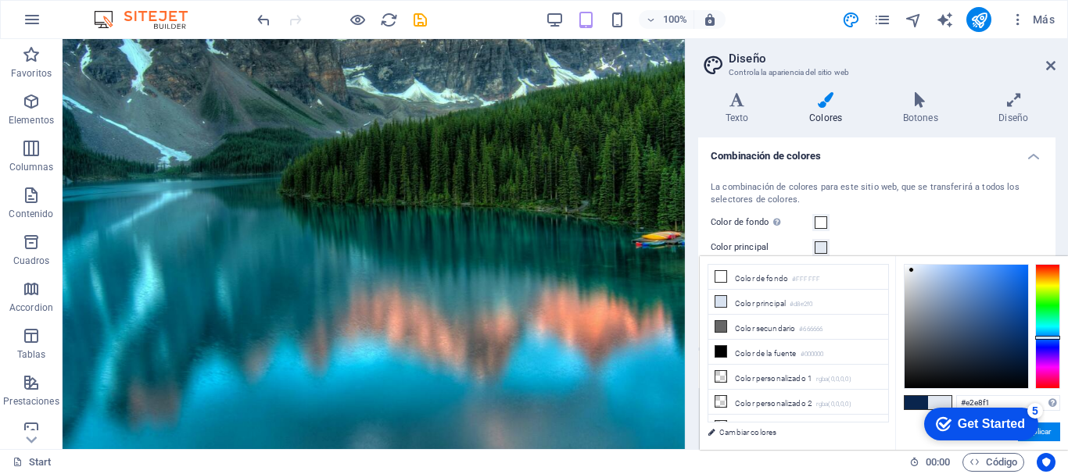
drag, startPoint x: 1013, startPoint y: 350, endPoint x: 911, endPoint y: 270, distance: 129.1
click at [911, 270] on div at bounding box center [910, 269] width 5 height 5
click at [1045, 431] on button "Aplicar" at bounding box center [1039, 432] width 42 height 19
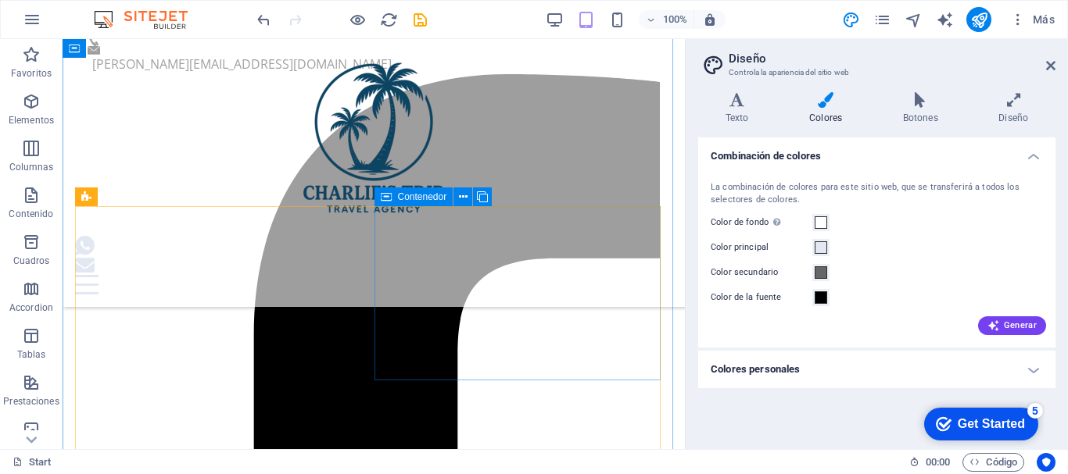
scroll to position [785, 0]
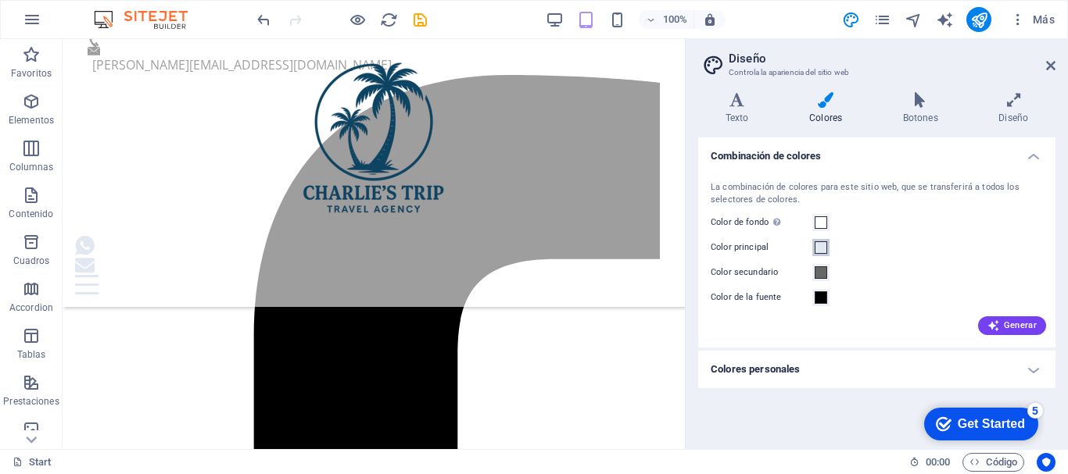
click at [823, 249] on span at bounding box center [820, 247] width 13 height 13
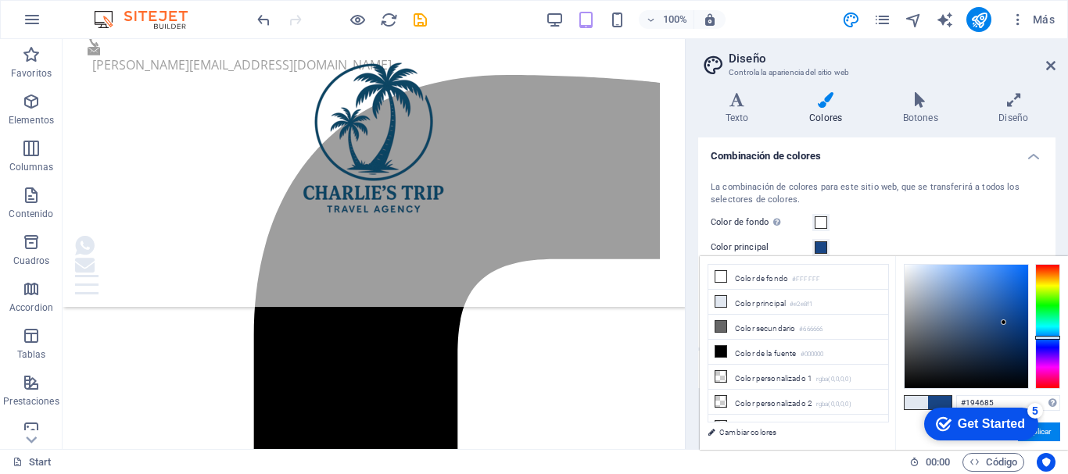
drag, startPoint x: 913, startPoint y: 274, endPoint x: 1003, endPoint y: 323, distance: 102.1
click at [1003, 323] on div at bounding box center [965, 326] width 123 height 123
type input "#1a4785"
click at [1046, 428] on button "Aplicar" at bounding box center [1039, 432] width 42 height 19
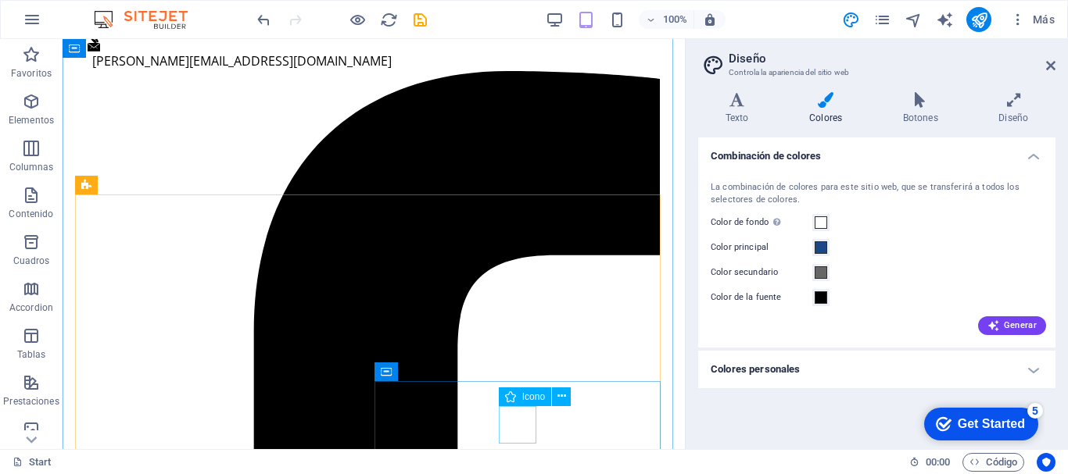
scroll to position [797, 0]
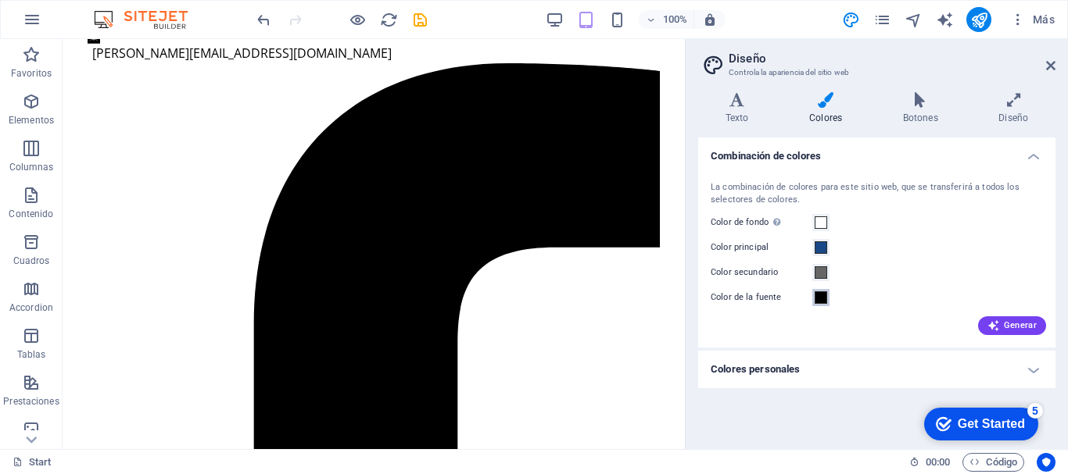
click at [821, 300] on span at bounding box center [820, 298] width 13 height 13
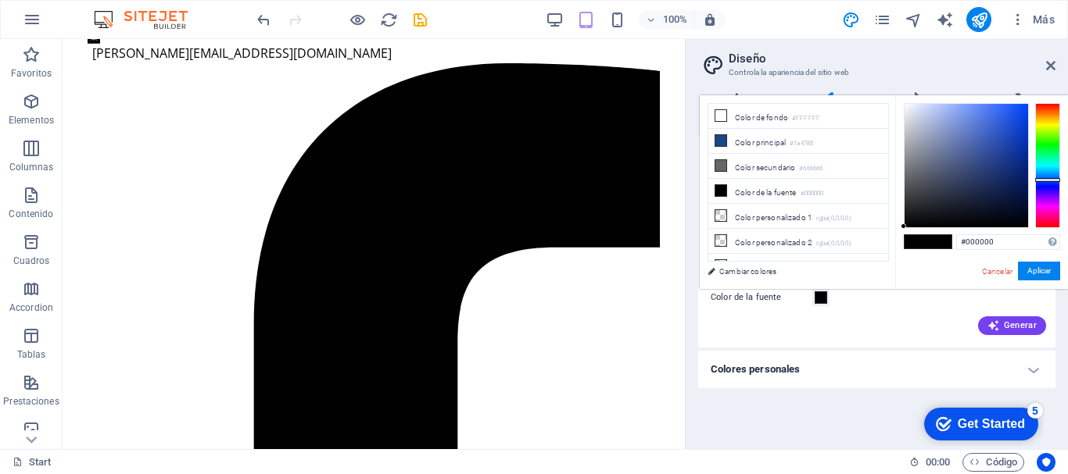
drag, startPoint x: 1049, startPoint y: 103, endPoint x: 1057, endPoint y: 180, distance: 77.0
click at [1057, 180] on div at bounding box center [1047, 180] width 25 height 4
drag, startPoint x: 901, startPoint y: 227, endPoint x: 959, endPoint y: 192, distance: 67.7
click at [974, 180] on div at bounding box center [976, 176] width 5 height 5
type input "#272f46"
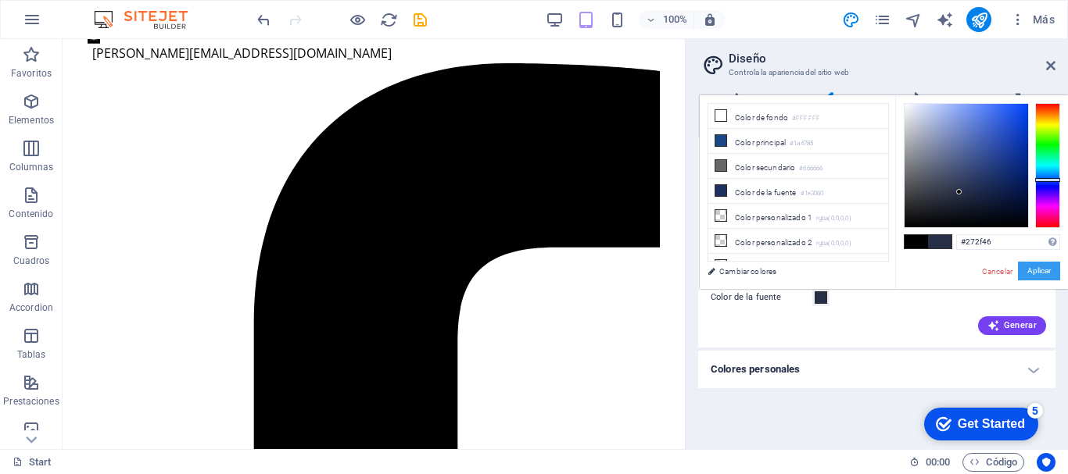
click at [1030, 267] on button "Aplicar" at bounding box center [1039, 271] width 42 height 19
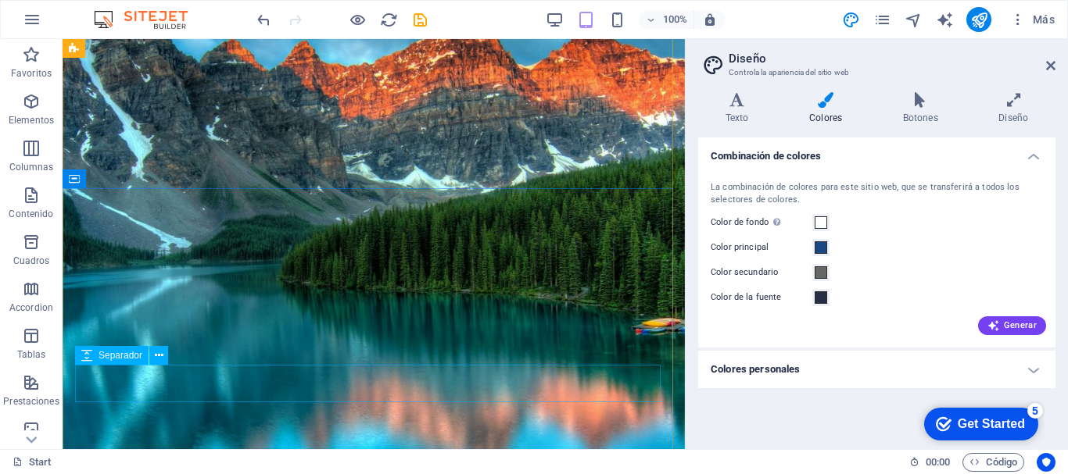
scroll to position [154, 0]
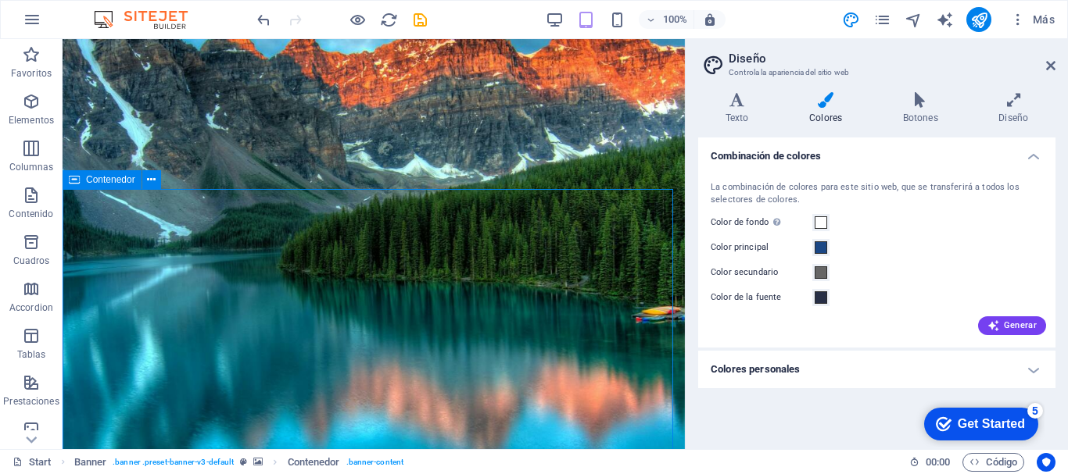
click at [148, 180] on icon at bounding box center [151, 180] width 9 height 16
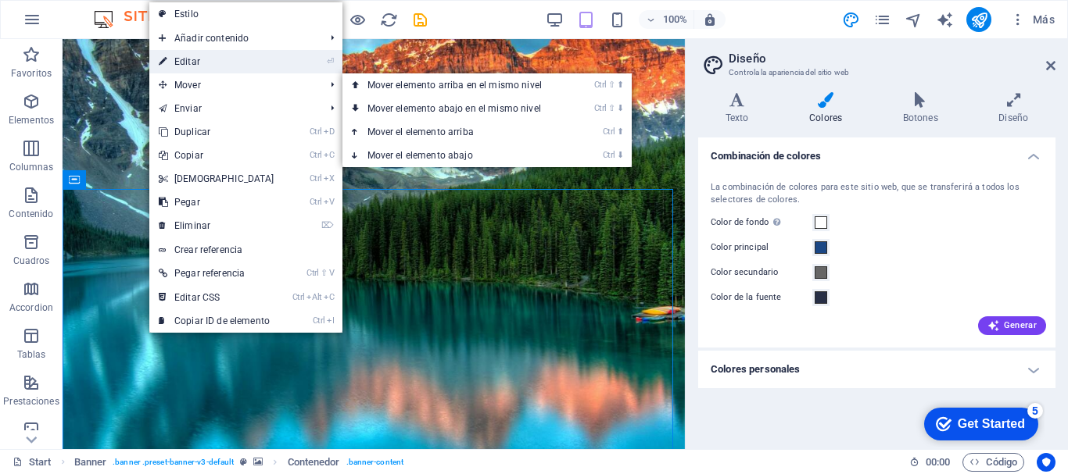
click at [245, 72] on link "⏎ Editar" at bounding box center [216, 61] width 134 height 23
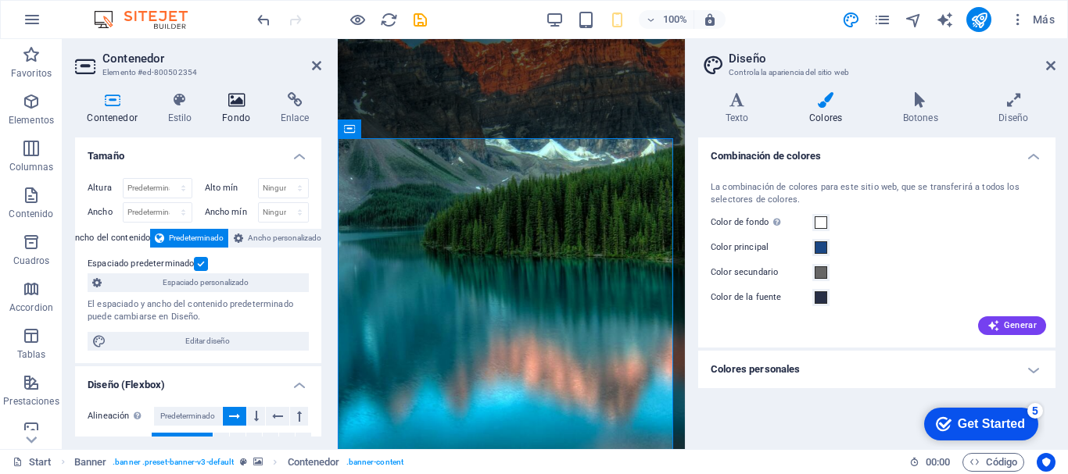
click at [232, 114] on h4 "Fondo" at bounding box center [239, 108] width 59 height 33
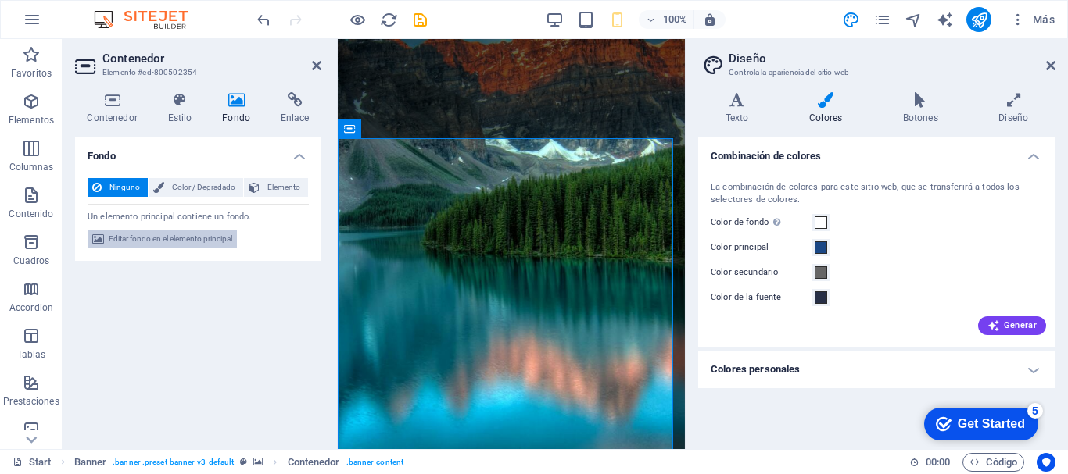
click at [175, 242] on span "Editar fondo en el elemento principal" at bounding box center [170, 239] width 123 height 19
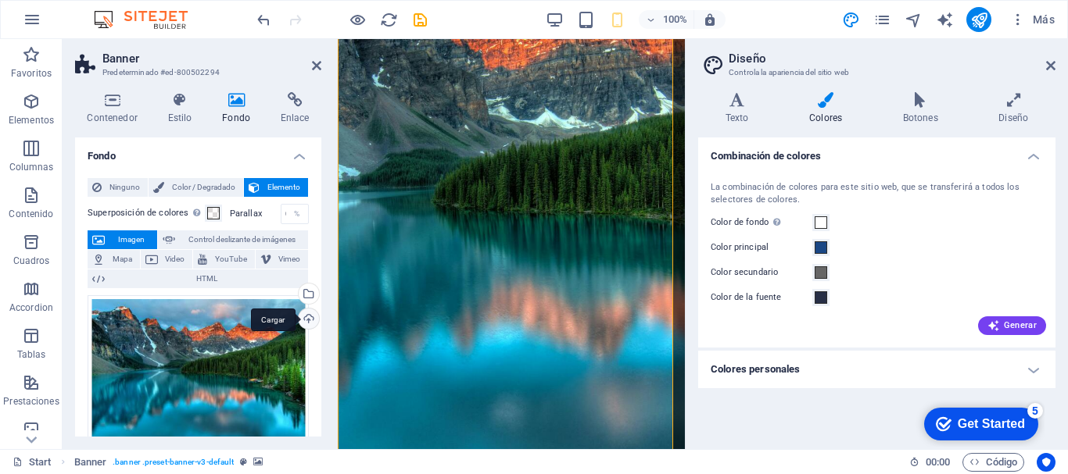
click at [301, 323] on div "Cargar" at bounding box center [306, 320] width 23 height 23
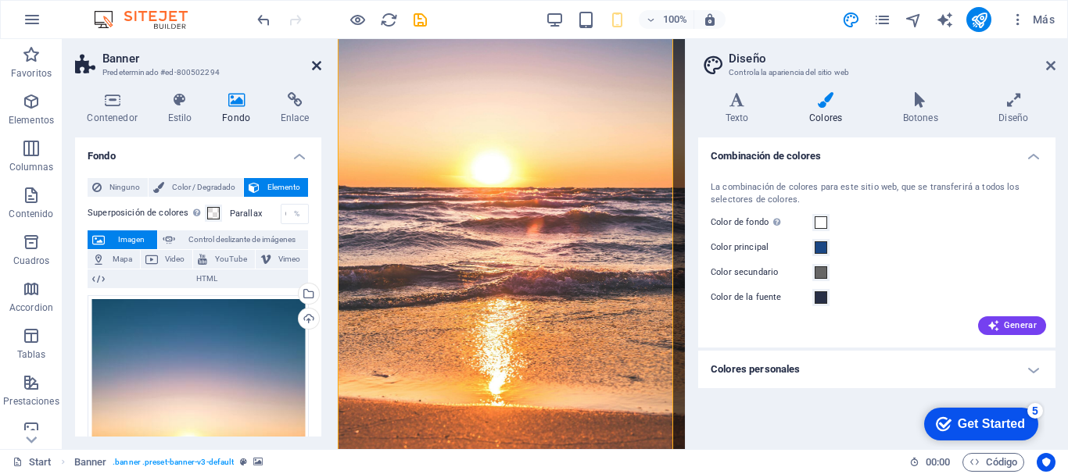
click at [314, 66] on icon at bounding box center [316, 65] width 9 height 13
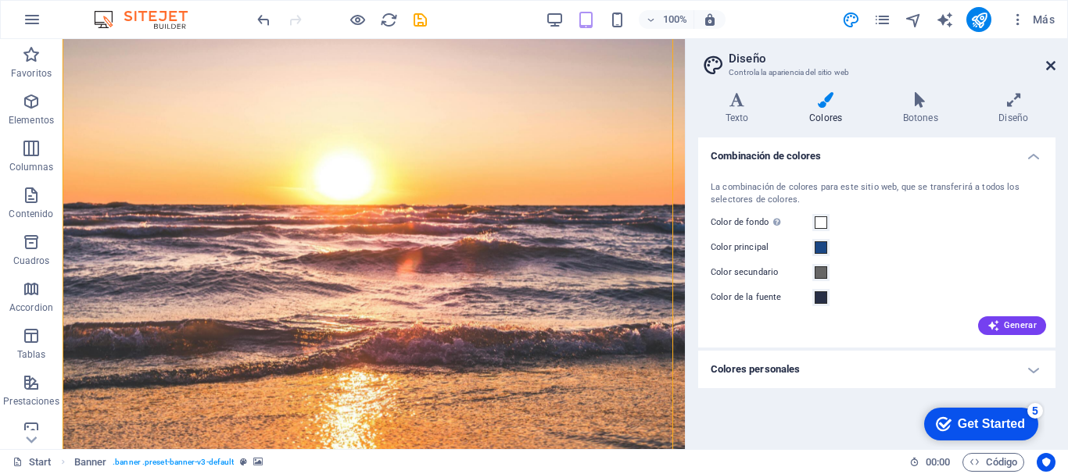
click at [1053, 65] on icon at bounding box center [1050, 65] width 9 height 13
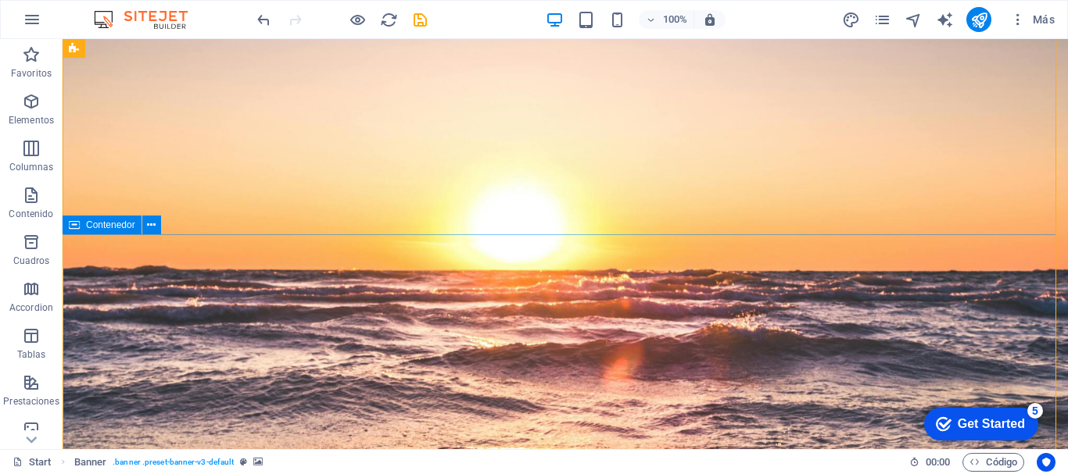
scroll to position [145, 0]
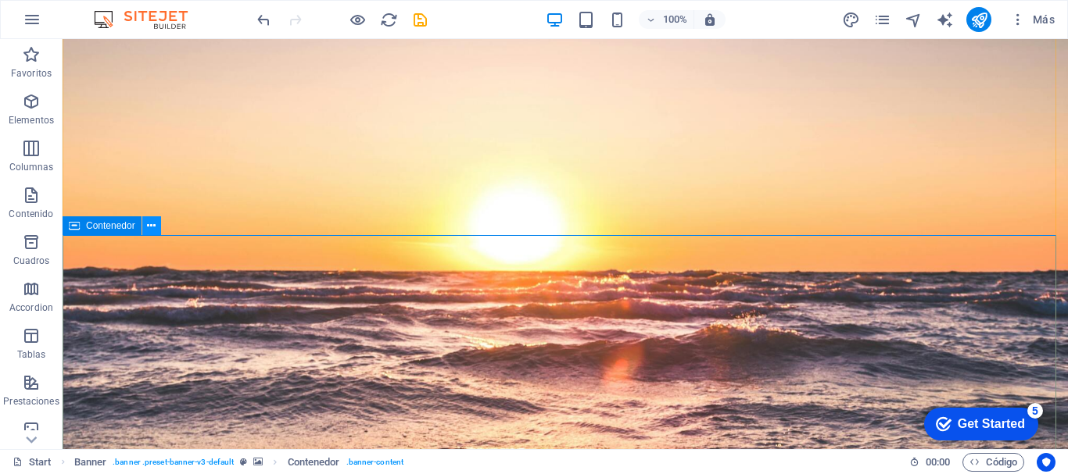
click at [153, 227] on icon at bounding box center [151, 226] width 9 height 16
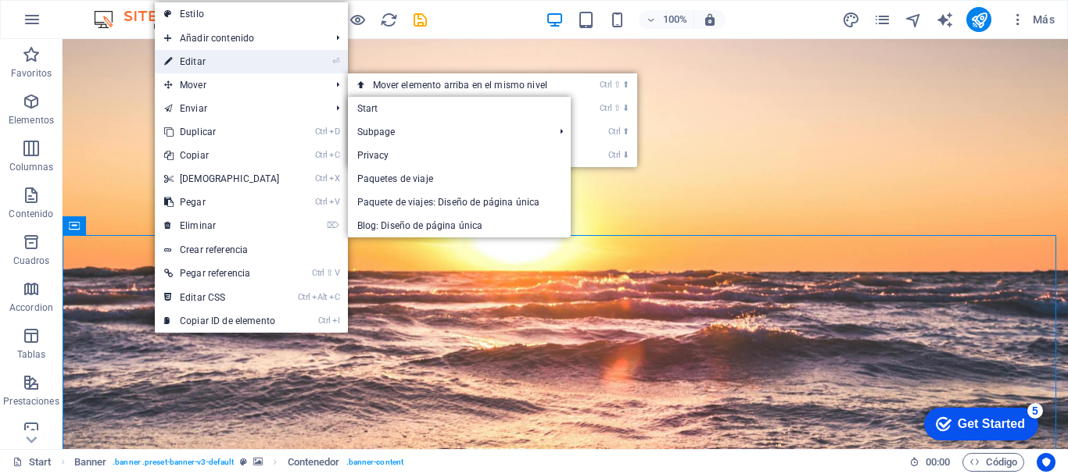
click at [225, 64] on link "⏎ Editar" at bounding box center [222, 61] width 134 height 23
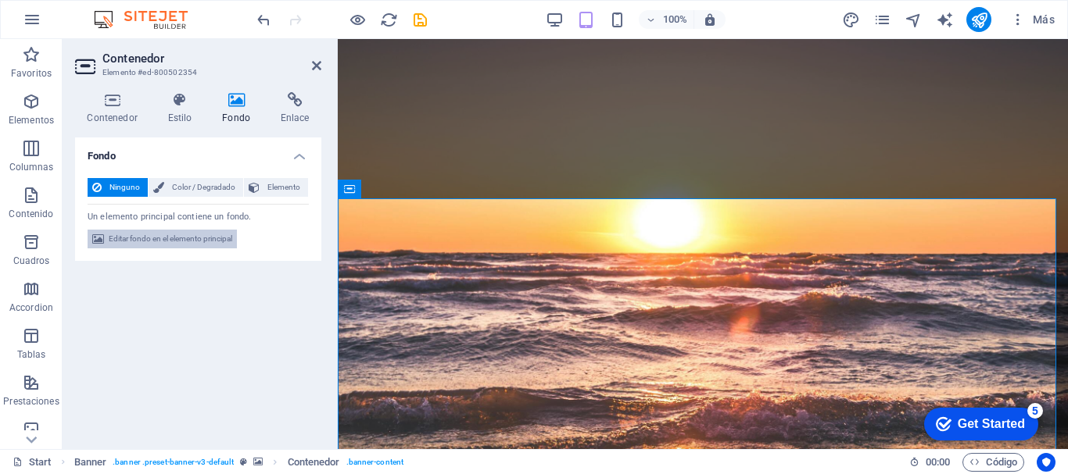
click at [209, 238] on span "Editar fondo en el elemento principal" at bounding box center [170, 239] width 123 height 19
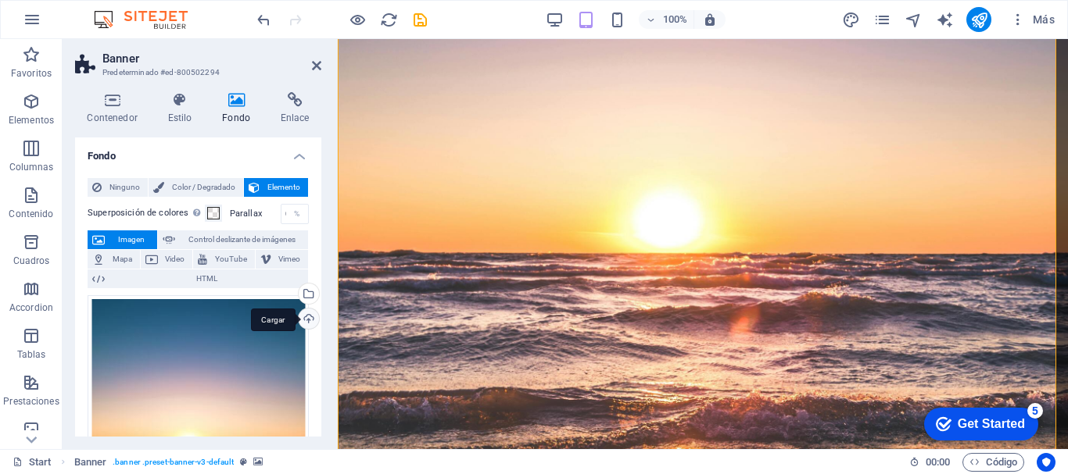
click at [310, 320] on div "Cargar" at bounding box center [306, 320] width 23 height 23
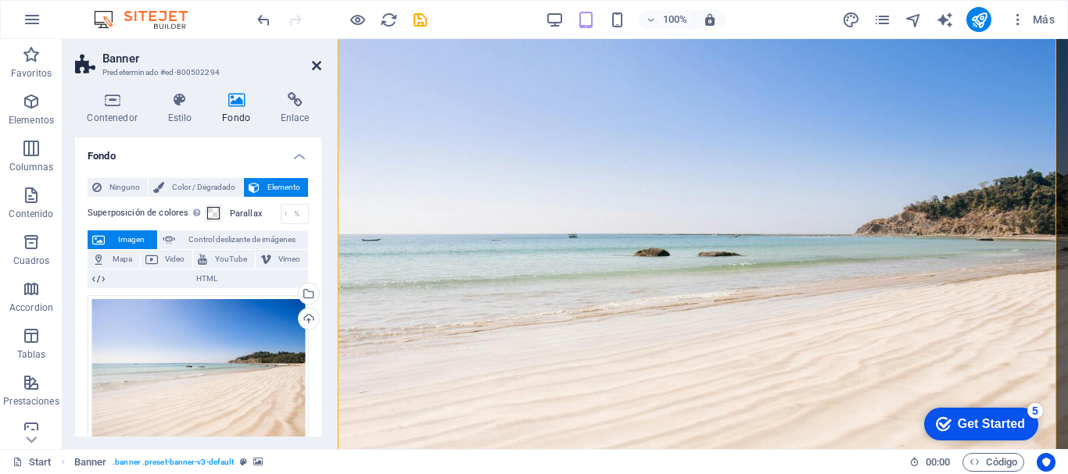
click at [319, 70] on icon at bounding box center [316, 65] width 9 height 13
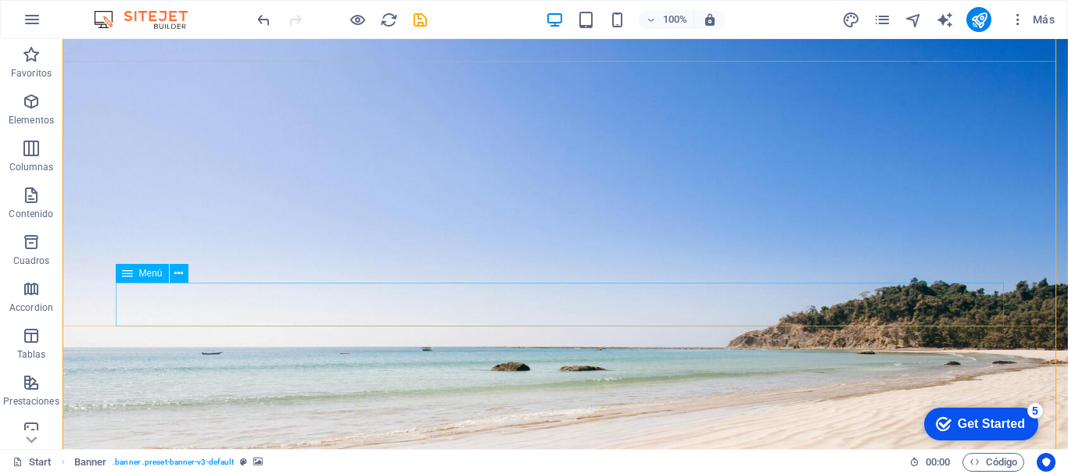
scroll to position [53, 0]
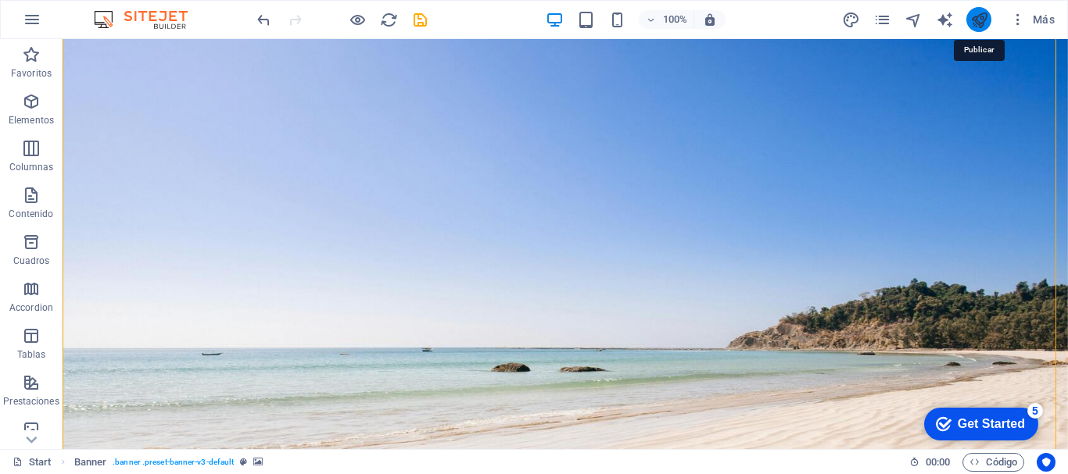
click at [978, 17] on icon "publish" at bounding box center [979, 20] width 18 height 18
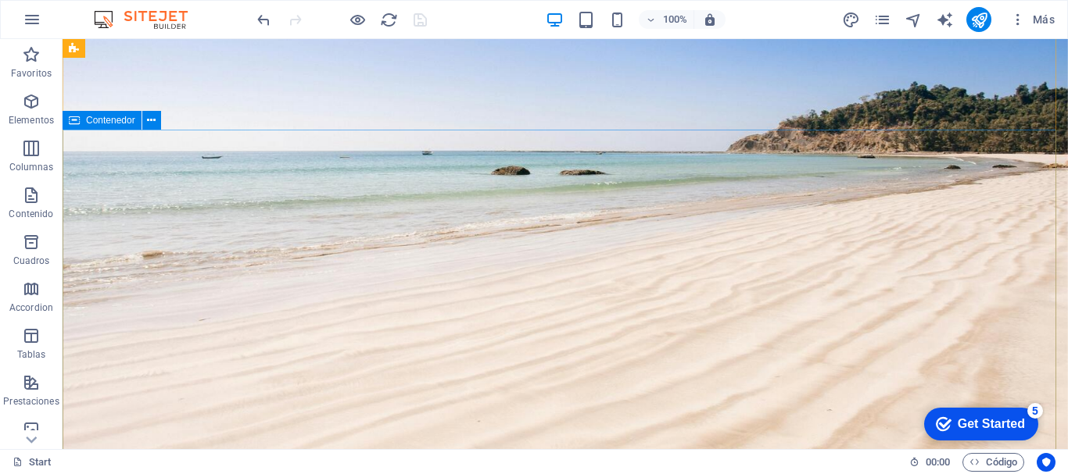
scroll to position [199, 0]
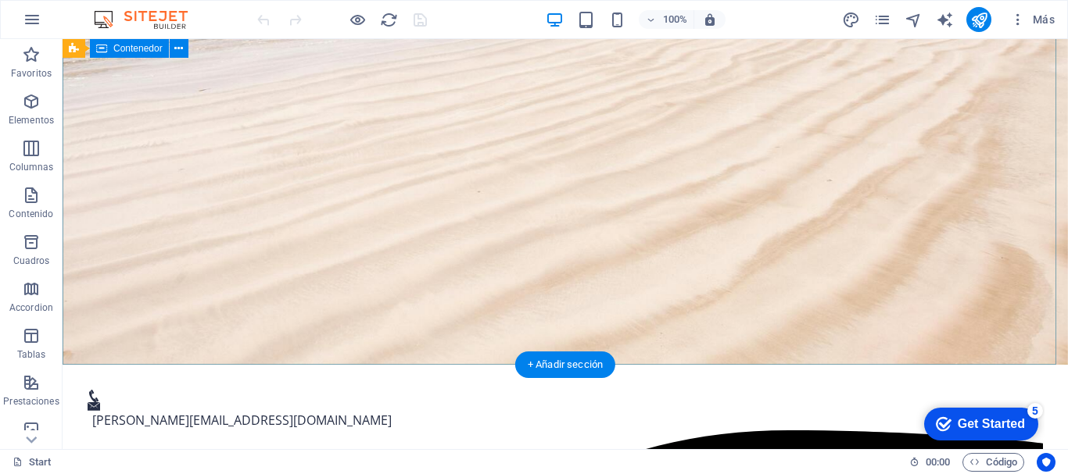
scroll to position [485, 0]
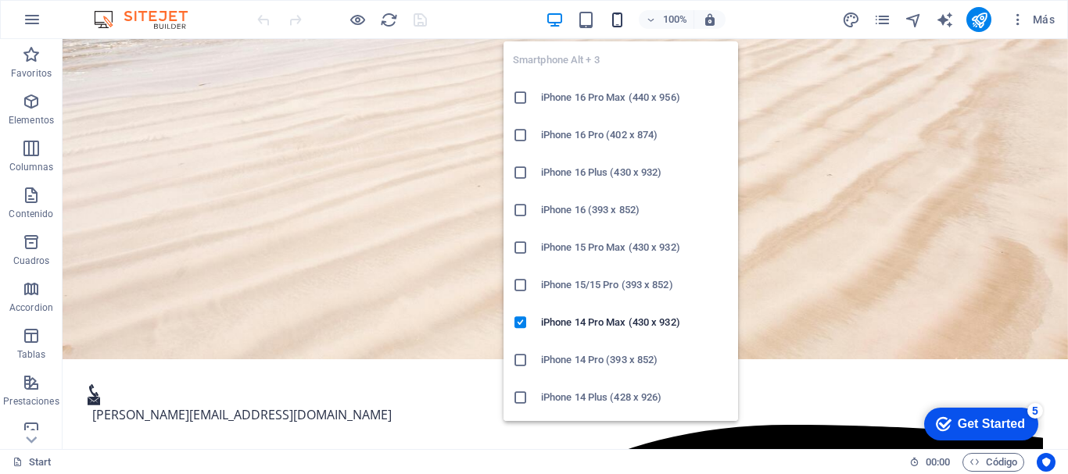
click at [617, 23] on icon "button" at bounding box center [617, 20] width 18 height 18
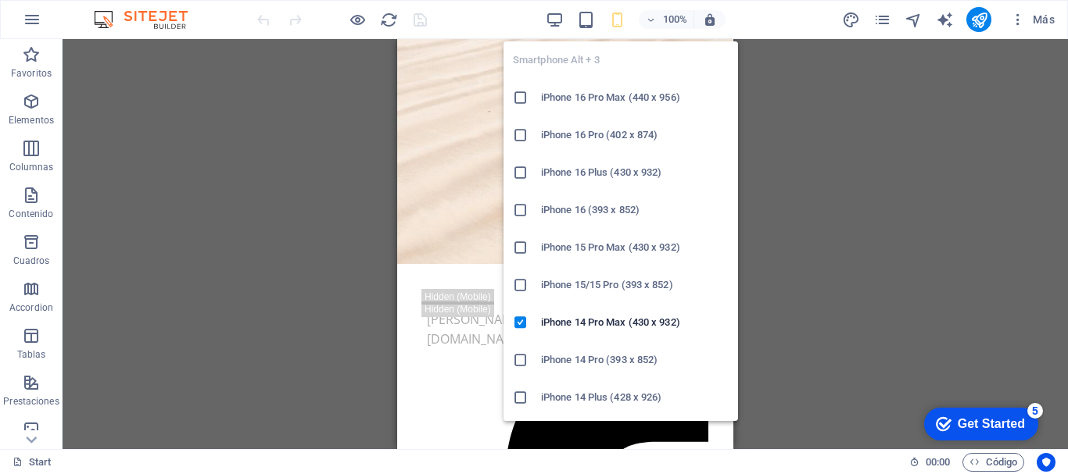
click at [631, 100] on h6 "iPhone 16 Pro Max (440 x 956)" at bounding box center [635, 97] width 188 height 19
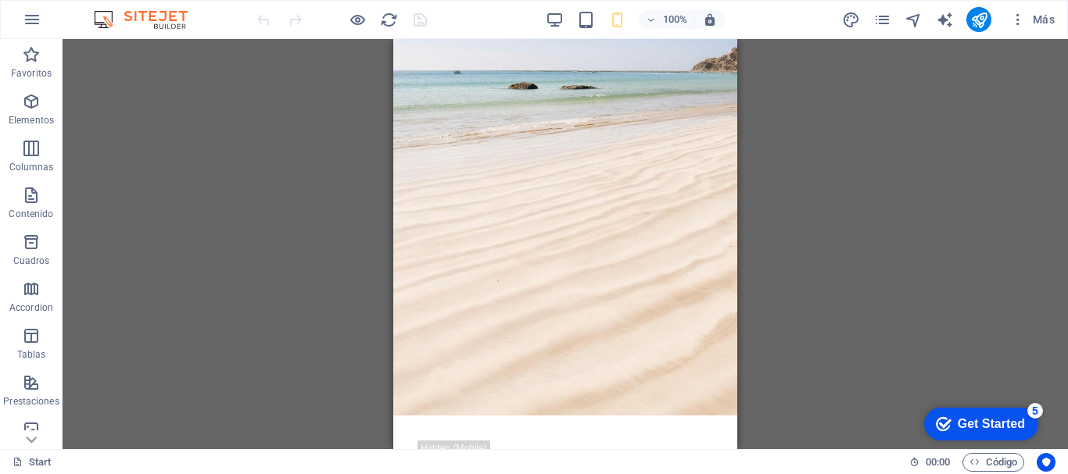
scroll to position [251, 0]
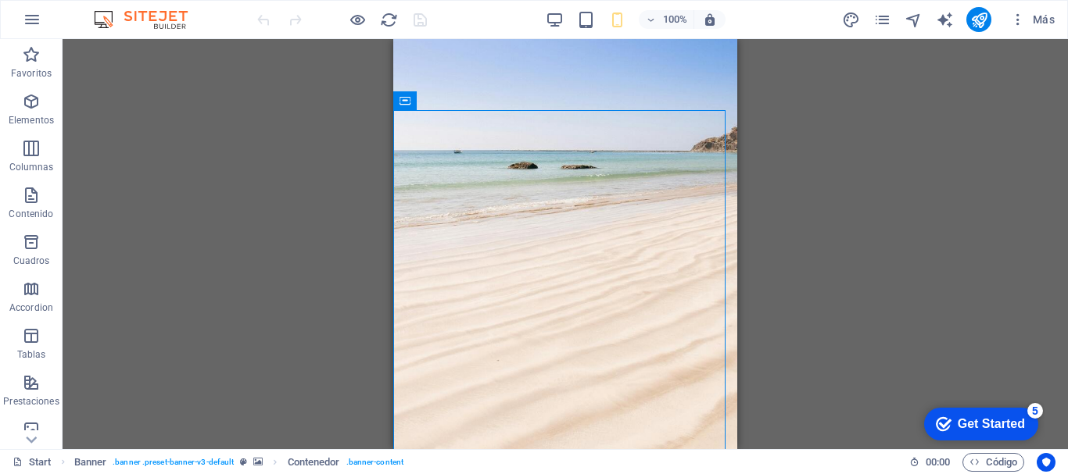
scroll to position [170, 0]
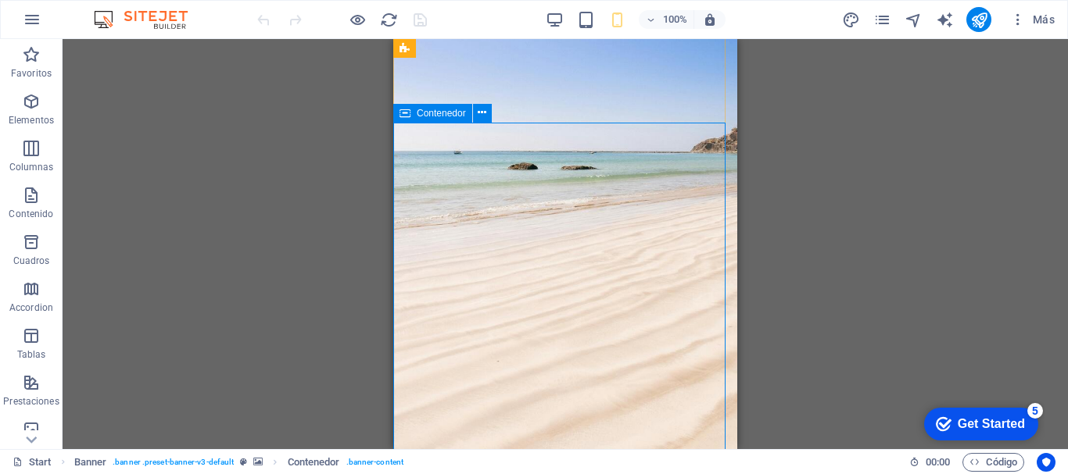
drag, startPoint x: 726, startPoint y: 352, endPoint x: 403, endPoint y: 146, distance: 382.7
click at [477, 113] on button at bounding box center [482, 113] width 19 height 19
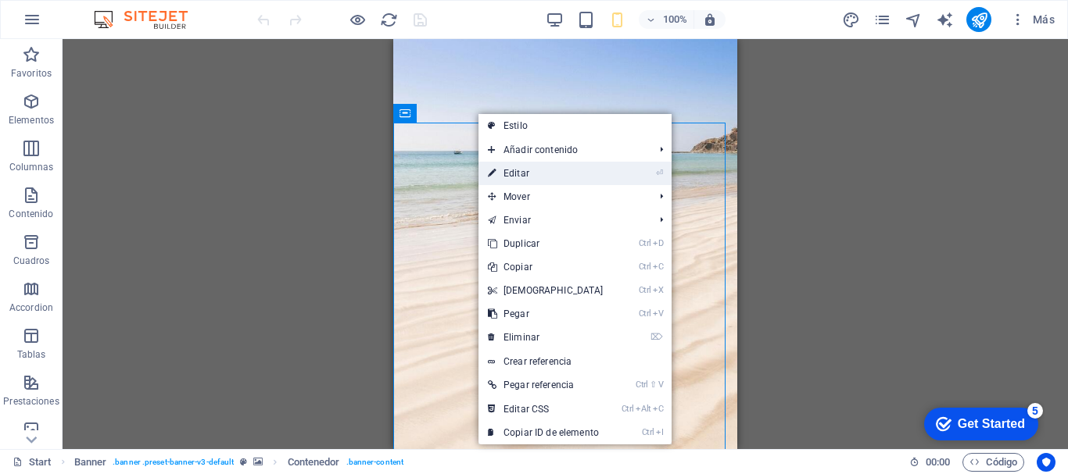
click at [567, 181] on link "⏎ Editar" at bounding box center [545, 173] width 134 height 23
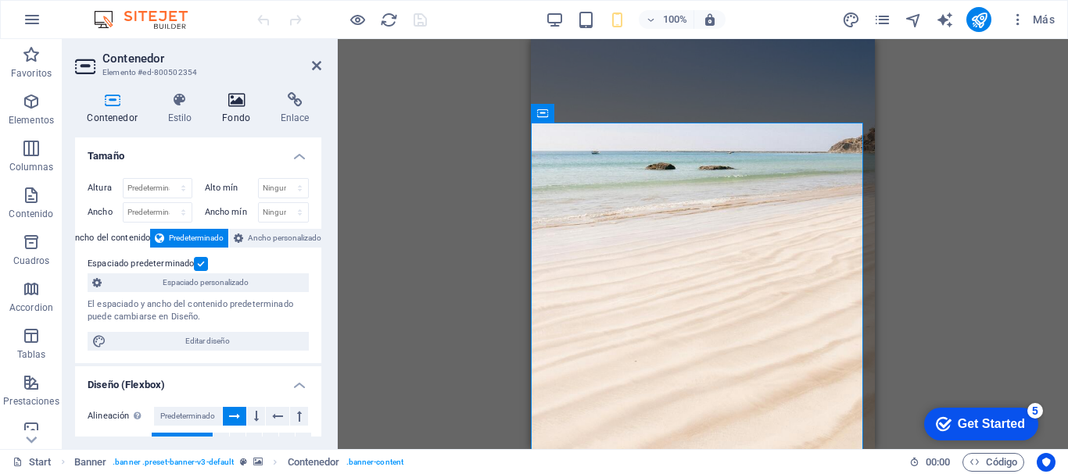
click at [235, 102] on icon at bounding box center [236, 100] width 52 height 16
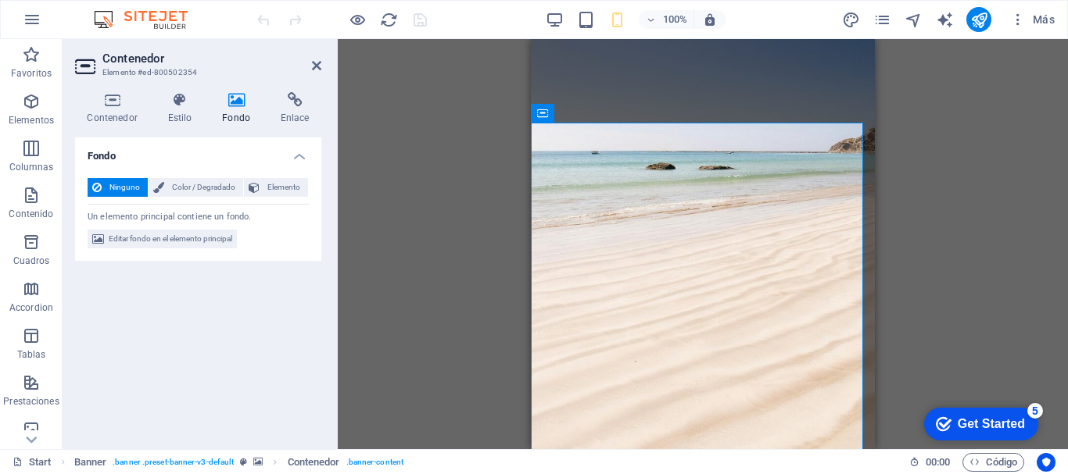
click at [235, 102] on icon at bounding box center [236, 100] width 52 height 16
click at [193, 244] on span "Editar fondo en el elemento principal" at bounding box center [170, 239] width 123 height 19
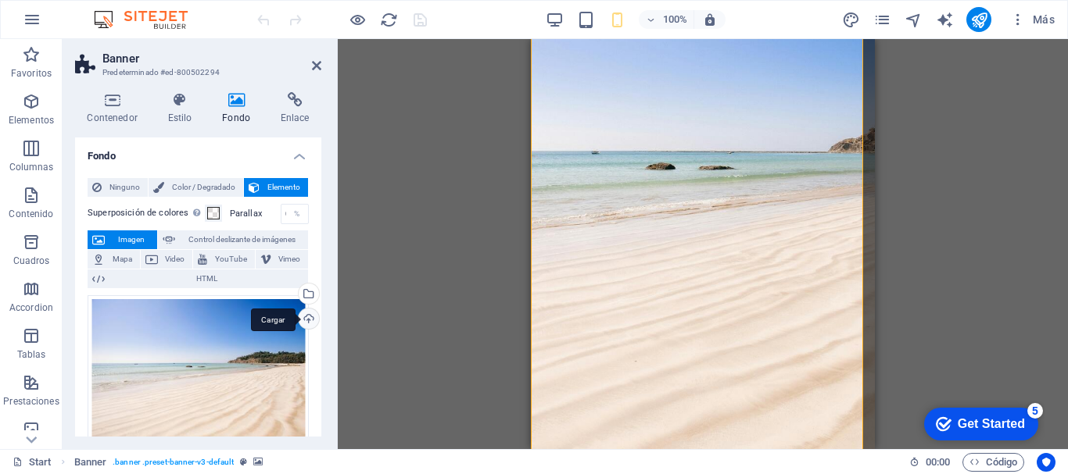
click at [307, 320] on div "Cargar" at bounding box center [306, 320] width 23 height 23
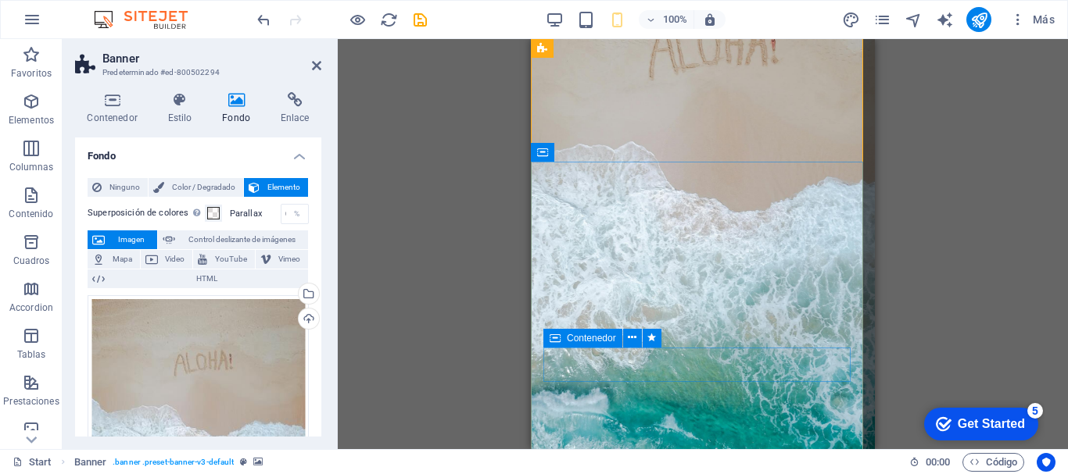
scroll to position [66, 0]
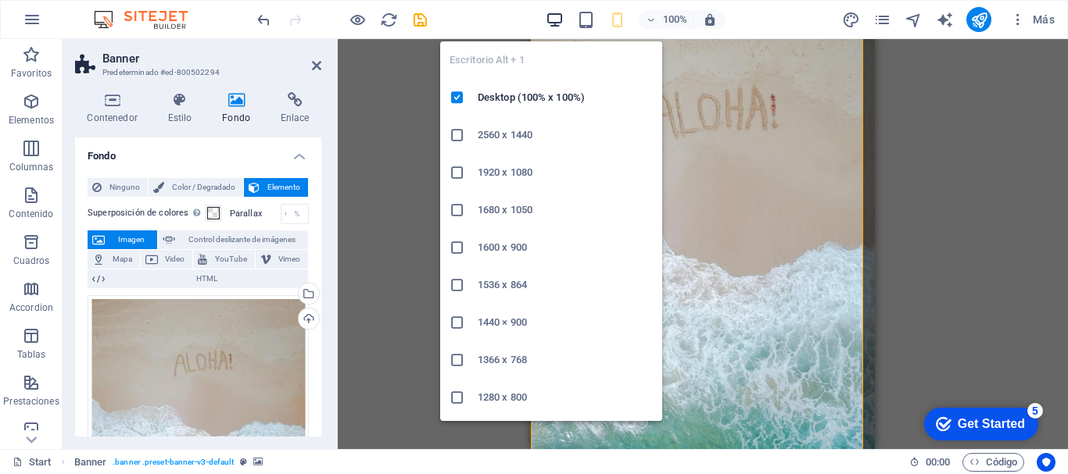
click at [555, 17] on icon "button" at bounding box center [555, 20] width 18 height 18
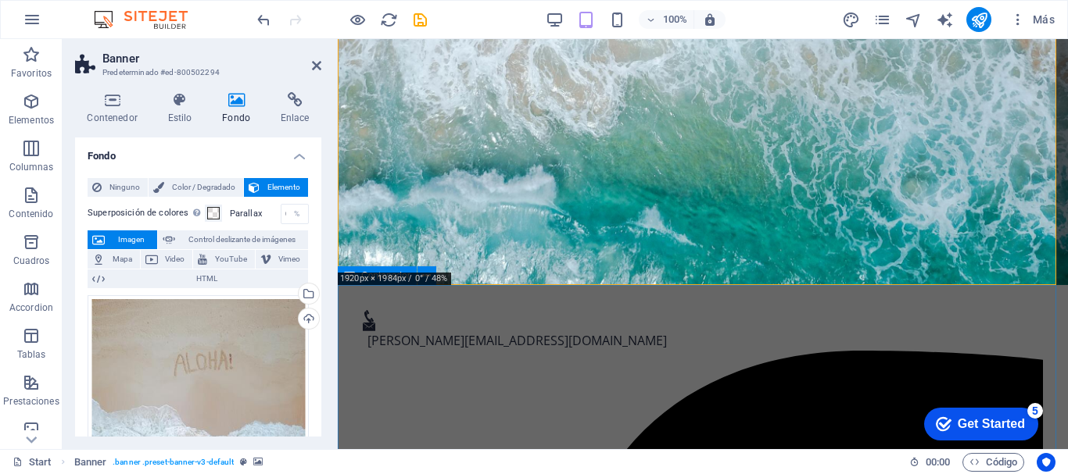
scroll to position [557, 0]
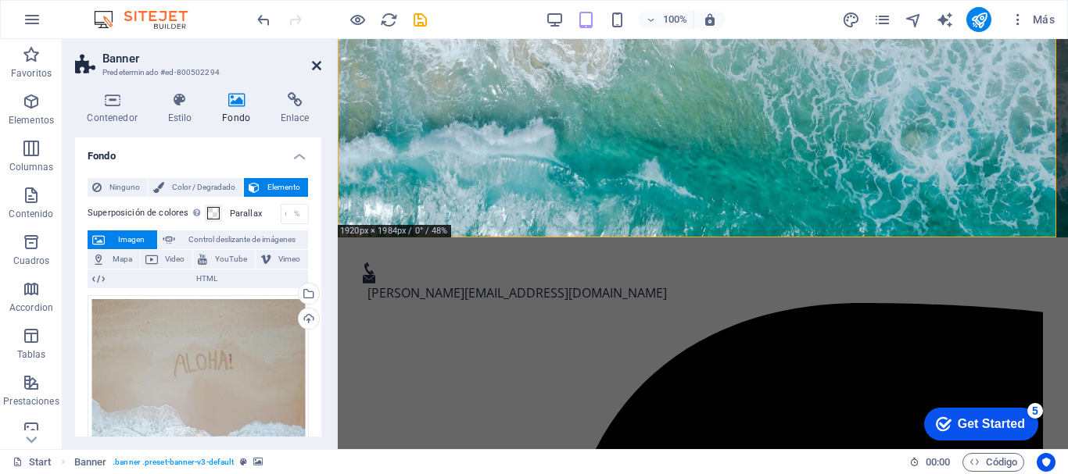
click at [317, 64] on icon at bounding box center [316, 65] width 9 height 13
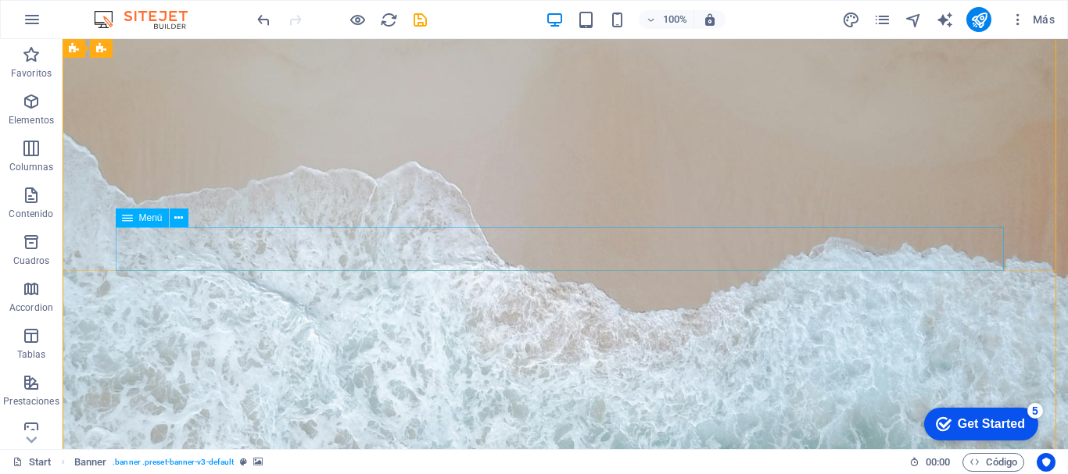
scroll to position [84, 0]
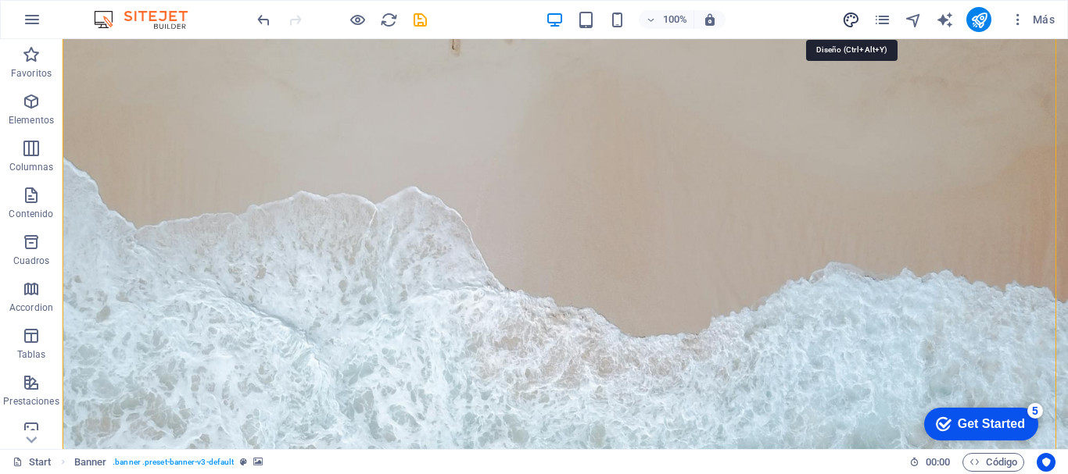
click at [851, 20] on icon "design" at bounding box center [851, 20] width 18 height 18
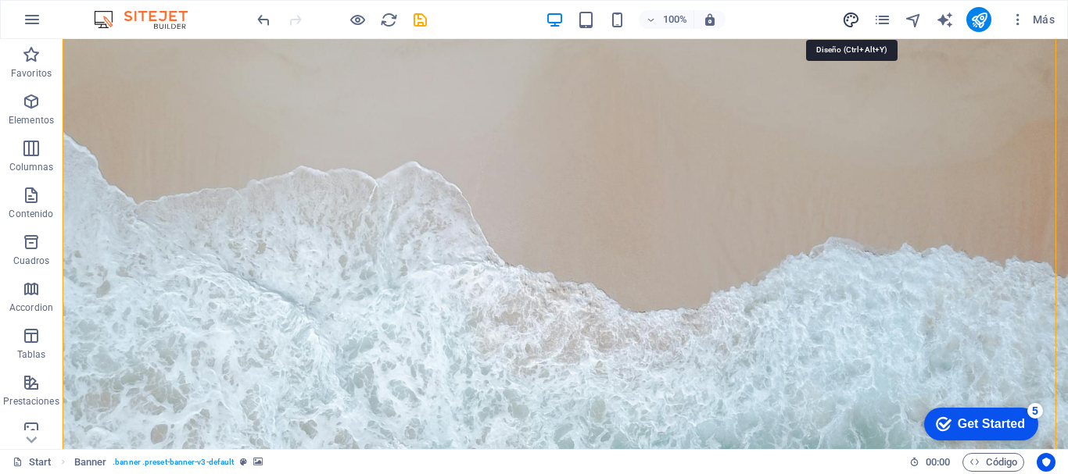
select select "px"
select select "400"
select select "px"
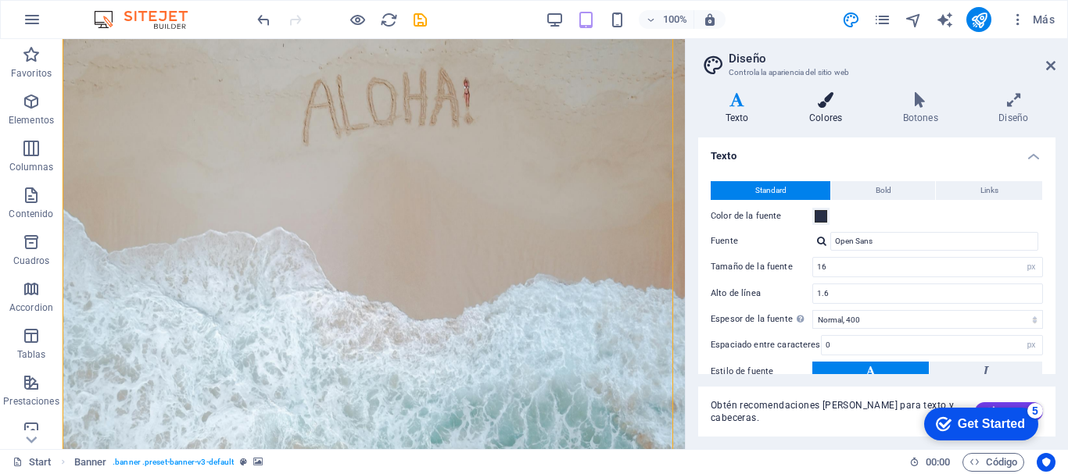
click at [818, 102] on icon at bounding box center [826, 100] width 88 height 16
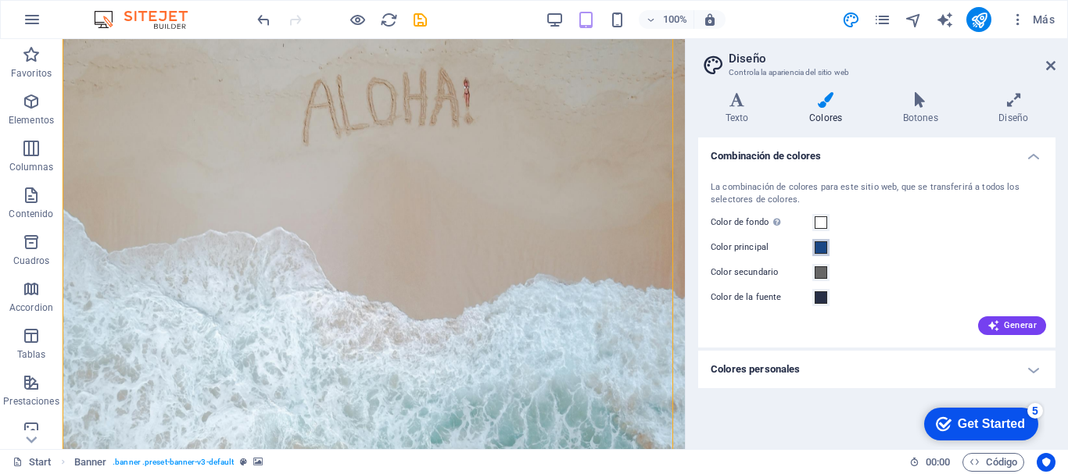
click at [818, 248] on span at bounding box center [820, 247] width 13 height 13
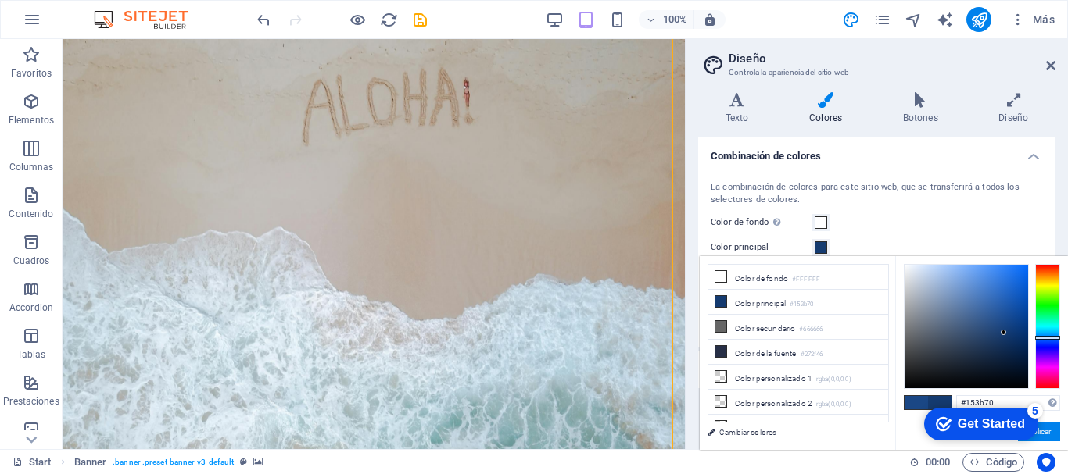
drag, startPoint x: 1002, startPoint y: 320, endPoint x: 1003, endPoint y: 333, distance: 13.4
click at [1003, 333] on div at bounding box center [1002, 332] width 5 height 5
click at [1047, 433] on button "Aplicar" at bounding box center [1039, 432] width 42 height 19
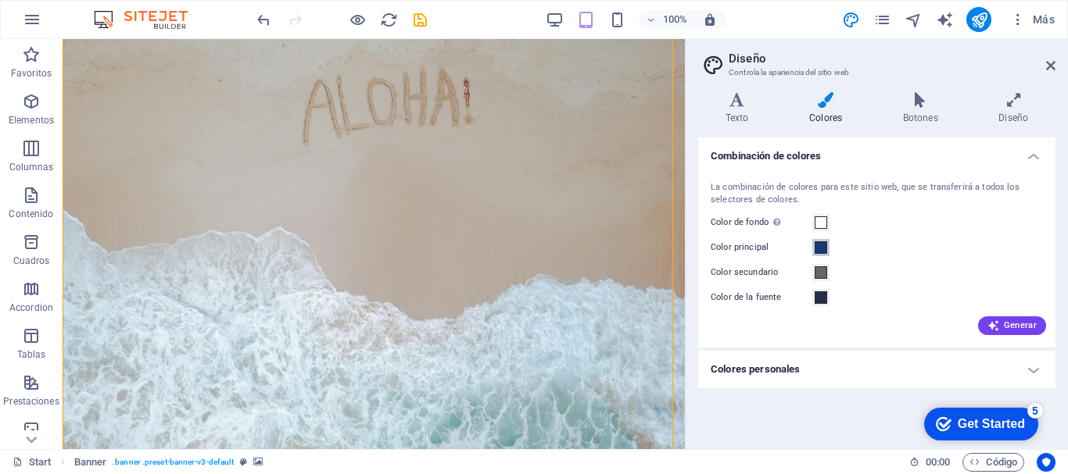
click at [820, 249] on span at bounding box center [820, 247] width 13 height 13
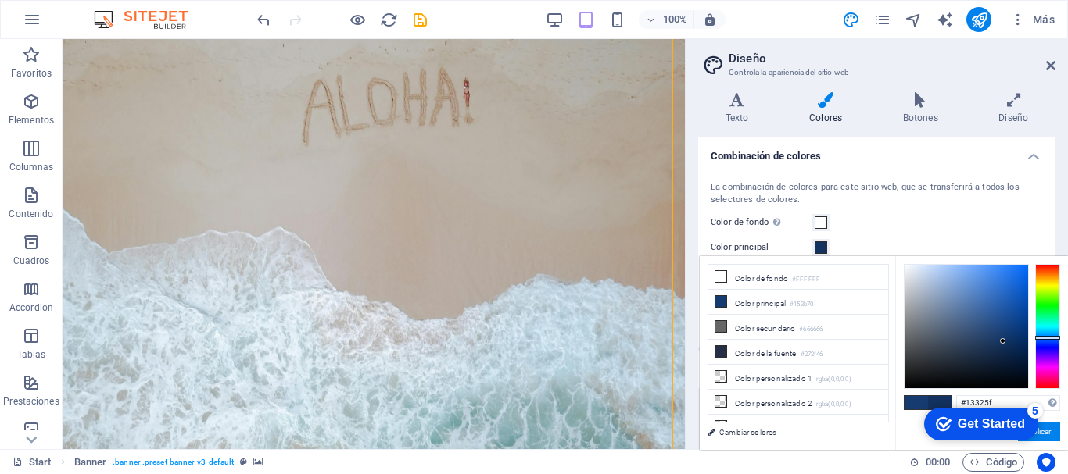
type input "#12315d"
drag, startPoint x: 1000, startPoint y: 333, endPoint x: 1003, endPoint y: 342, distance: 9.7
click at [1003, 342] on div at bounding box center [1002, 341] width 5 height 5
click at [1045, 432] on button "Aplicar" at bounding box center [1039, 432] width 42 height 19
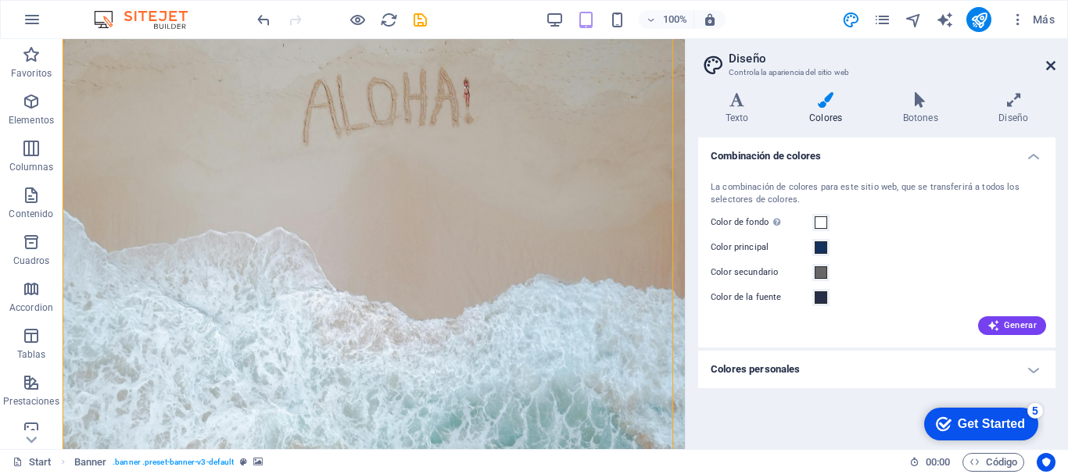
click at [1051, 63] on icon at bounding box center [1050, 65] width 9 height 13
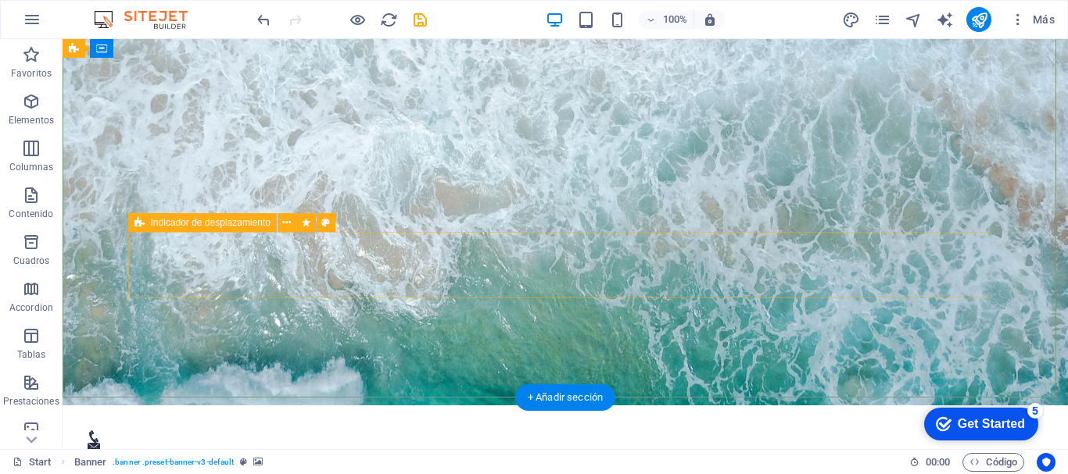
scroll to position [481, 0]
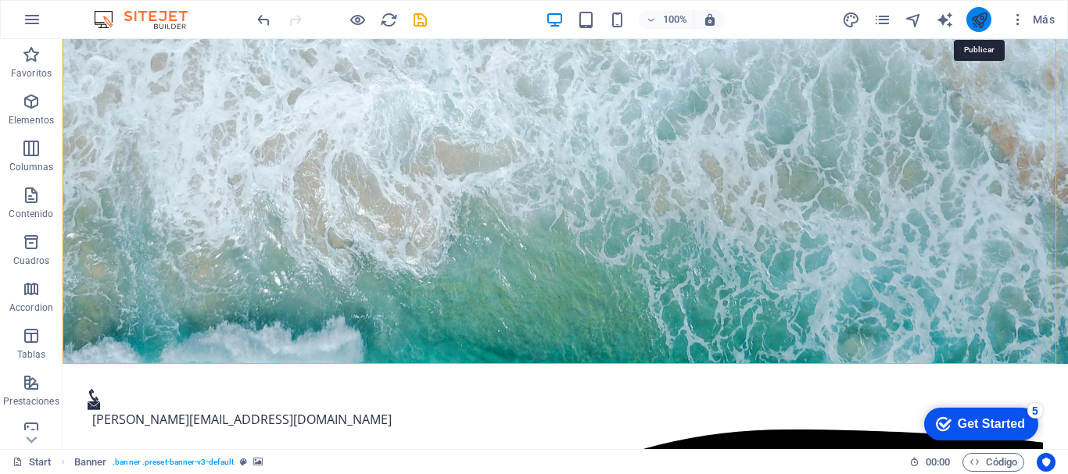
click at [984, 20] on icon "publish" at bounding box center [979, 20] width 18 height 18
